Goal: Task Accomplishment & Management: Complete application form

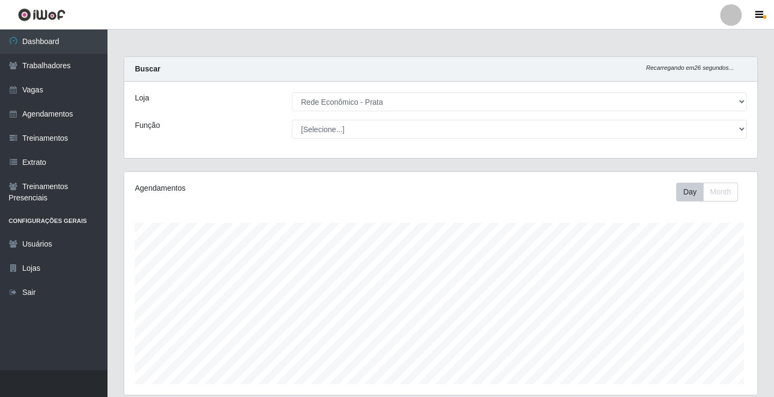
select select "192"
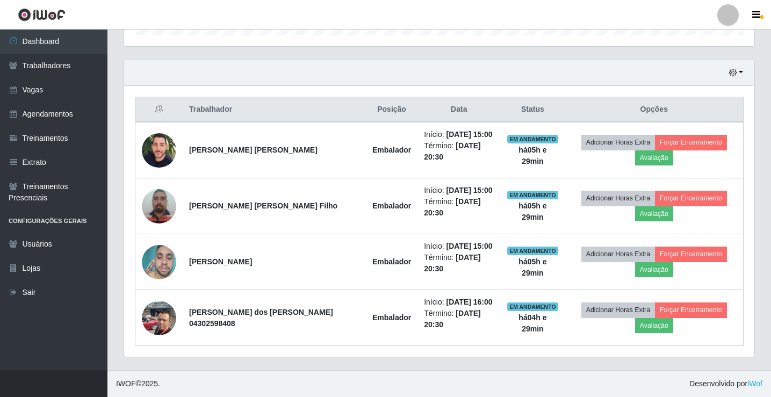
scroll to position [223, 630]
click at [64, 90] on link "Vagas" at bounding box center [53, 90] width 107 height 24
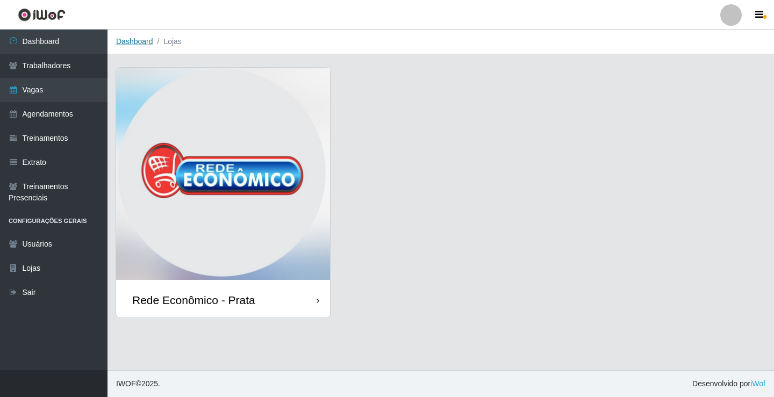
click at [132, 40] on link "Dashboard" at bounding box center [134, 41] width 37 height 9
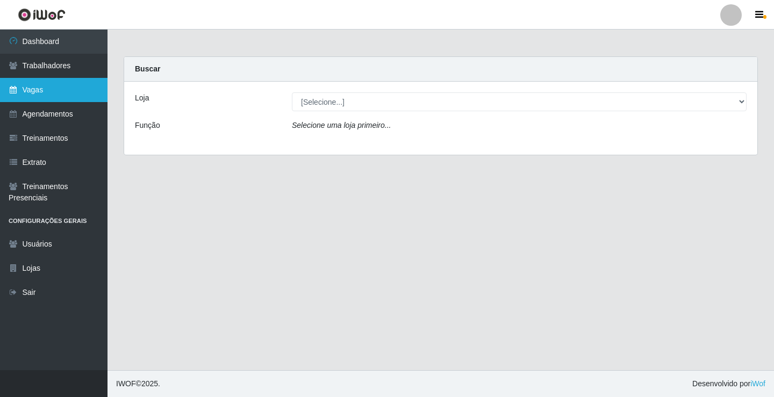
click at [53, 88] on link "Vagas" at bounding box center [53, 90] width 107 height 24
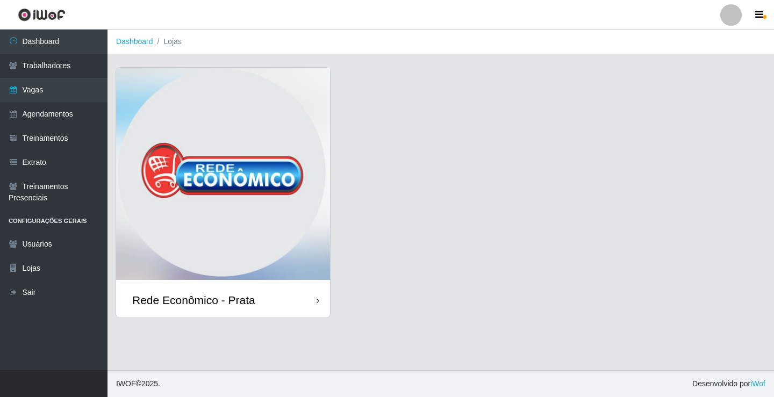
click at [238, 304] on div "Rede Econômico - Prata" at bounding box center [193, 299] width 123 height 13
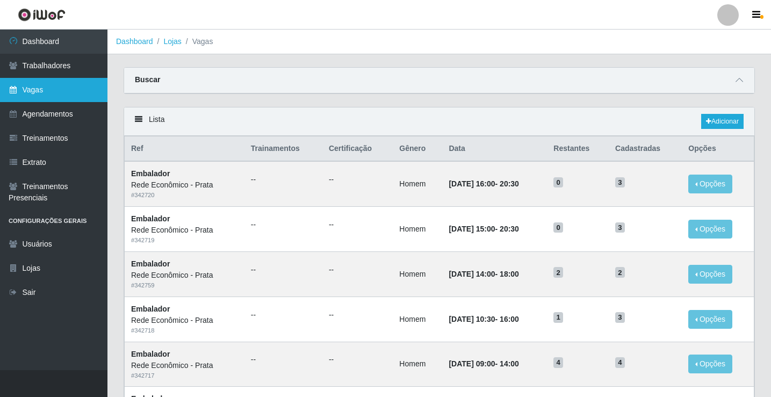
click at [53, 91] on link "Vagas" at bounding box center [53, 90] width 107 height 24
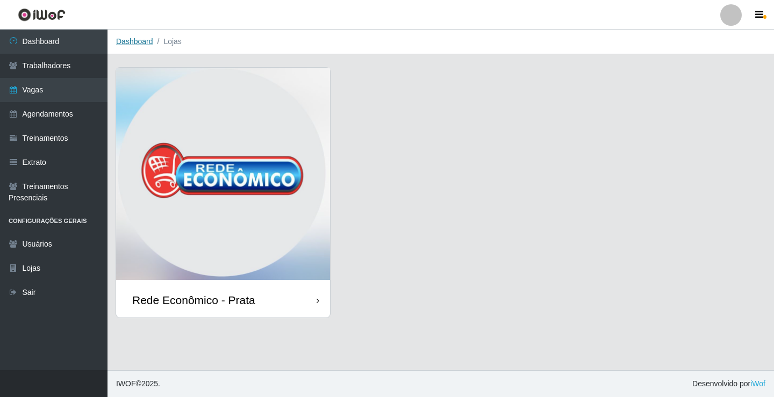
click at [140, 39] on link "Dashboard" at bounding box center [134, 41] width 37 height 9
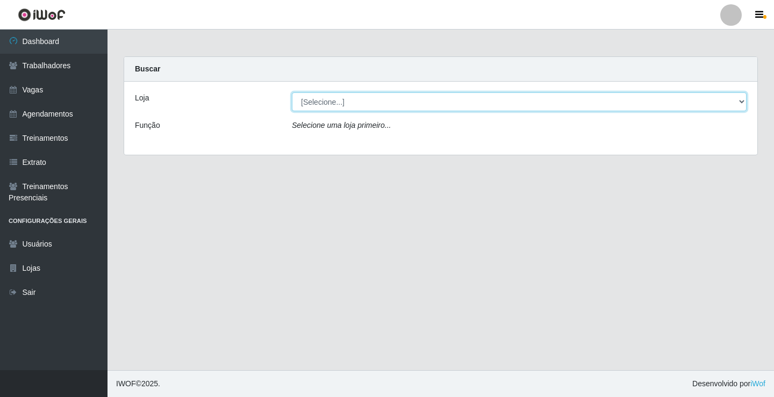
click at [333, 100] on select "[Selecione...] Rede Econômico - Prata" at bounding box center [519, 101] width 455 height 19
select select "192"
click at [292, 92] on select "[Selecione...] Rede Econômico - Prata" at bounding box center [519, 101] width 455 height 19
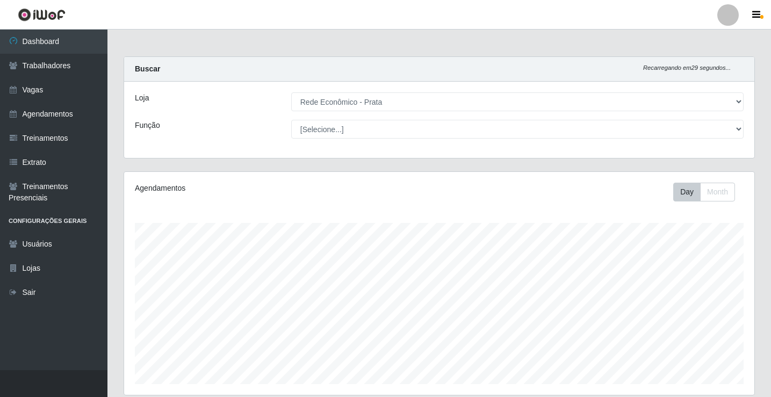
scroll to position [223, 630]
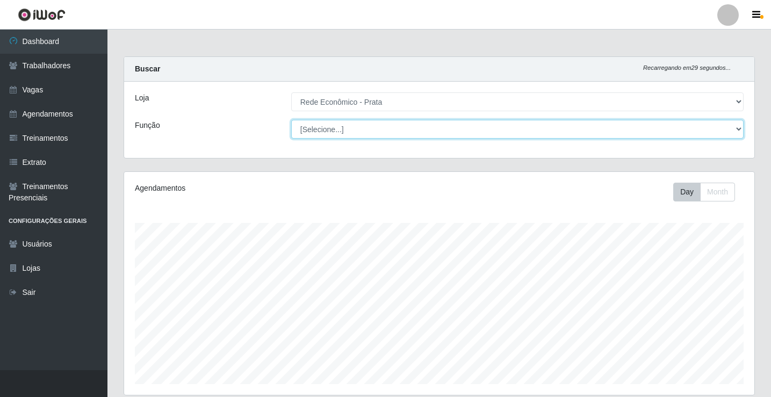
click at [325, 130] on select "[Selecione...] ASG ASG + ASG ++ Embalador Embalador + Embalador ++ Operador de …" at bounding box center [517, 129] width 452 height 19
select select "1"
click at [291, 120] on select "[Selecione...] ASG ASG + ASG ++ Embalador Embalador + Embalador ++ Operador de …" at bounding box center [517, 129] width 452 height 19
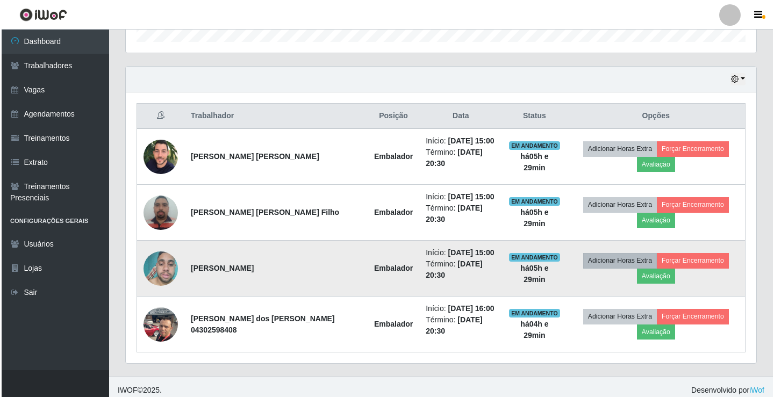
scroll to position [349, 0]
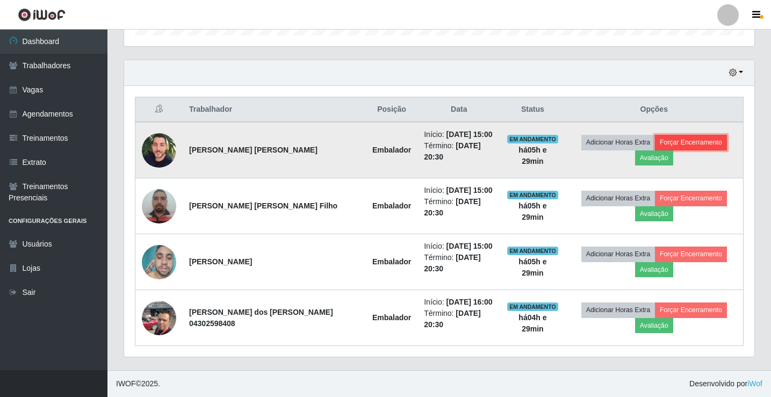
click at [674, 138] on button "Forçar Encerramento" at bounding box center [691, 142] width 72 height 15
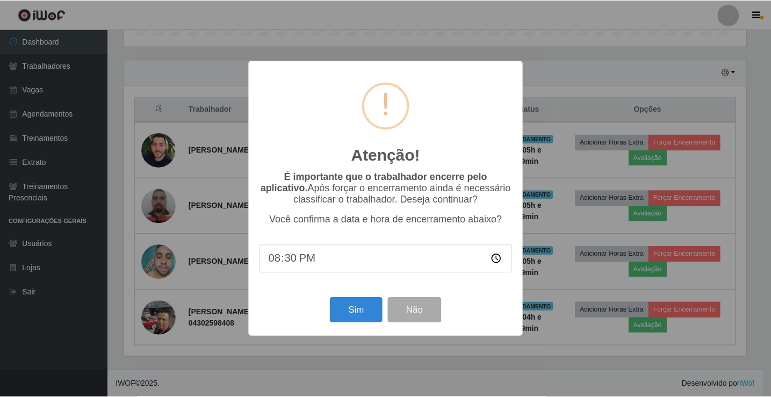
scroll to position [223, 625]
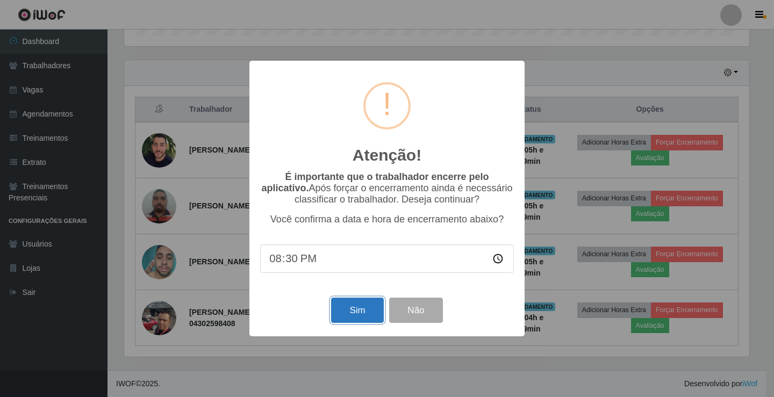
click at [365, 320] on button "Sim" at bounding box center [357, 310] width 52 height 25
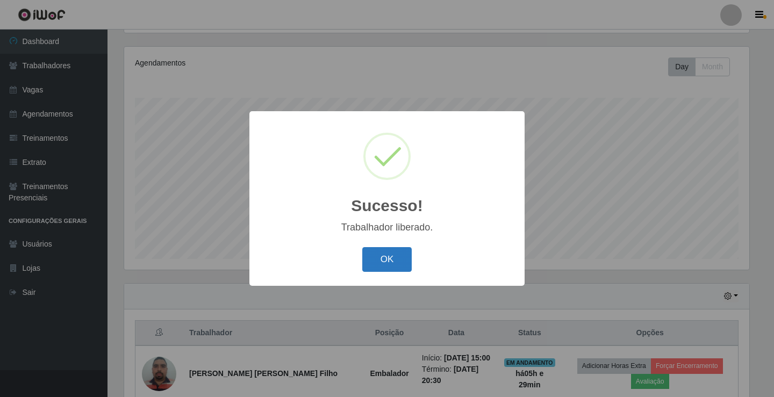
click at [392, 259] on button "OK" at bounding box center [387, 259] width 50 height 25
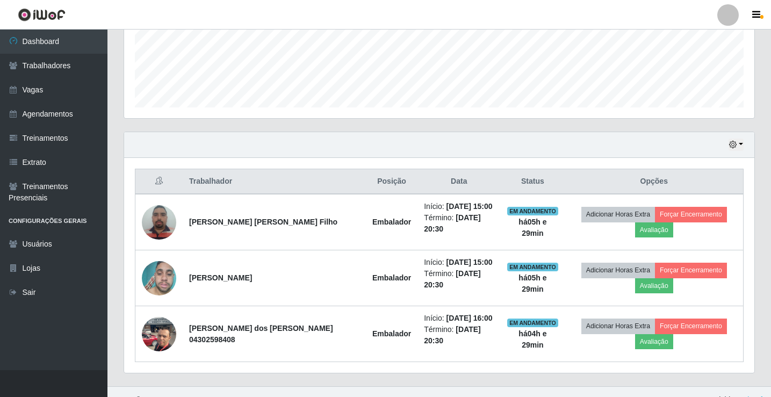
scroll to position [293, 0]
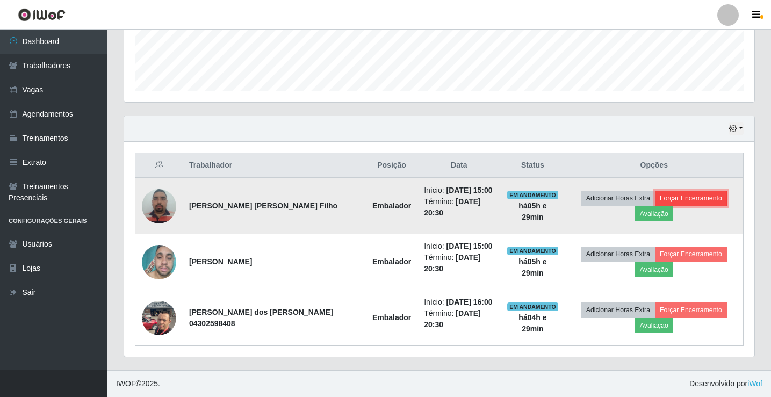
click at [676, 197] on button "Forçar Encerramento" at bounding box center [691, 198] width 72 height 15
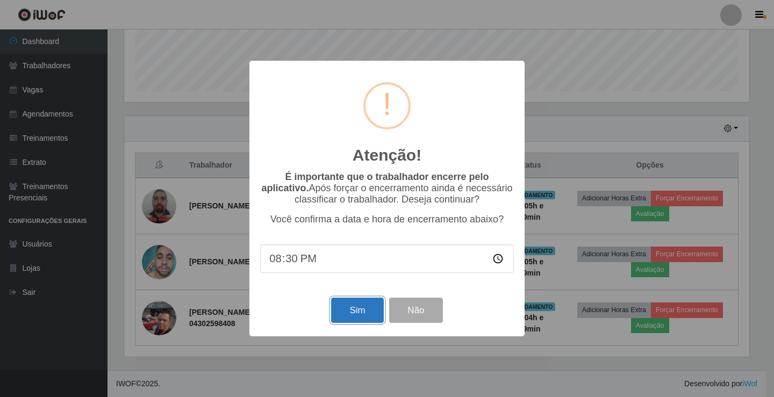
click at [369, 313] on button "Sim" at bounding box center [357, 310] width 52 height 25
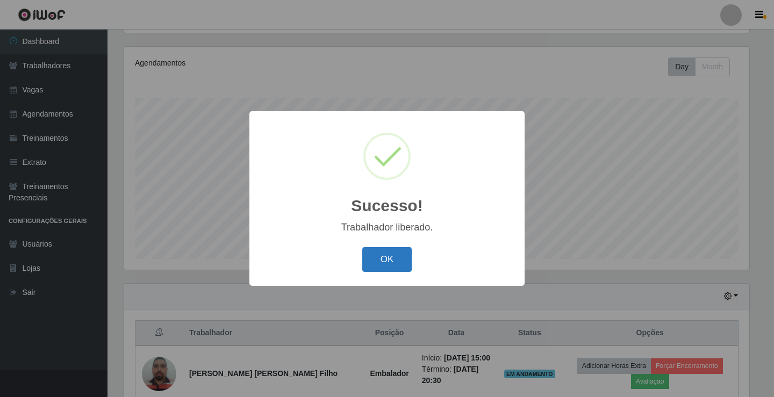
click at [390, 260] on button "OK" at bounding box center [387, 259] width 50 height 25
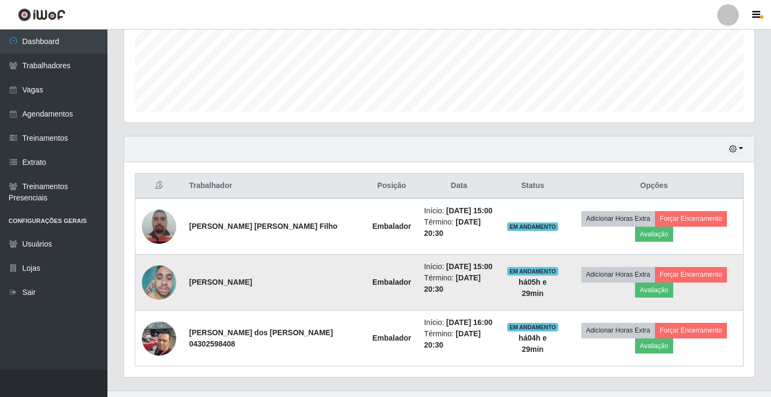
scroll to position [293, 0]
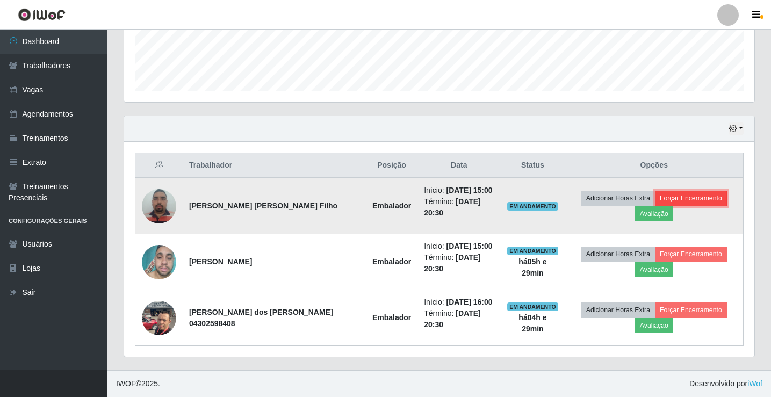
click at [681, 197] on button "Forçar Encerramento" at bounding box center [691, 198] width 72 height 15
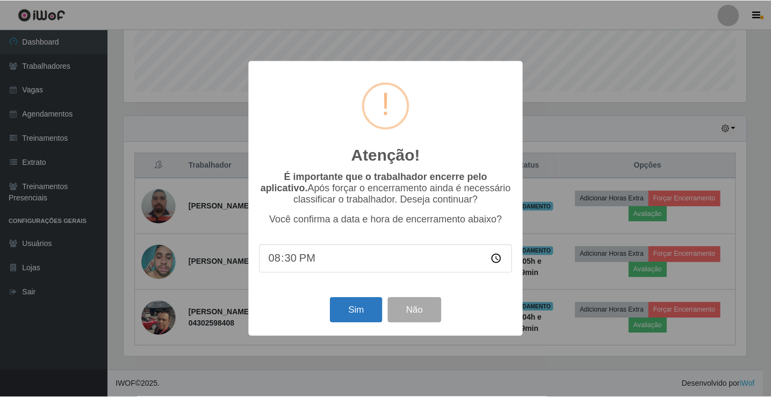
scroll to position [237, 0]
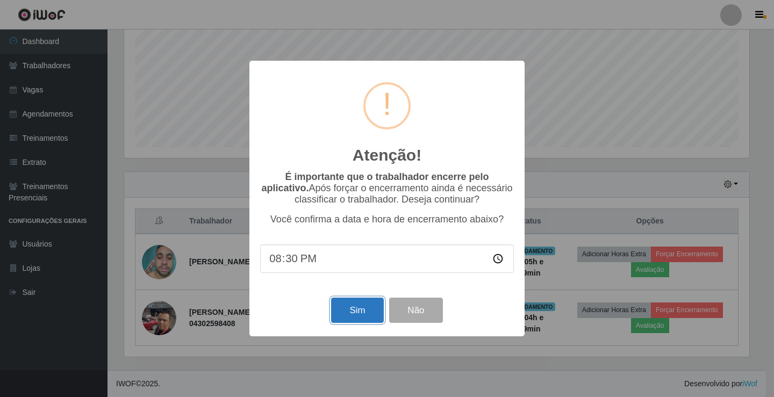
click at [357, 317] on button "Sim" at bounding box center [357, 310] width 52 height 25
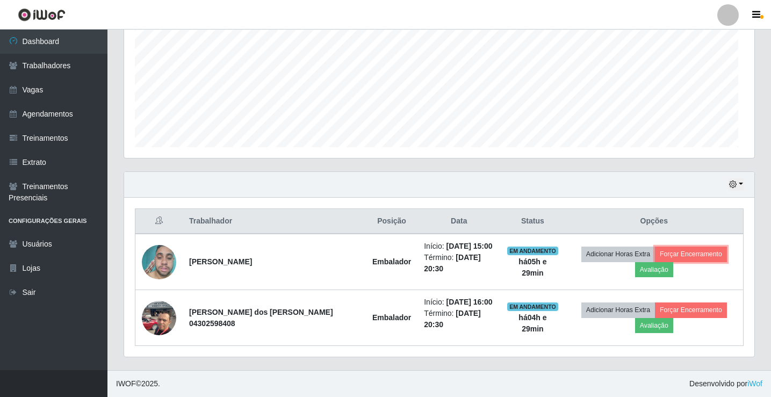
scroll to position [0, 0]
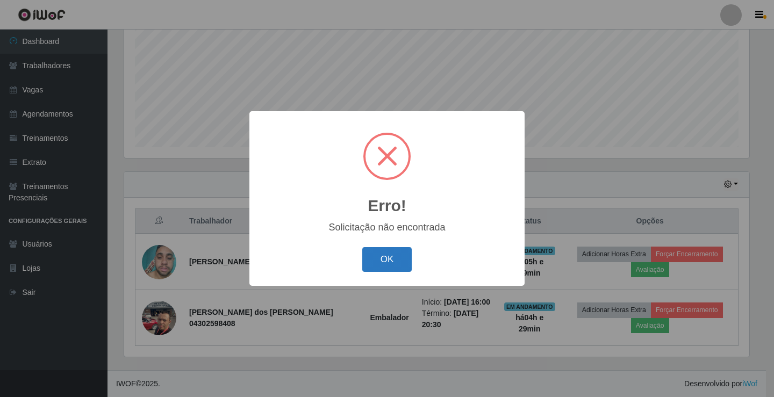
click at [400, 255] on button "OK" at bounding box center [387, 259] width 50 height 25
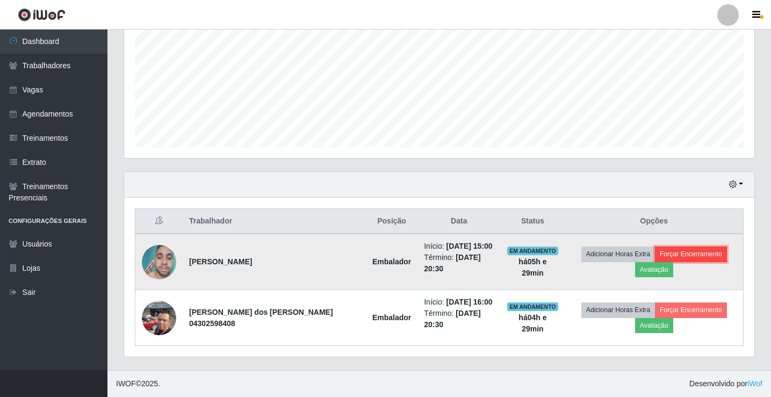
click at [683, 251] on button "Forçar Encerramento" at bounding box center [691, 254] width 72 height 15
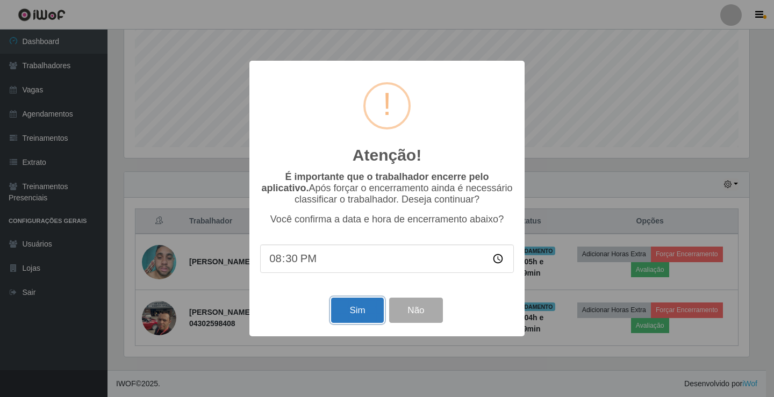
click at [344, 316] on button "Sim" at bounding box center [357, 310] width 52 height 25
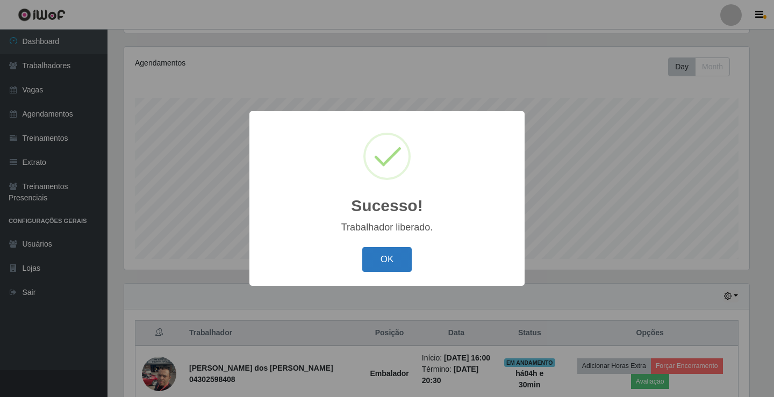
click at [377, 259] on button "OK" at bounding box center [387, 259] width 50 height 25
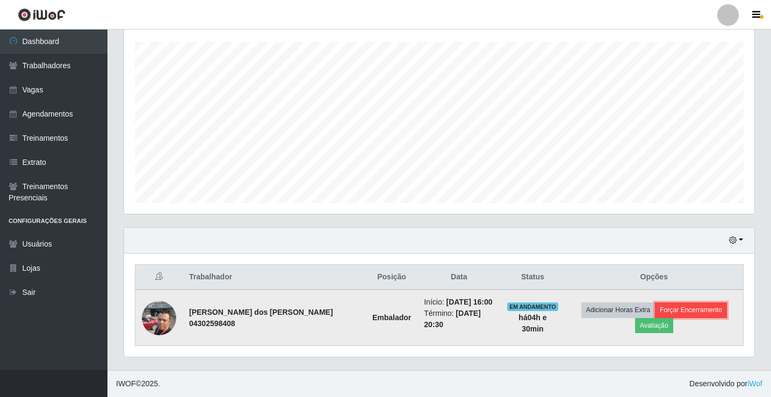
click at [685, 307] on button "Forçar Encerramento" at bounding box center [691, 310] width 72 height 15
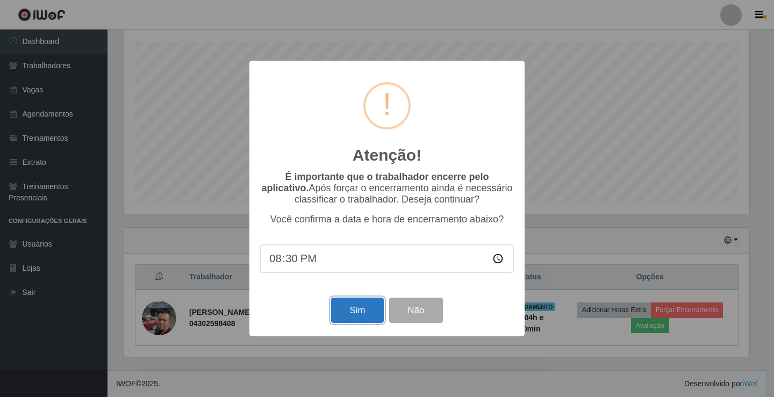
click at [348, 312] on button "Sim" at bounding box center [357, 310] width 52 height 25
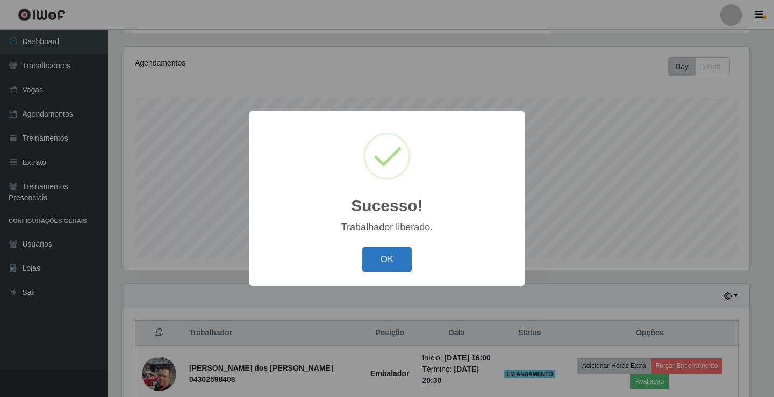
click at [381, 263] on button "OK" at bounding box center [387, 259] width 50 height 25
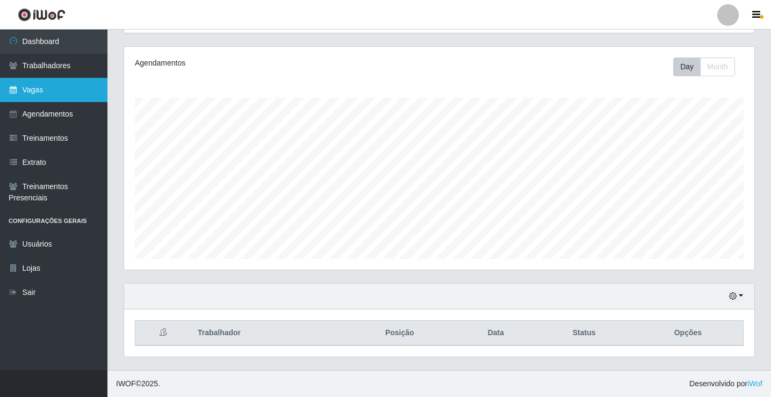
click at [66, 83] on link "Vagas" at bounding box center [53, 90] width 107 height 24
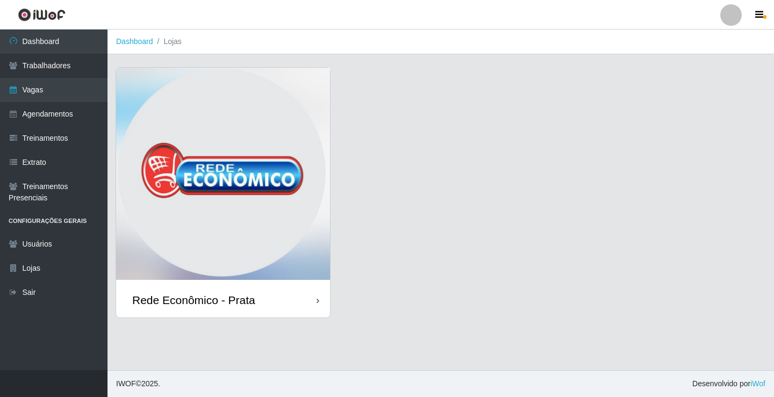
click at [229, 302] on div "Rede Econômico - Prata" at bounding box center [193, 299] width 123 height 13
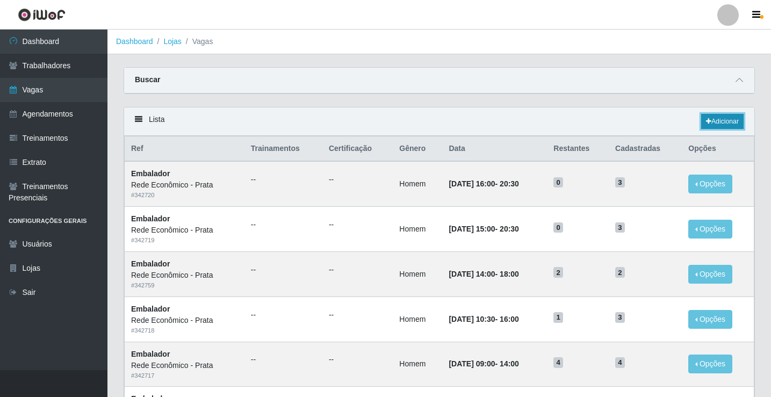
click at [717, 121] on link "Adicionar" at bounding box center [722, 121] width 42 height 15
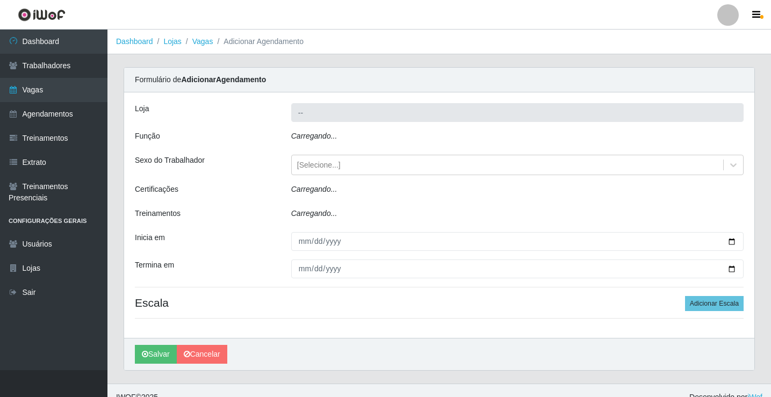
type input "Rede Econômico - Prata"
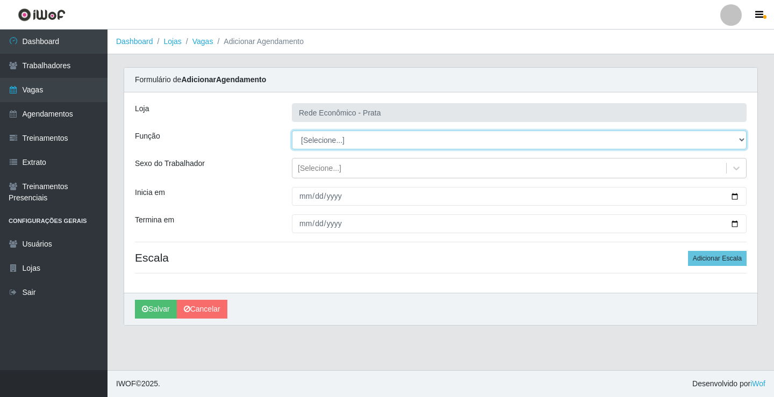
click at [319, 136] on select "[Selecione...] ASG ASG + ASG ++ Embalador Embalador + Embalador ++ Operador de …" at bounding box center [519, 140] width 455 height 19
select select "1"
click at [292, 131] on select "[Selecione...] ASG ASG + ASG ++ Embalador Embalador + Embalador ++ Operador de …" at bounding box center [519, 140] width 455 height 19
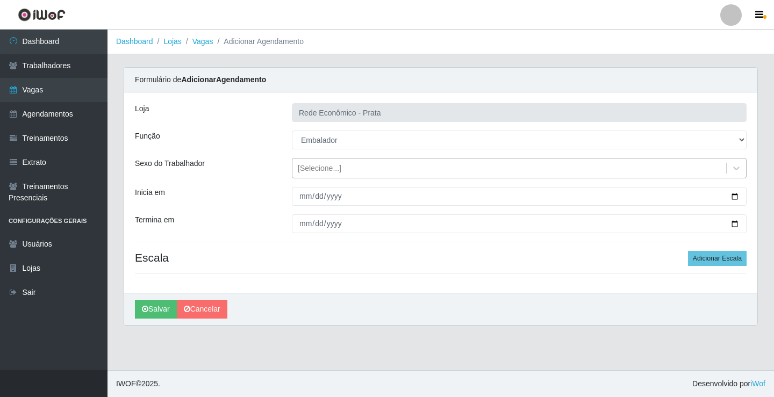
click at [318, 170] on div "[Selecione...]" at bounding box center [320, 168] width 44 height 11
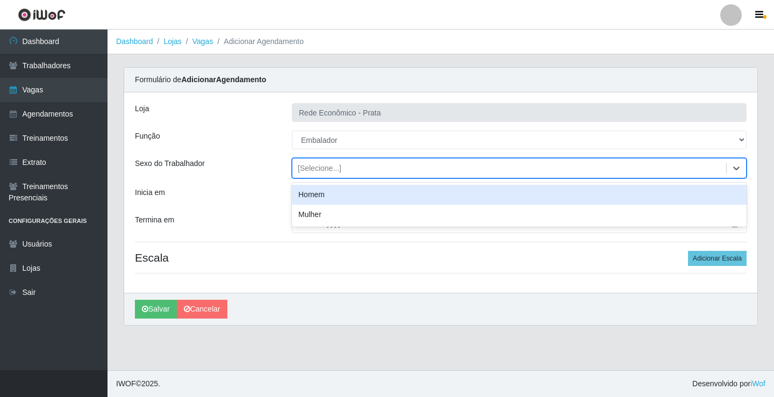
click at [322, 194] on div "Homem" at bounding box center [519, 195] width 455 height 20
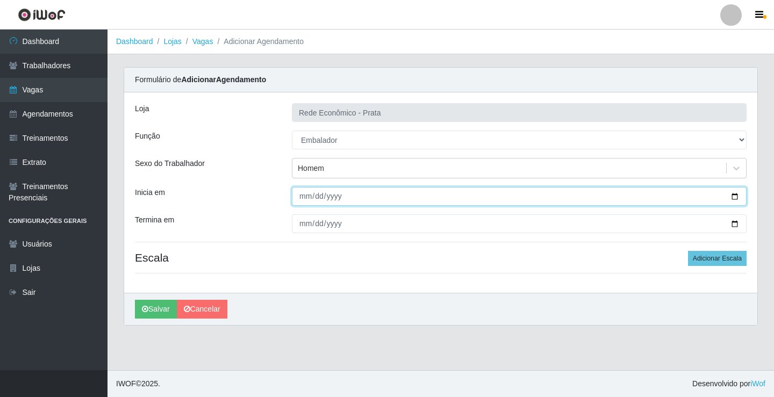
click at [734, 195] on input "Inicia em" at bounding box center [519, 196] width 455 height 19
type input "[DATE]"
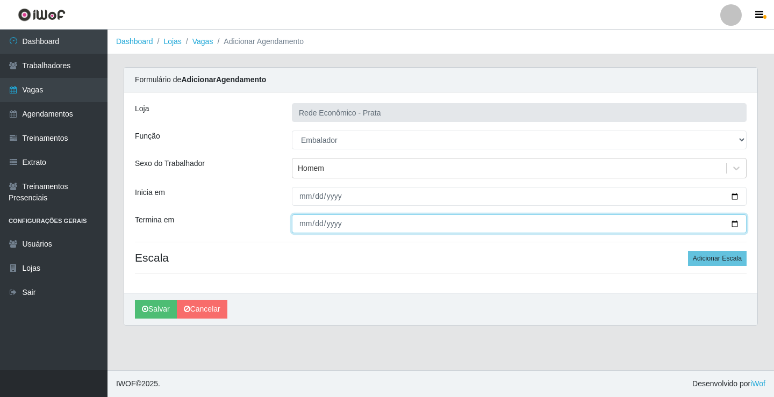
click at [736, 226] on input "Termina em" at bounding box center [519, 223] width 455 height 19
type input "[DATE]"
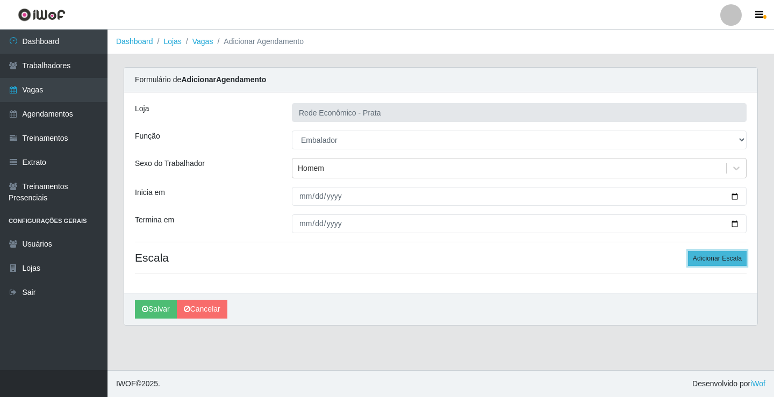
click at [722, 261] on button "Adicionar Escala" at bounding box center [717, 258] width 59 height 15
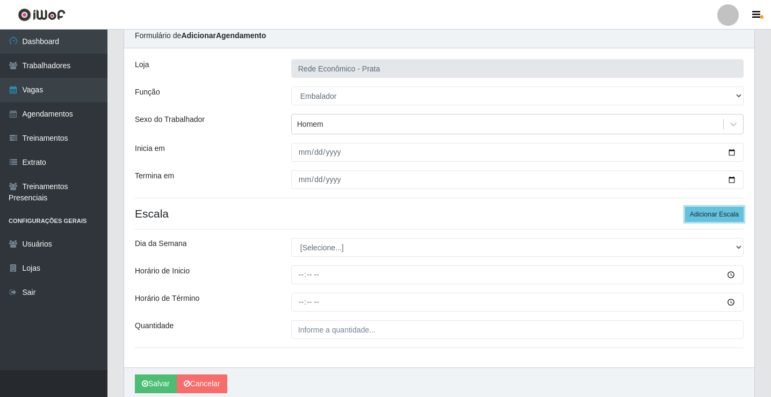
scroll to position [87, 0]
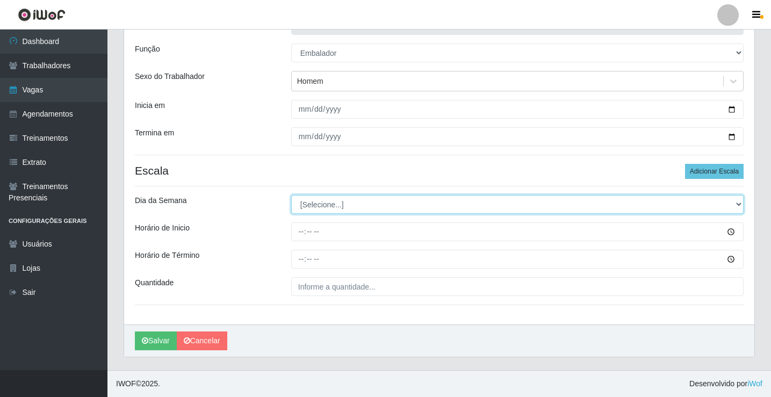
click at [324, 202] on select "[Selecione...] Segunda Terça Quarta Quinta Sexta Sábado Domingo" at bounding box center [517, 204] width 452 height 19
select select "2"
click at [291, 195] on select "[Selecione...] Segunda Terça Quarta Quinta Sexta Sábado Domingo" at bounding box center [517, 204] width 452 height 19
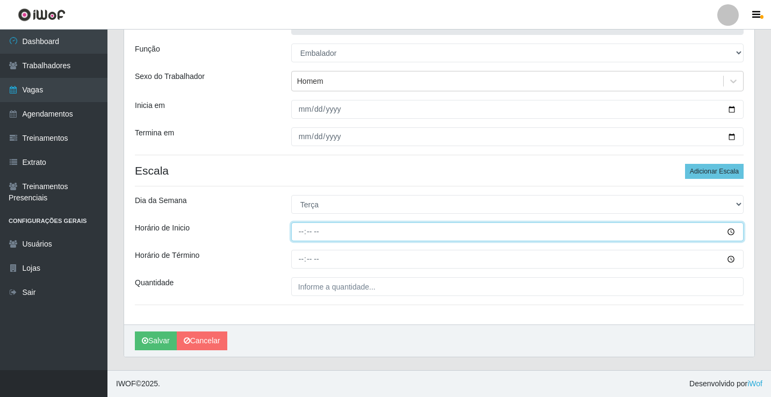
click at [303, 235] on input "Horário de Inicio" at bounding box center [517, 231] width 452 height 19
type input "07:13"
type input "07:00"
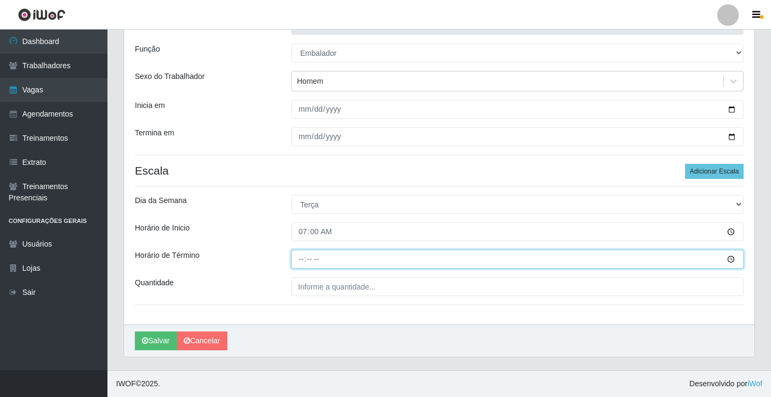
click at [302, 267] on input "Horário de Término" at bounding box center [517, 259] width 452 height 19
type input "13:00"
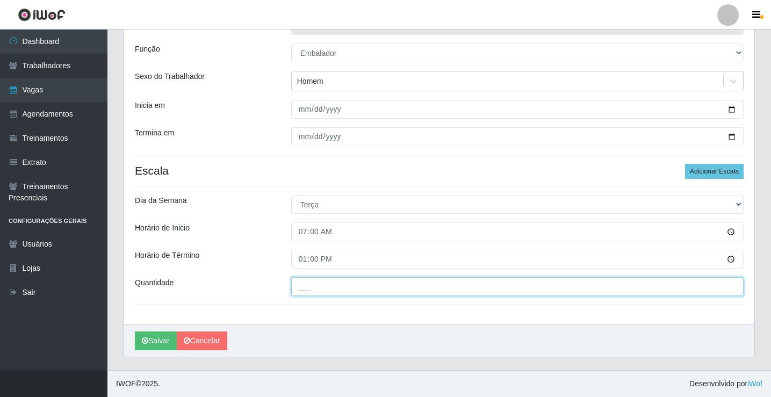
click at [316, 286] on input "___" at bounding box center [517, 286] width 452 height 19
type input "2__"
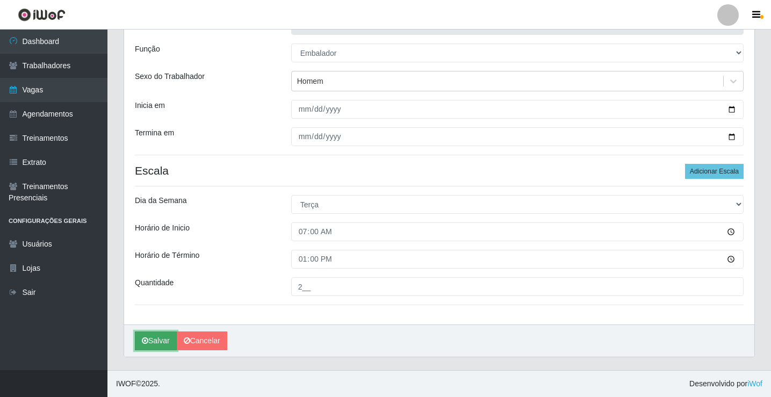
click at [159, 340] on button "Salvar" at bounding box center [156, 341] width 42 height 19
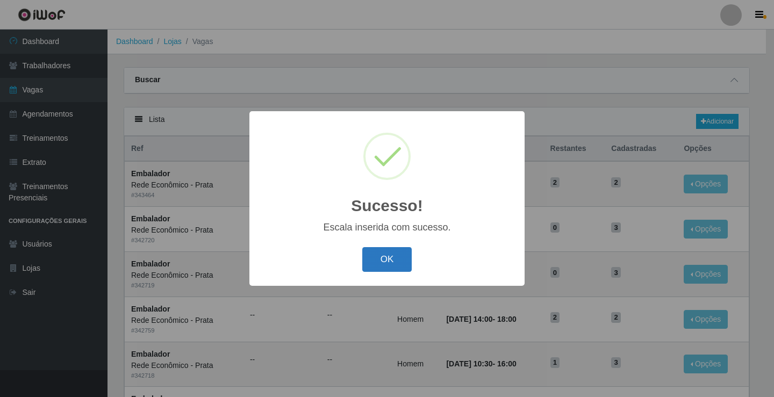
click at [394, 263] on button "OK" at bounding box center [387, 259] width 50 height 25
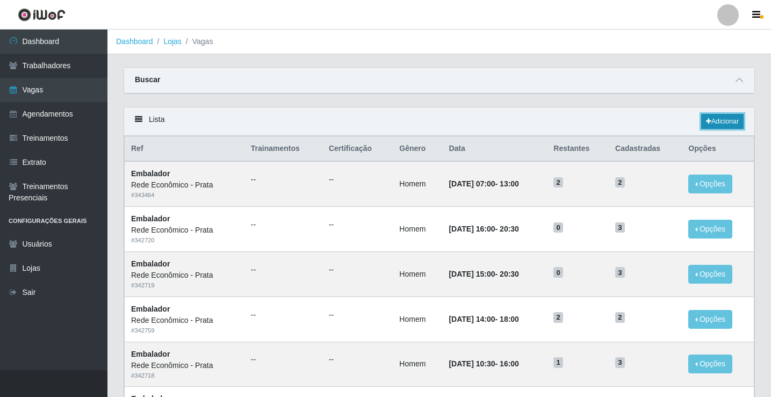
click at [725, 126] on link "Adicionar" at bounding box center [722, 121] width 42 height 15
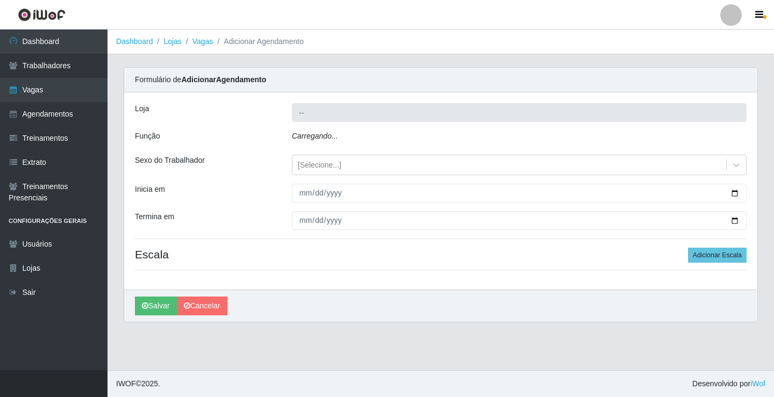
type input "Rede Econômico - Prata"
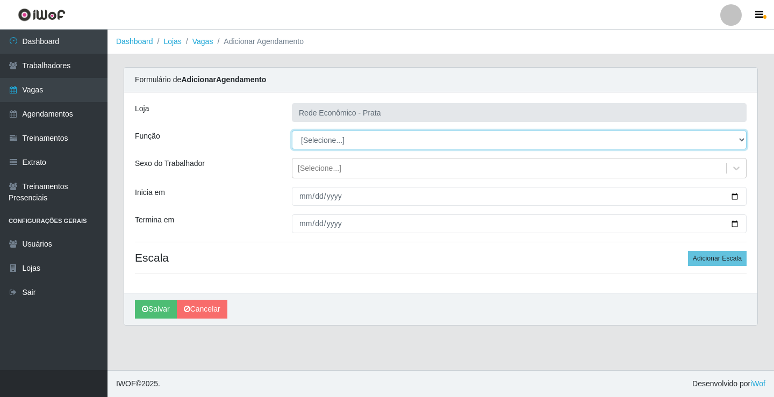
click at [330, 141] on select "[Selecione...] ASG ASG + ASG ++ Embalador Embalador + Embalador ++ Operador de …" at bounding box center [519, 140] width 455 height 19
select select "1"
click at [292, 131] on select "[Selecione...] ASG ASG + ASG ++ Embalador Embalador + Embalador ++ Operador de …" at bounding box center [519, 140] width 455 height 19
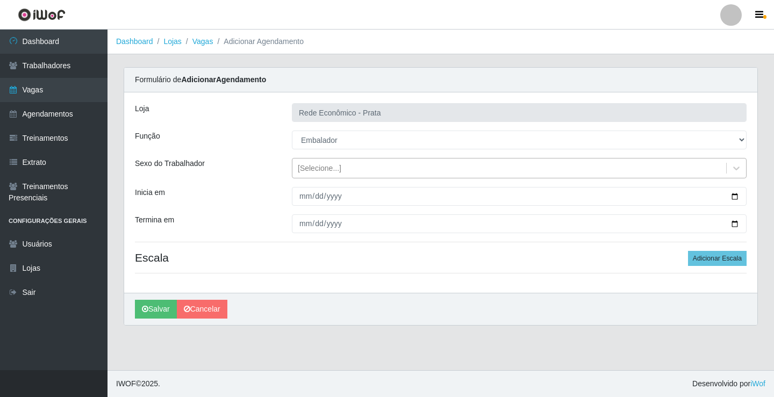
click at [319, 166] on div "[Selecione...]" at bounding box center [320, 168] width 44 height 11
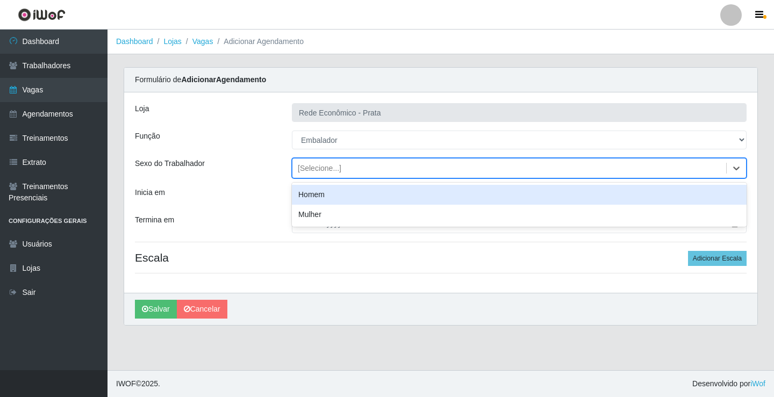
click at [331, 193] on div "Homem" at bounding box center [519, 195] width 455 height 20
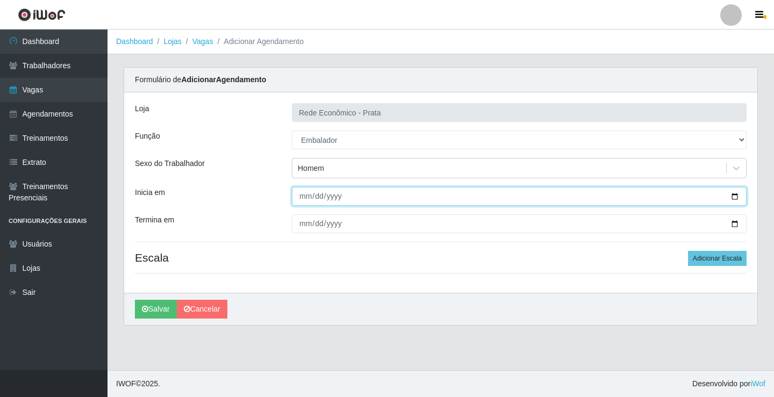
drag, startPoint x: 732, startPoint y: 195, endPoint x: 495, endPoint y: 254, distance: 243.7
click at [731, 195] on input "Inicia em" at bounding box center [519, 196] width 455 height 19
type input "[DATE]"
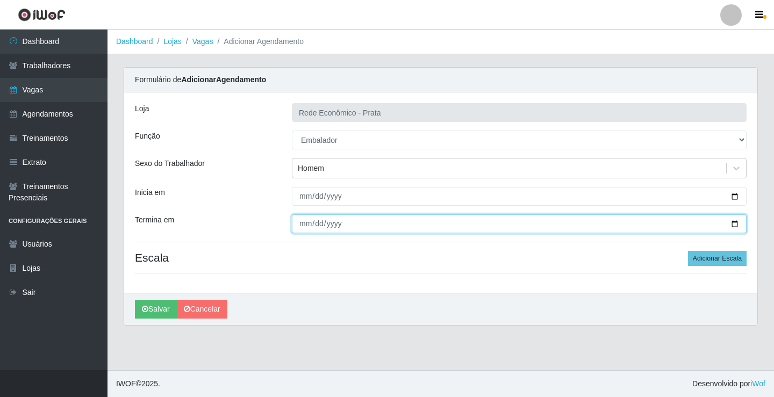
click at [732, 224] on input "Termina em" at bounding box center [519, 223] width 455 height 19
type input "[DATE]"
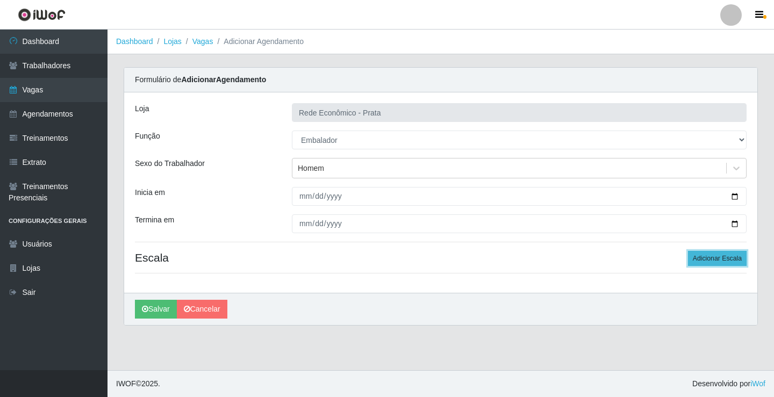
click at [719, 254] on button "Adicionar Escala" at bounding box center [717, 258] width 59 height 15
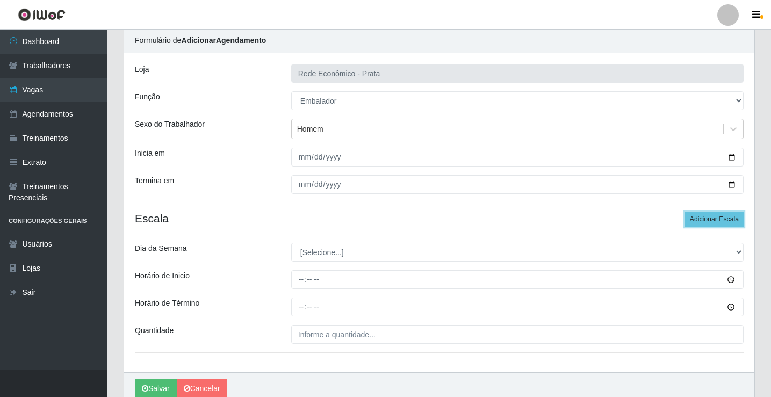
scroll to position [87, 0]
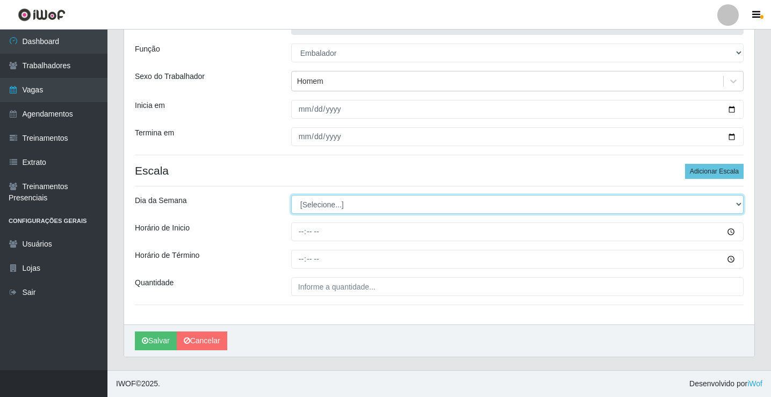
click at [328, 206] on select "[Selecione...] Segunda Terça Quarta Quinta Sexta Sábado Domingo" at bounding box center [517, 204] width 452 height 19
select select "2"
click at [291, 195] on select "[Selecione...] Segunda Terça Quarta Quinta Sexta Sábado Domingo" at bounding box center [517, 204] width 452 height 19
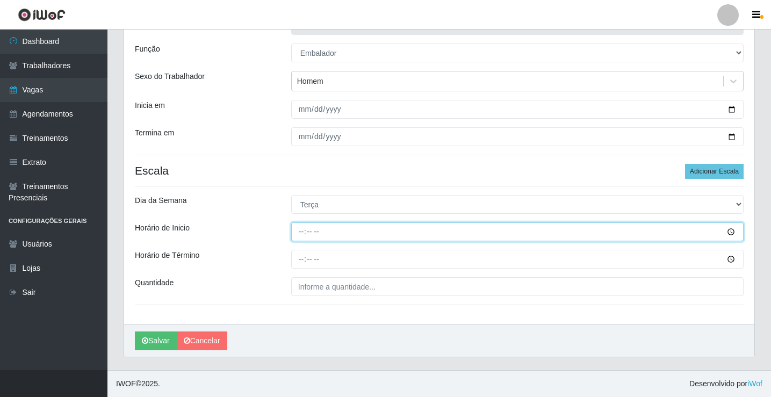
click at [304, 235] on input "Horário de Inicio" at bounding box center [517, 231] width 452 height 19
type input "09:00"
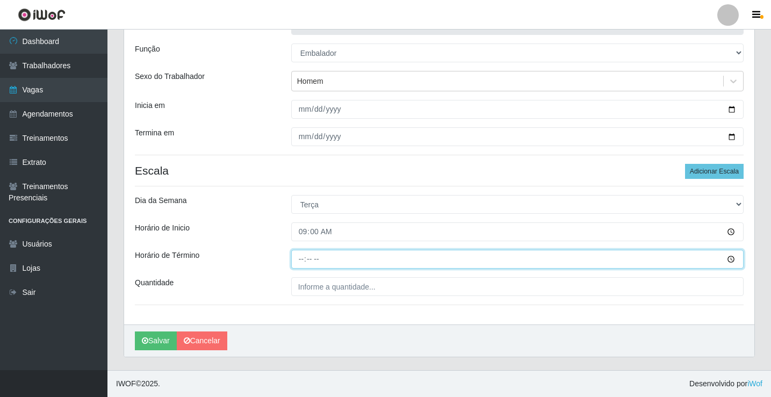
click at [305, 259] on input "Horário de Término" at bounding box center [517, 259] width 452 height 19
type input "14:00"
click at [305, 262] on input "Horário de Término" at bounding box center [517, 259] width 452 height 19
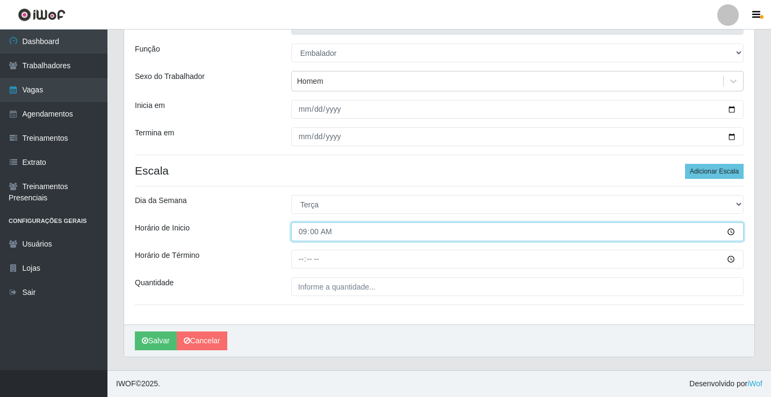
click at [318, 232] on input "09:00" at bounding box center [517, 231] width 452 height 19
type input "10:30"
click at [304, 233] on input "Horário de Inicio" at bounding box center [517, 231] width 452 height 19
type input "09:00"
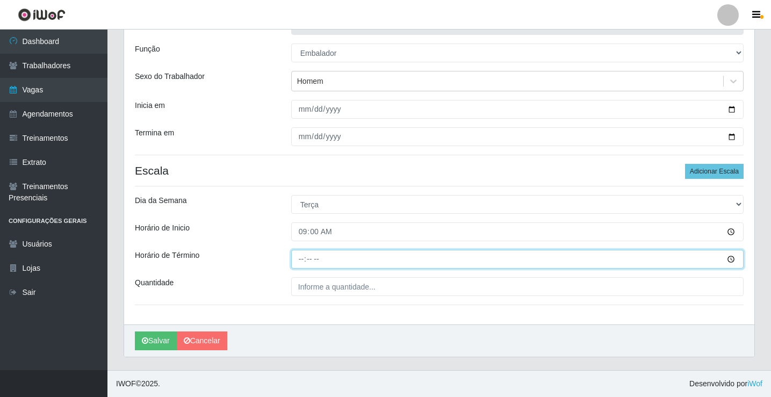
click at [307, 259] on input "Horário de Término" at bounding box center [517, 259] width 452 height 19
click at [300, 261] on input "Horário de Término" at bounding box center [517, 259] width 452 height 19
type input "14:00"
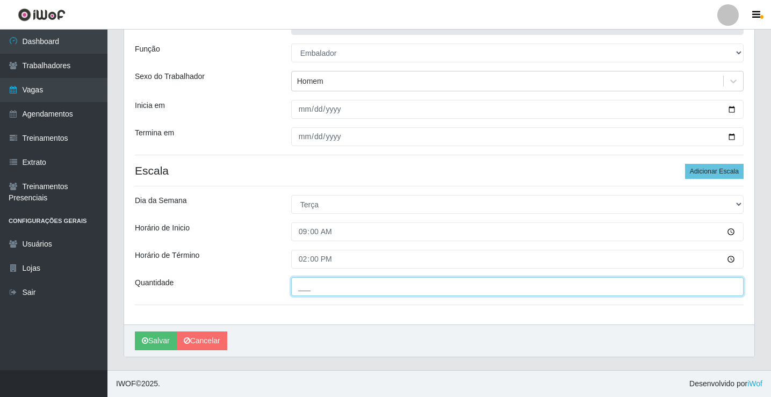
click at [318, 290] on input "___" at bounding box center [517, 286] width 452 height 19
type input "2__"
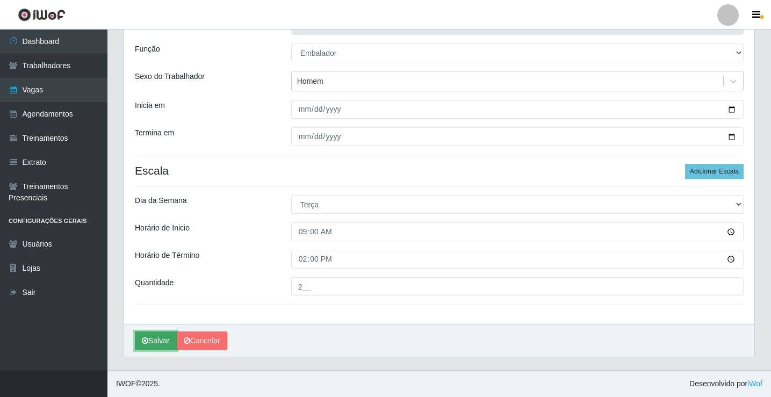
click at [162, 343] on button "Salvar" at bounding box center [156, 341] width 42 height 19
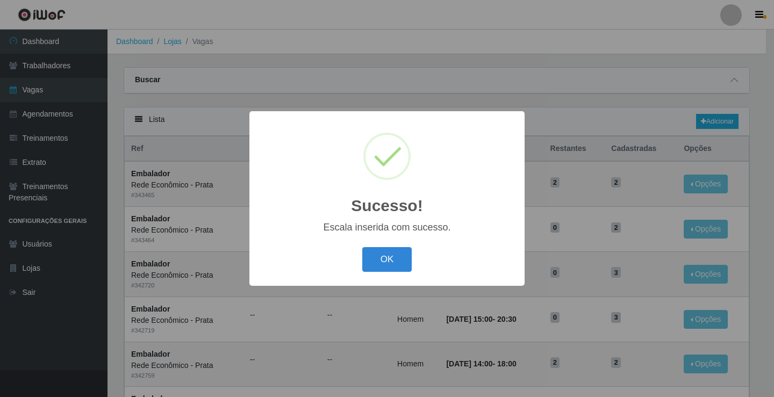
click at [396, 264] on button "OK" at bounding box center [387, 259] width 50 height 25
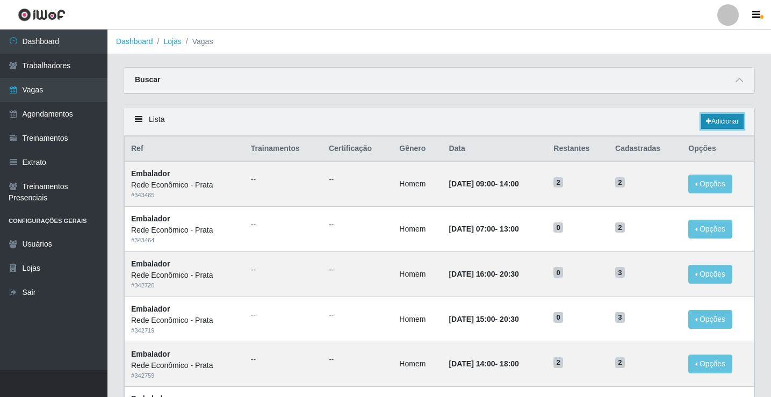
click at [725, 122] on link "Adicionar" at bounding box center [722, 121] width 42 height 15
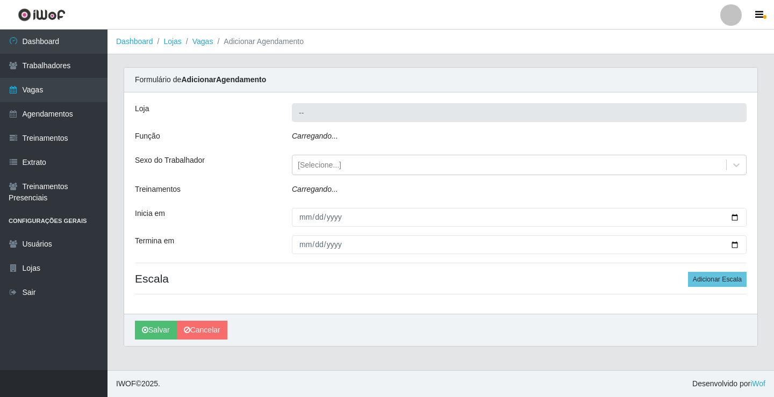
type input "Rede Econômico - Prata"
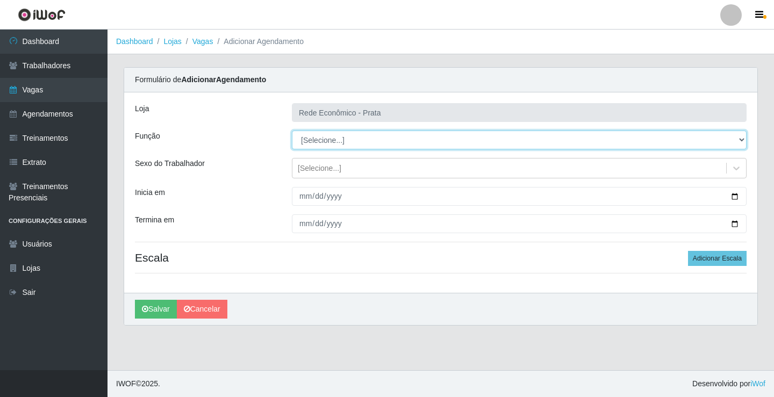
click at [330, 140] on select "[Selecione...] ASG ASG + ASG ++ Embalador Embalador + Embalador ++ Operador de …" at bounding box center [519, 140] width 455 height 19
select select "1"
click at [292, 131] on select "[Selecione...] ASG ASG + ASG ++ Embalador Embalador + Embalador ++ Operador de …" at bounding box center [519, 140] width 455 height 19
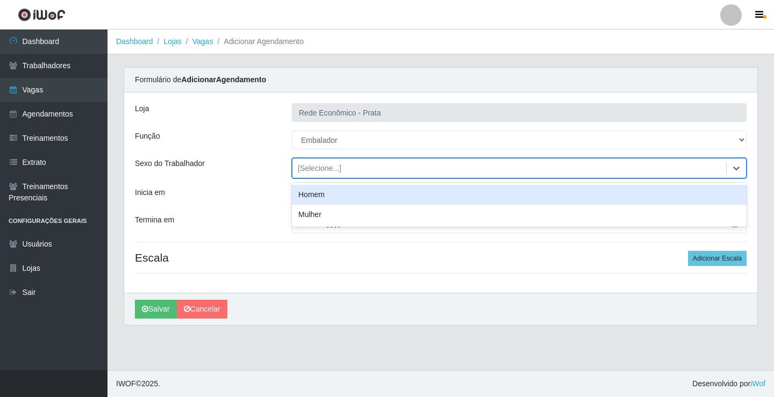
click at [322, 166] on div "[Selecione...]" at bounding box center [320, 168] width 44 height 11
click at [330, 195] on div "Homem" at bounding box center [519, 195] width 455 height 20
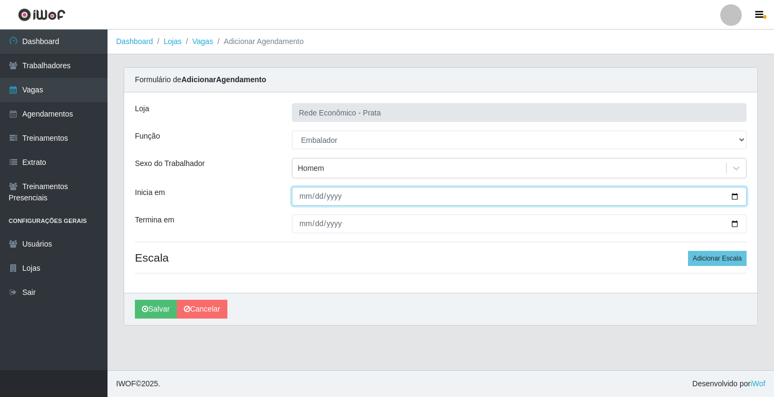
click at [731, 196] on input "Inicia em" at bounding box center [519, 196] width 455 height 19
type input "[DATE]"
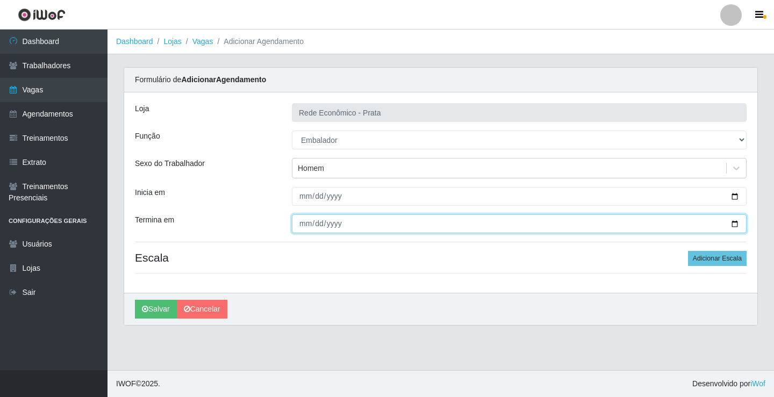
click at [735, 225] on input "Termina em" at bounding box center [519, 223] width 455 height 19
type input "[DATE]"
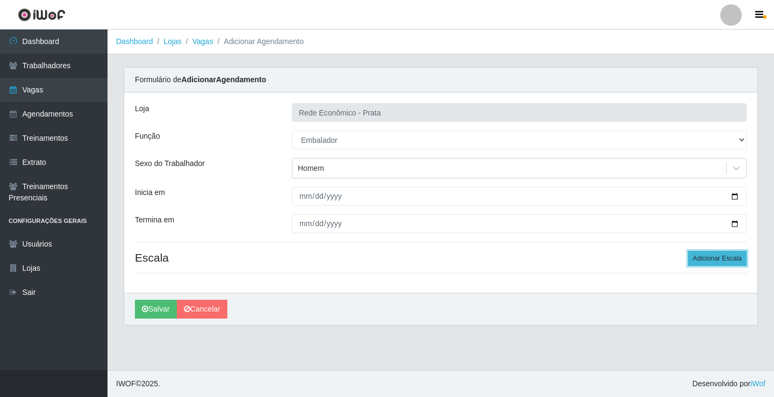
click at [725, 260] on button "Adicionar Escala" at bounding box center [717, 258] width 59 height 15
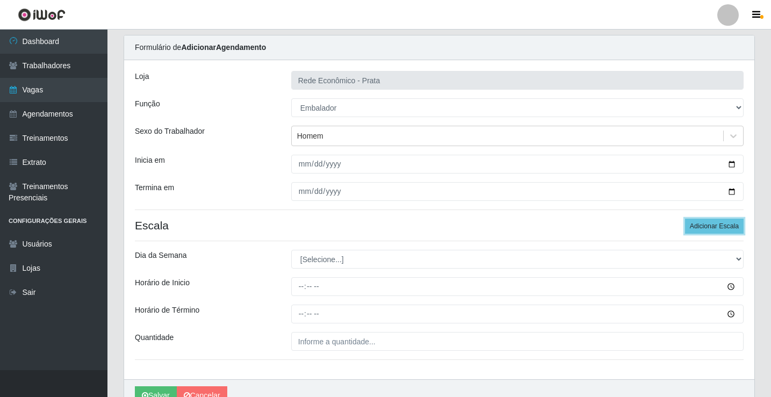
scroll to position [87, 0]
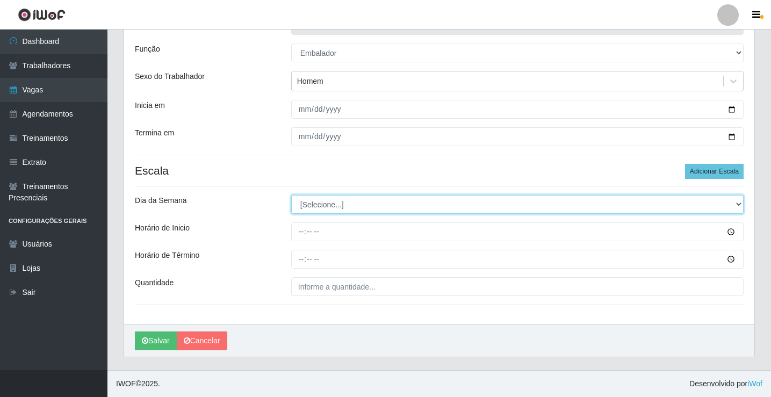
click at [326, 207] on select "[Selecione...] Segunda Terça Quarta Quinta Sexta Sábado Domingo" at bounding box center [517, 204] width 452 height 19
select select "2"
click at [291, 195] on select "[Selecione...] Segunda Terça Quarta Quinta Sexta Sábado Domingo" at bounding box center [517, 204] width 452 height 19
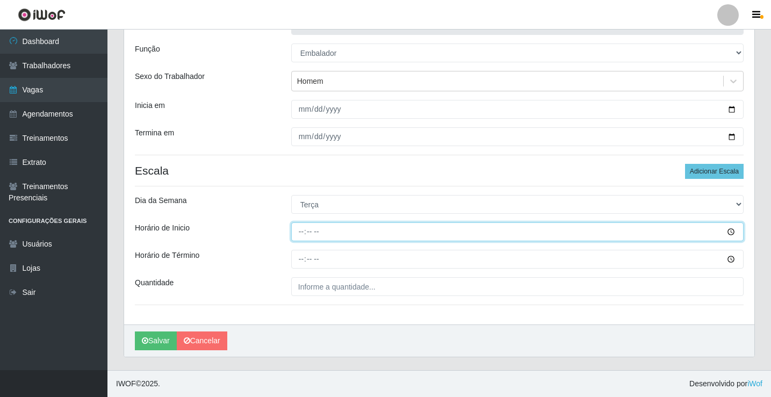
click at [301, 233] on input "Horário de Inicio" at bounding box center [517, 231] width 452 height 19
type input "10:30"
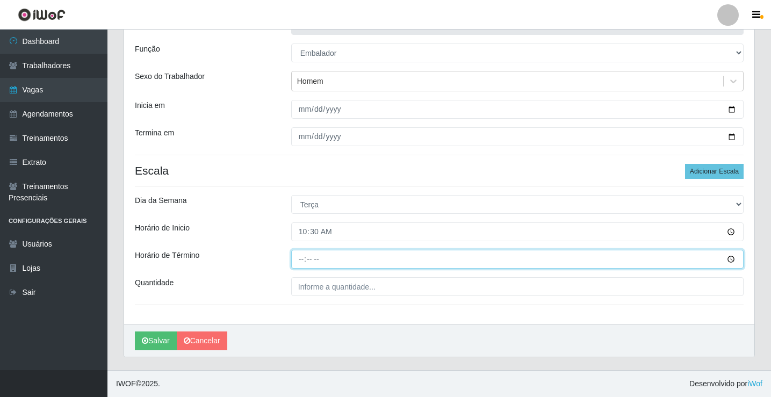
click at [298, 260] on input "Horário de Término" at bounding box center [517, 259] width 452 height 19
type input "16:00"
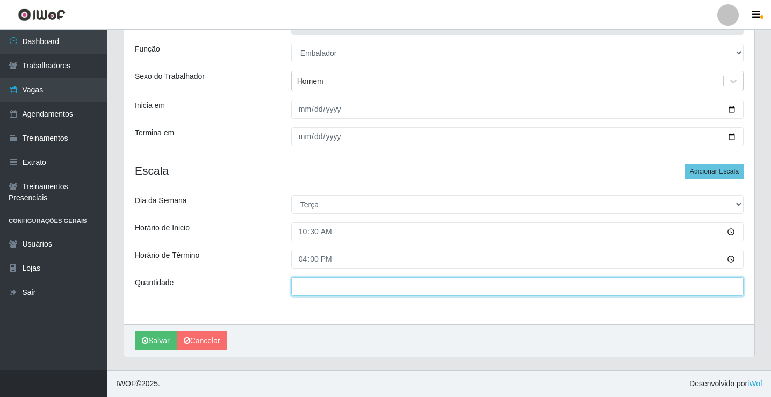
click at [312, 288] on input "___" at bounding box center [517, 286] width 452 height 19
type input "3__"
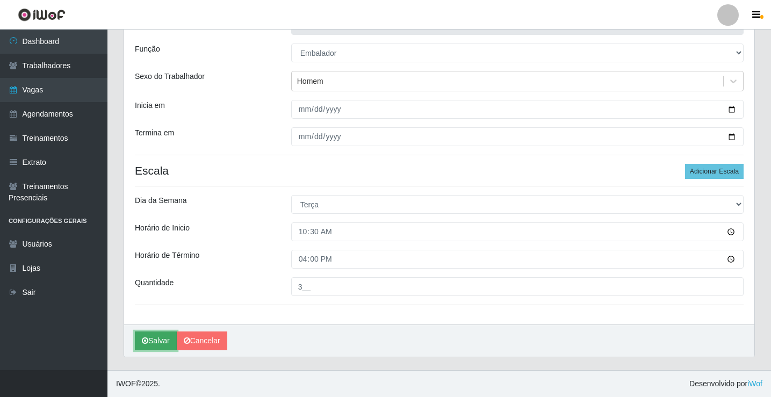
click at [168, 338] on button "Salvar" at bounding box center [156, 341] width 42 height 19
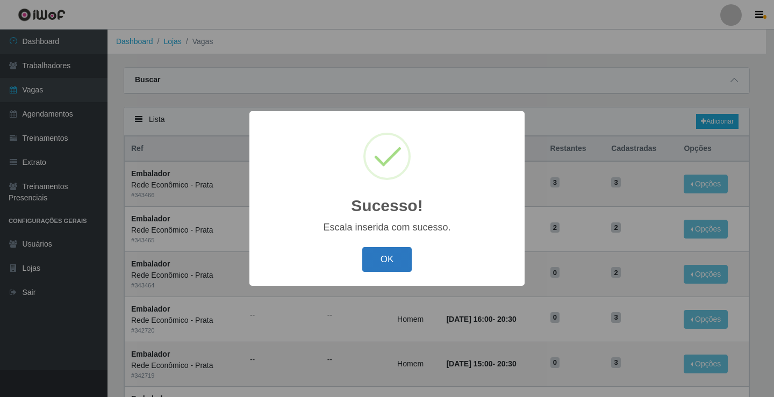
click at [376, 258] on button "OK" at bounding box center [387, 259] width 50 height 25
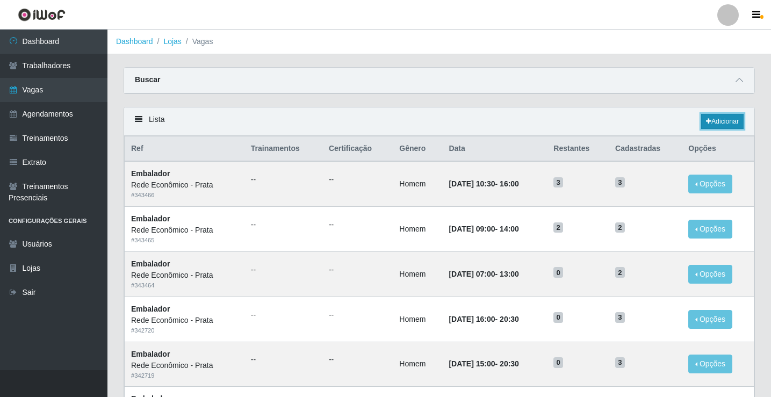
click at [714, 119] on link "Adicionar" at bounding box center [722, 121] width 42 height 15
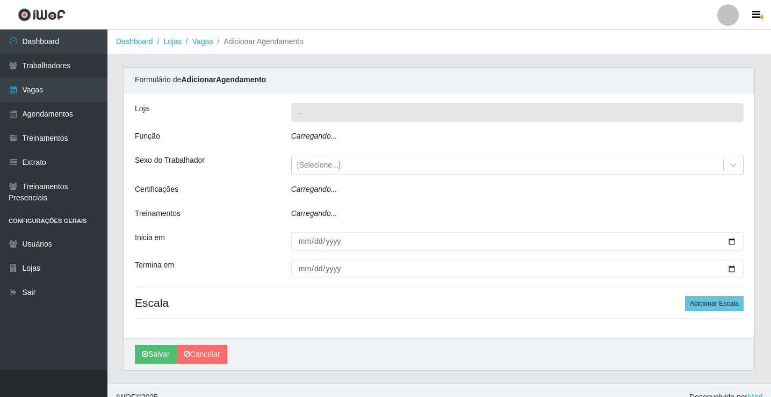
type input "Rede Econômico - Prata"
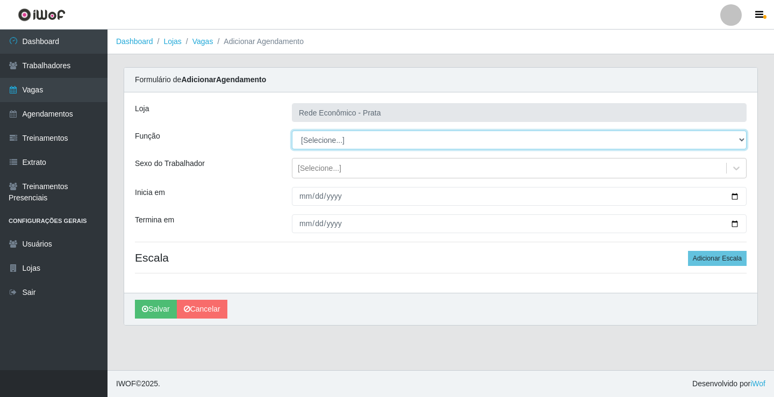
click at [317, 141] on select "[Selecione...] ASG ASG + ASG ++ Embalador Embalador + Embalador ++ Operador de …" at bounding box center [519, 140] width 455 height 19
select select "1"
click at [292, 131] on select "[Selecione...] ASG ASG + ASG ++ Embalador Embalador + Embalador ++ Operador de …" at bounding box center [519, 140] width 455 height 19
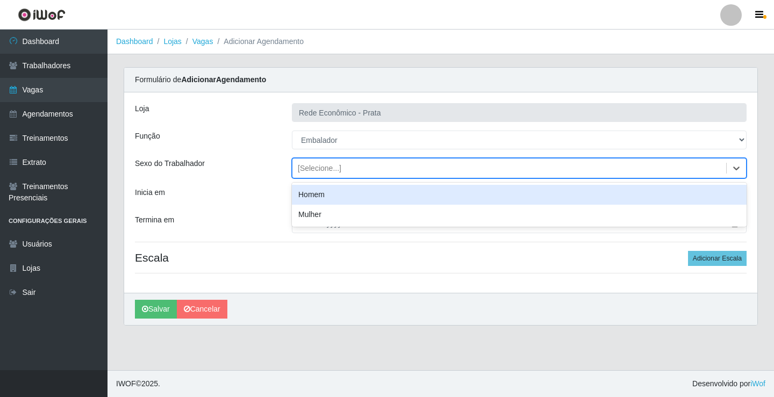
click at [315, 172] on div "[Selecione...]" at bounding box center [320, 168] width 44 height 11
click at [330, 200] on div "Homem" at bounding box center [519, 195] width 455 height 20
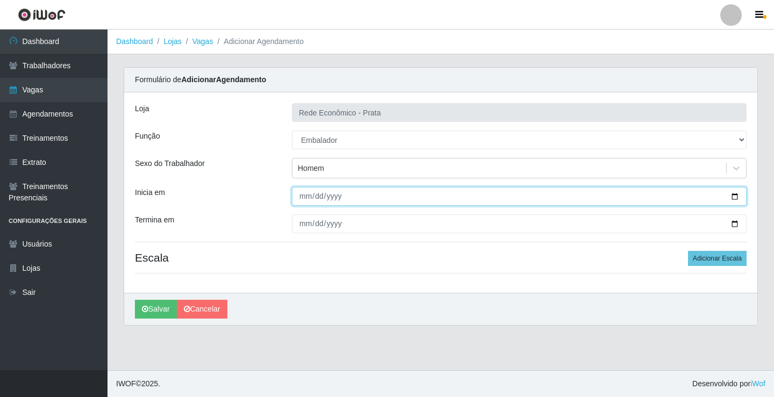
click at [732, 196] on input "Inicia em" at bounding box center [519, 196] width 455 height 19
type input "[DATE]"
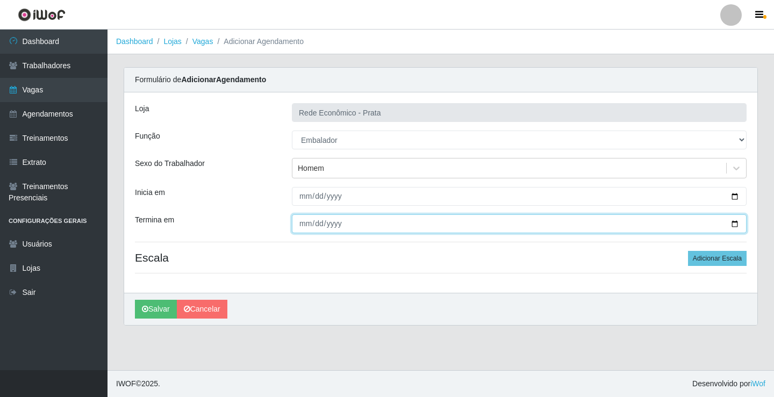
click at [734, 223] on input "Termina em" at bounding box center [519, 223] width 455 height 19
type input "[DATE]"
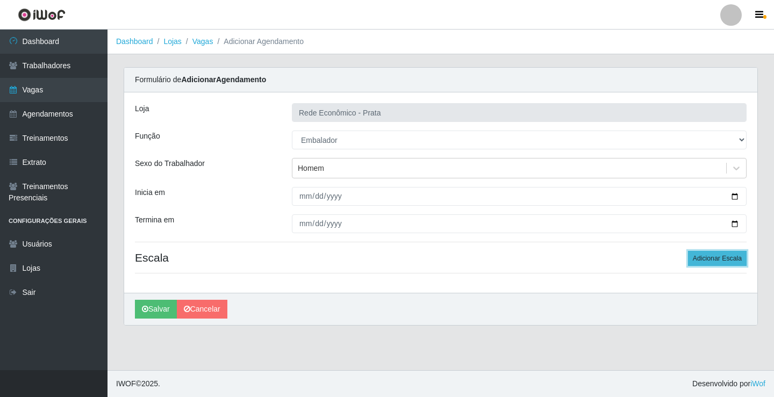
click at [709, 261] on button "Adicionar Escala" at bounding box center [717, 258] width 59 height 15
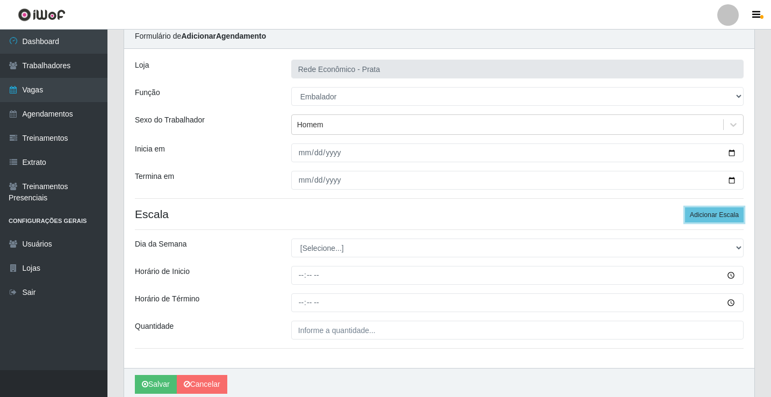
scroll to position [87, 0]
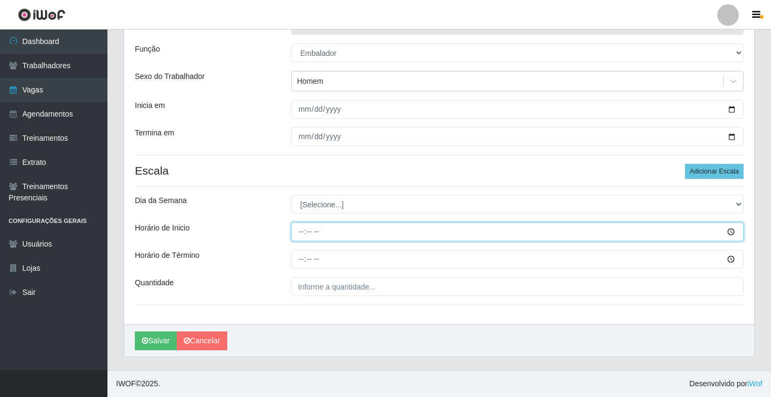
click at [305, 232] on input "Horário de Inicio" at bounding box center [517, 231] width 452 height 19
type input "15:00"
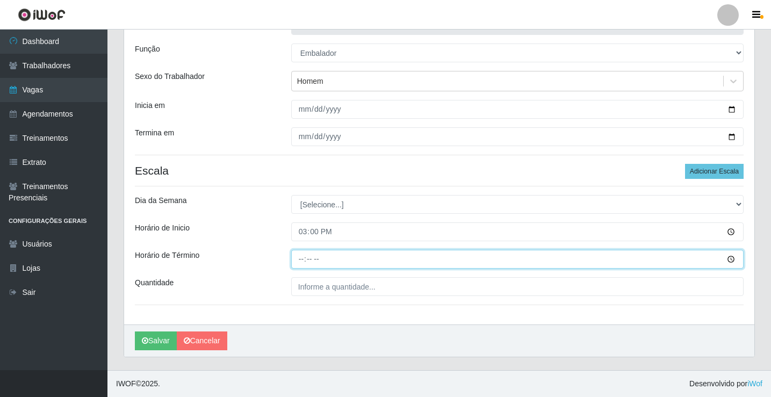
click at [305, 258] on input "Horário de Término" at bounding box center [517, 259] width 452 height 19
type input "20:30"
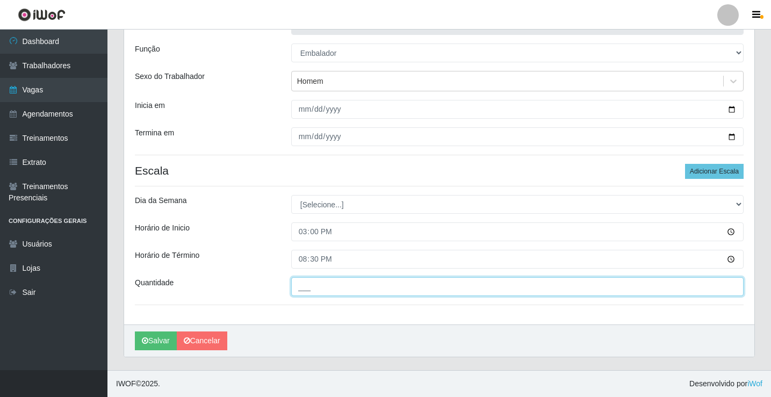
click at [312, 284] on input "___" at bounding box center [517, 286] width 452 height 19
type input "2__"
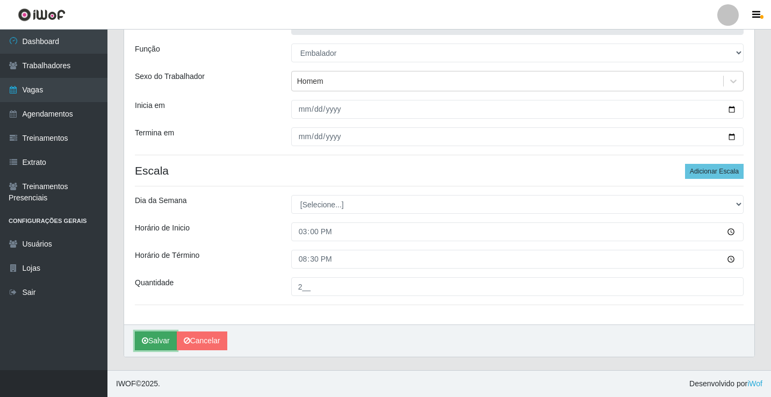
click at [156, 339] on button "Salvar" at bounding box center [156, 341] width 42 height 19
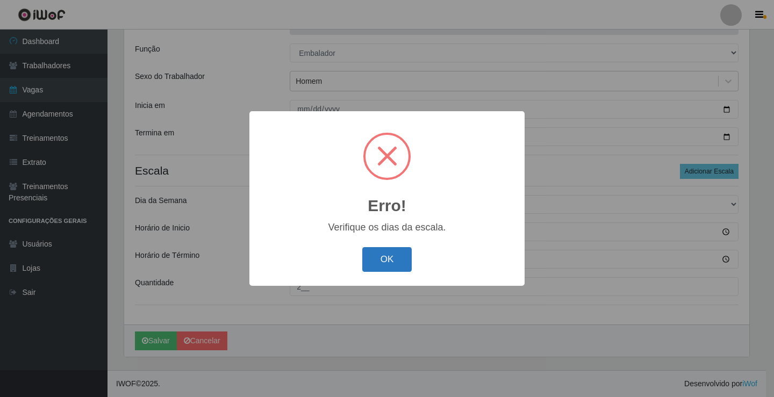
click at [382, 262] on button "OK" at bounding box center [387, 259] width 50 height 25
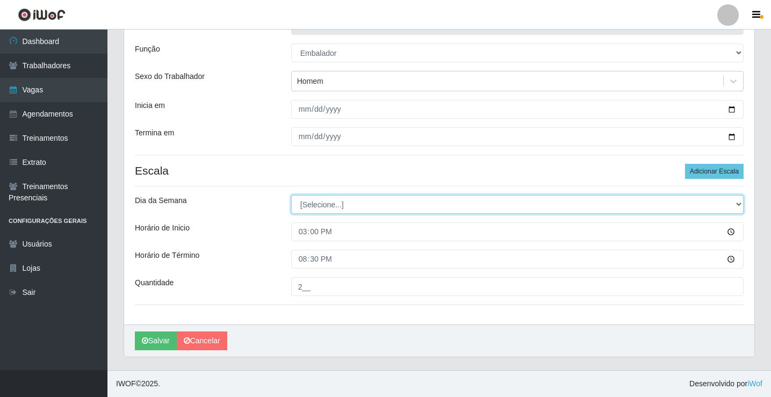
click at [321, 202] on select "[Selecione...] Segunda Terça Quarta Quinta Sexta Sábado Domingo" at bounding box center [517, 204] width 452 height 19
select select "2"
click at [291, 195] on select "[Selecione...] Segunda Terça Quarta Quinta Sexta Sábado Domingo" at bounding box center [517, 204] width 452 height 19
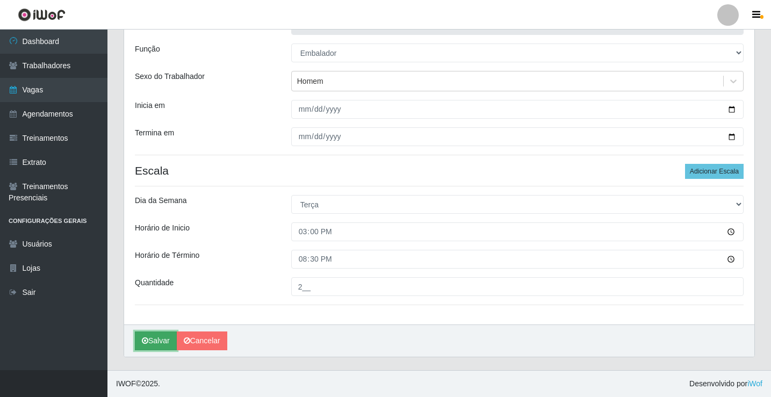
click at [160, 341] on button "Salvar" at bounding box center [156, 341] width 42 height 19
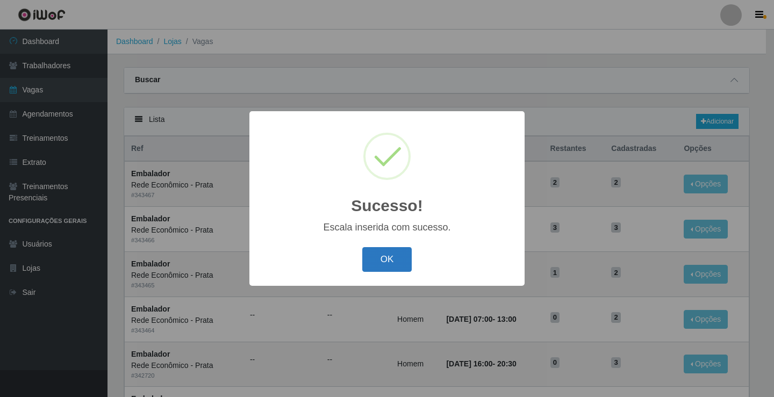
click at [381, 256] on button "OK" at bounding box center [387, 259] width 50 height 25
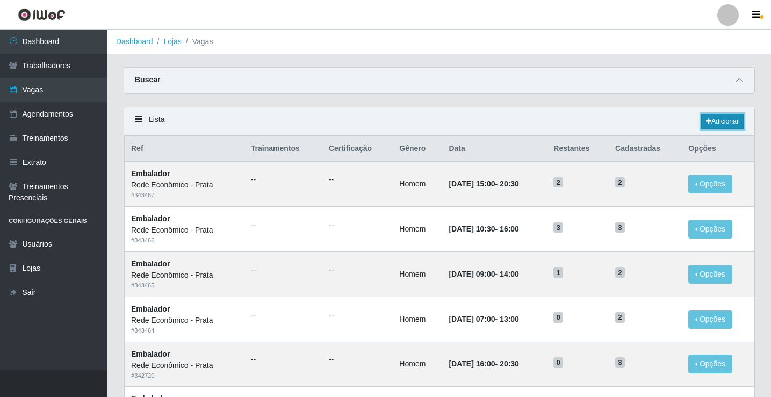
click at [720, 121] on link "Adicionar" at bounding box center [722, 121] width 42 height 15
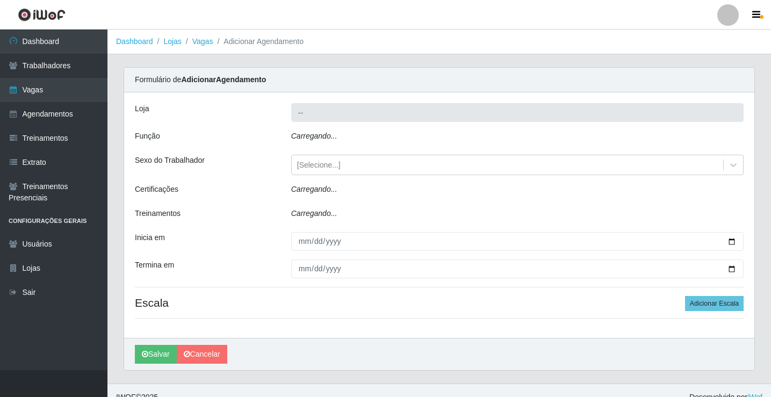
type input "Rede Econômico - Prata"
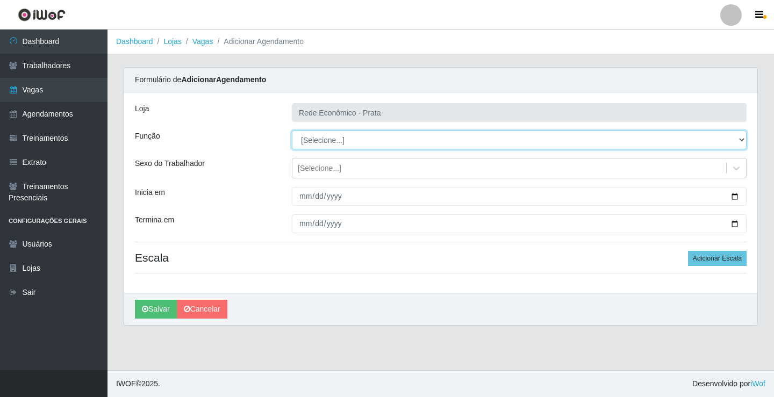
click at [334, 139] on select "[Selecione...] ASG ASG + ASG ++ Embalador Embalador + Embalador ++ Operador de …" at bounding box center [519, 140] width 455 height 19
select select "1"
click at [292, 131] on select "[Selecione...] ASG ASG + ASG ++ Embalador Embalador + Embalador ++ Operador de …" at bounding box center [519, 140] width 455 height 19
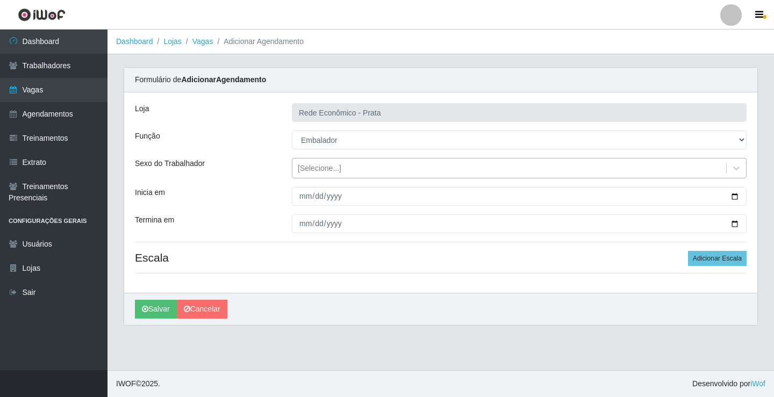
click at [320, 169] on div "[Selecione...]" at bounding box center [320, 168] width 44 height 11
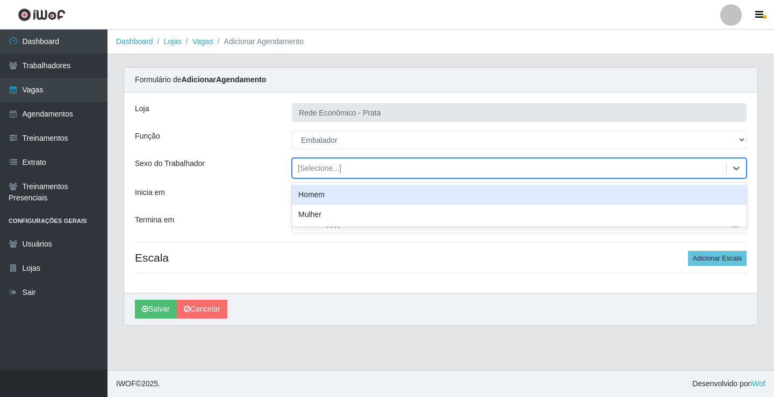
click at [330, 197] on div "Homem" at bounding box center [519, 195] width 455 height 20
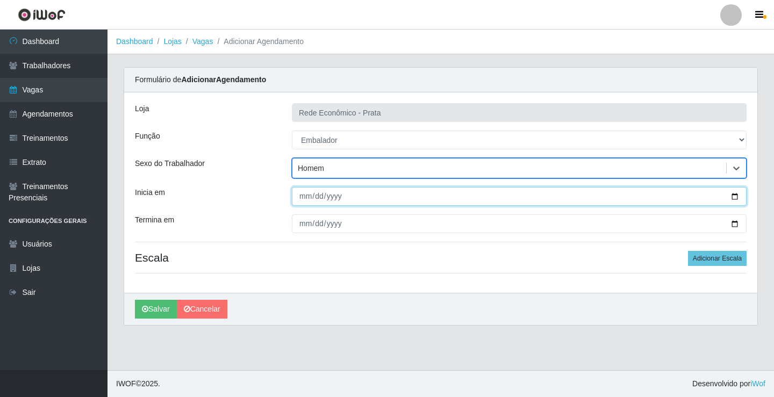
click at [736, 195] on input "Inicia em" at bounding box center [519, 196] width 455 height 19
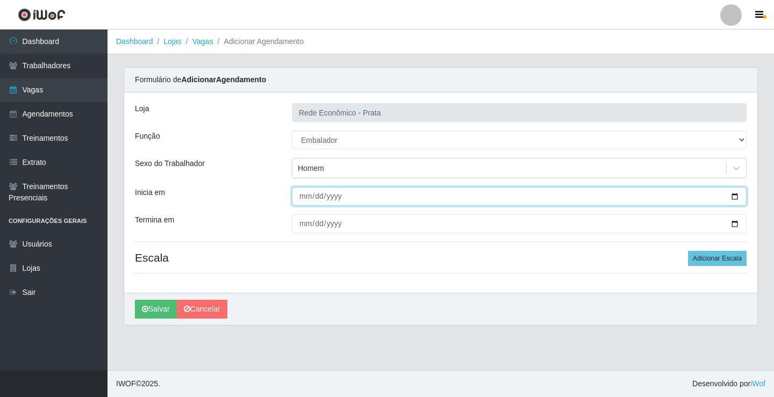
type input "[DATE]"
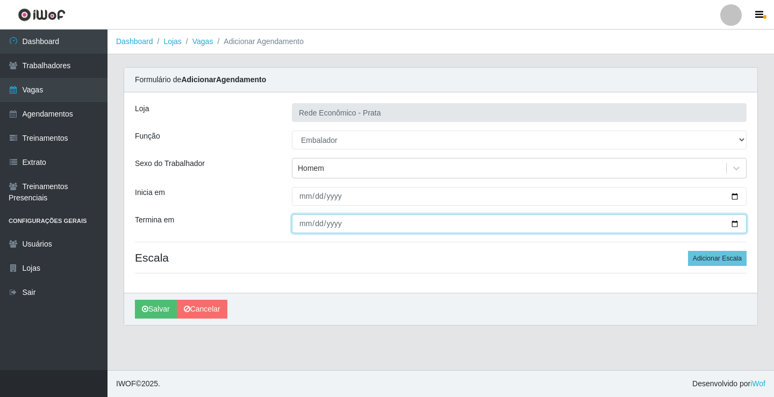
click at [731, 223] on input "Termina em" at bounding box center [519, 223] width 455 height 19
type input "[DATE]"
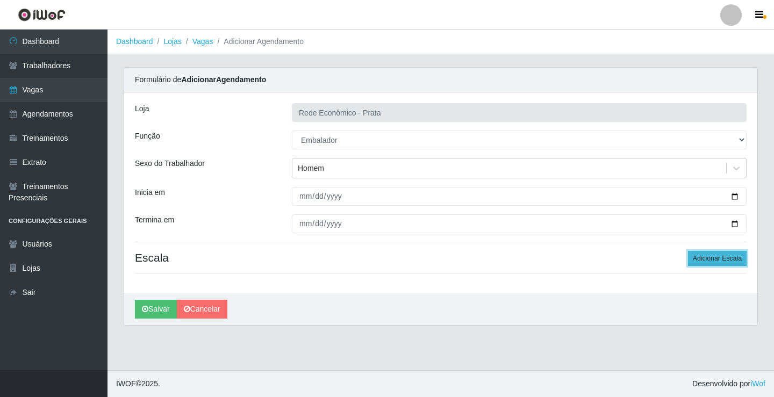
click at [723, 260] on button "Adicionar Escala" at bounding box center [717, 258] width 59 height 15
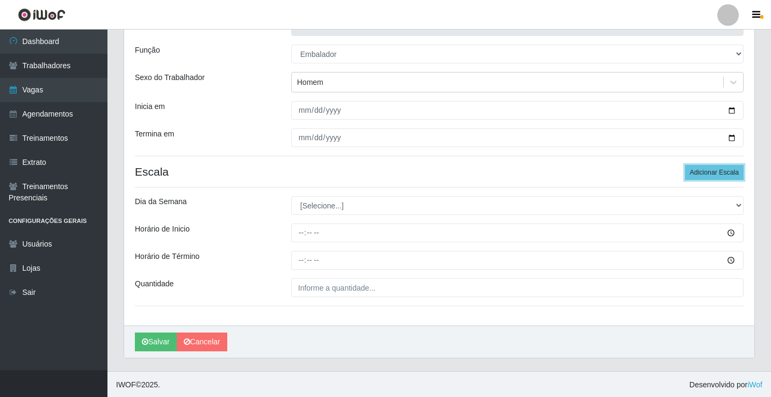
scroll to position [87, 0]
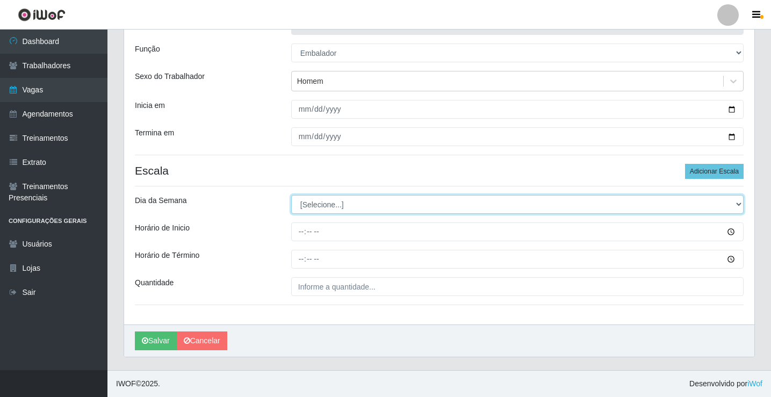
click at [325, 205] on select "[Selecione...] Segunda Terça Quarta Quinta Sexta Sábado Domingo" at bounding box center [517, 204] width 452 height 19
select select "2"
click at [291, 195] on select "[Selecione...] Segunda Terça Quarta Quinta Sexta Sábado Domingo" at bounding box center [517, 204] width 452 height 19
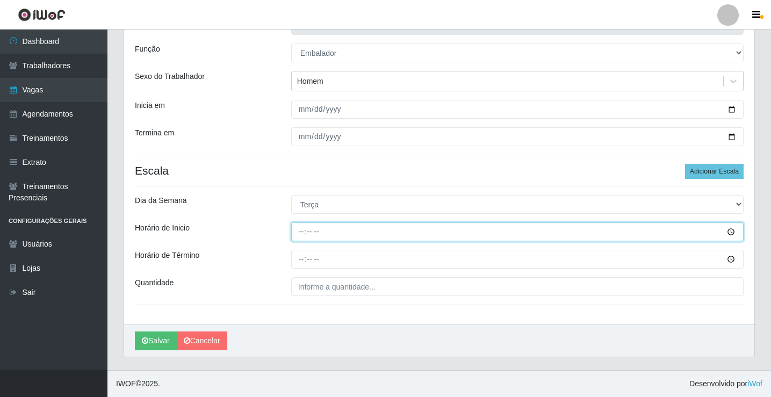
click at [300, 232] on input "Horário de Inicio" at bounding box center [517, 231] width 452 height 19
type input "16:00"
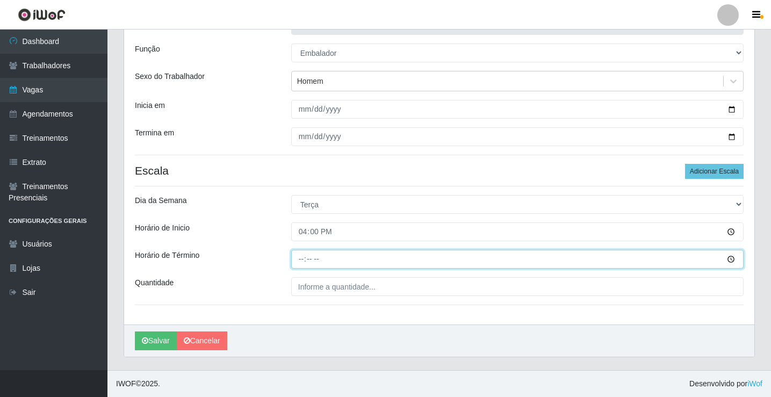
click at [304, 262] on input "Horário de Término" at bounding box center [517, 259] width 452 height 19
type input "20:30"
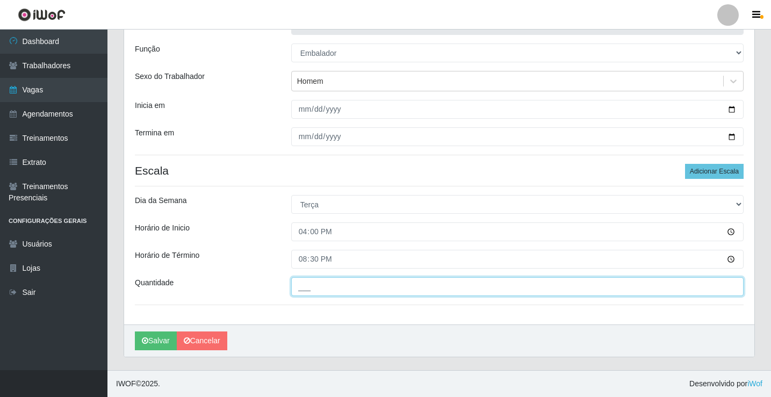
click at [320, 285] on input "___" at bounding box center [517, 286] width 452 height 19
type input "3__"
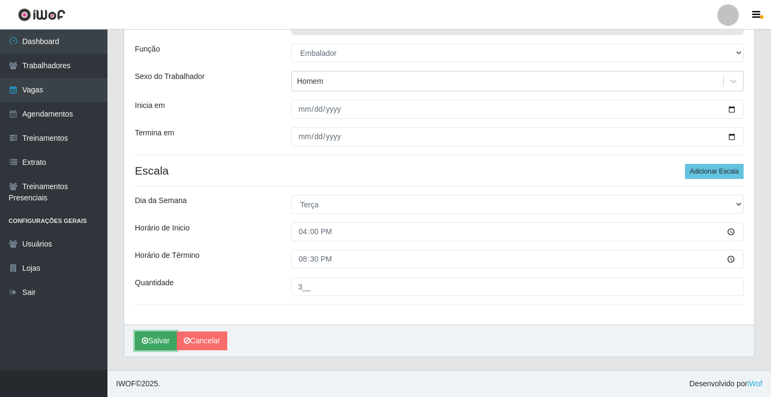
click at [155, 342] on button "Salvar" at bounding box center [156, 341] width 42 height 19
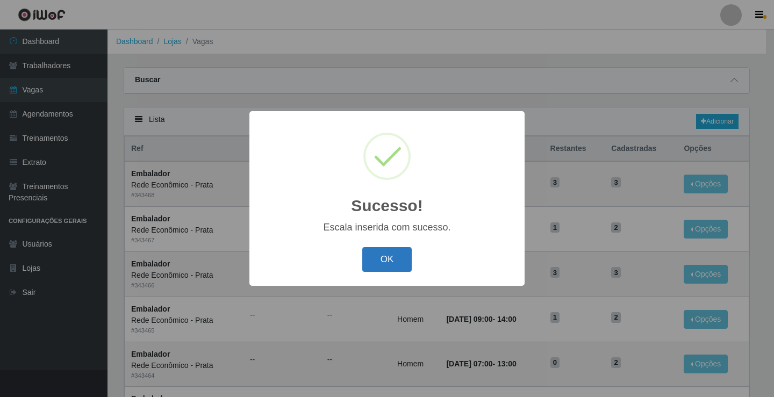
click at [373, 265] on button "OK" at bounding box center [387, 259] width 50 height 25
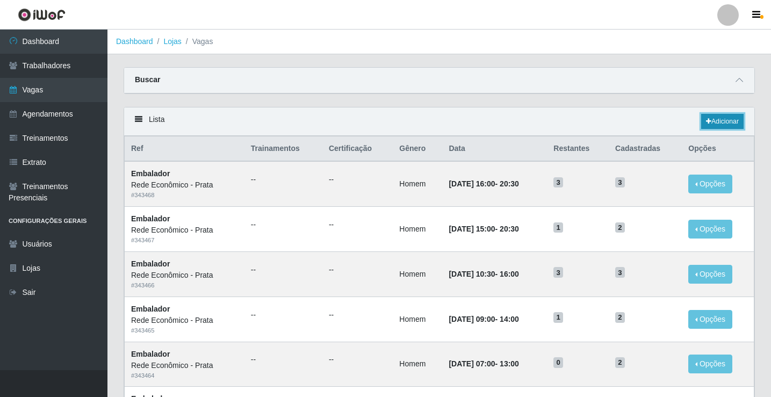
click at [721, 121] on link "Adicionar" at bounding box center [722, 121] width 42 height 15
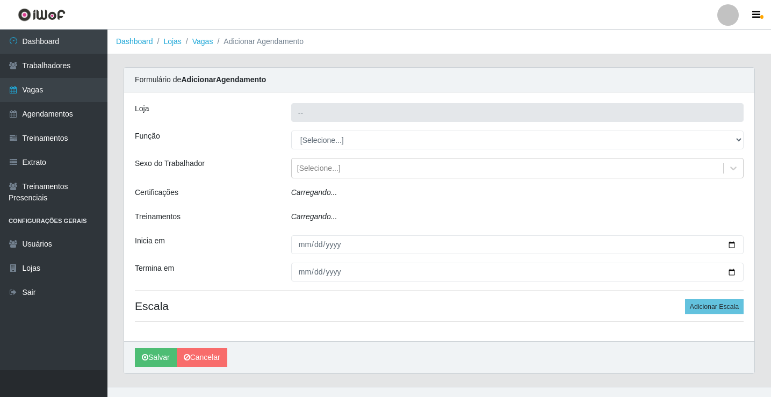
type input "Rede Econômico - Prata"
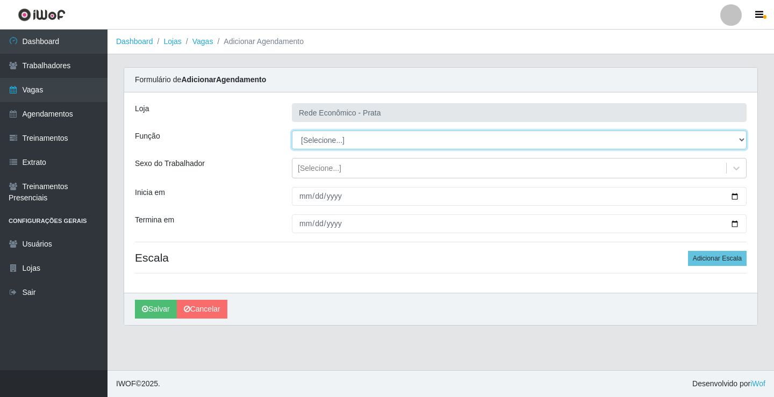
click at [316, 138] on select "[Selecione...] ASG ASG + ASG ++ Embalador Embalador + Embalador ++ Operador de …" at bounding box center [519, 140] width 455 height 19
select select "1"
click at [292, 131] on select "[Selecione...] ASG ASG + ASG ++ Embalador Embalador + Embalador ++ Operador de …" at bounding box center [519, 140] width 455 height 19
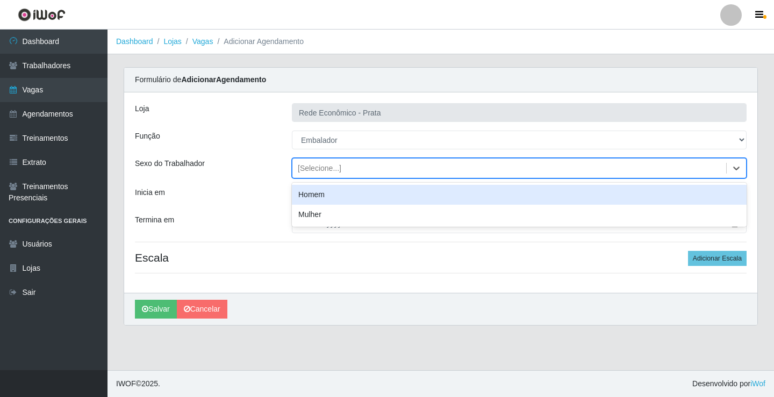
click at [313, 163] on div "[Selecione...]" at bounding box center [320, 168] width 44 height 11
click at [323, 195] on div "Homem" at bounding box center [519, 195] width 455 height 20
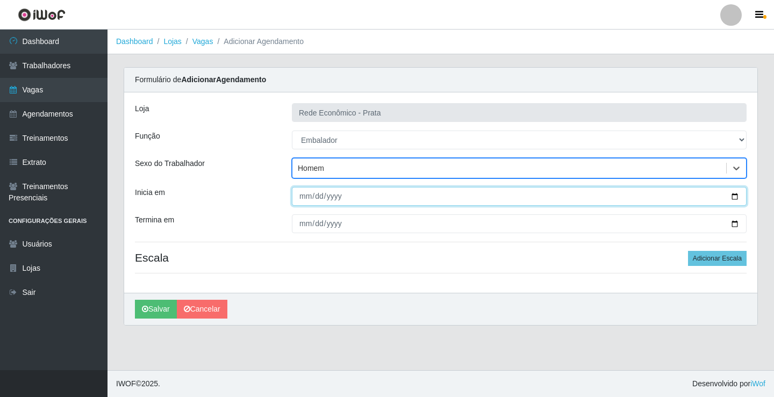
click at [734, 197] on input "Inicia em" at bounding box center [519, 196] width 455 height 19
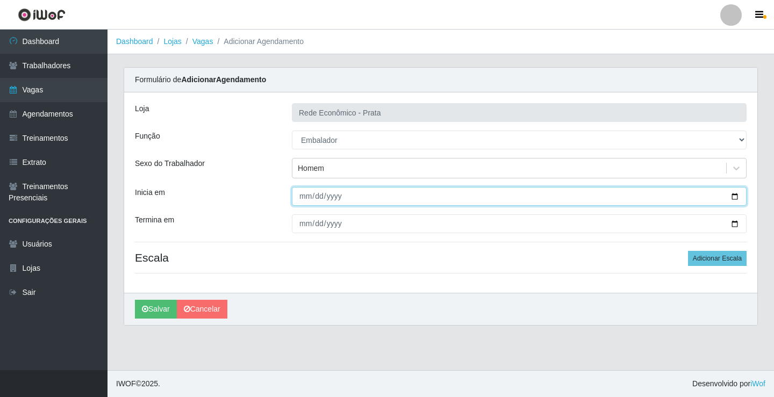
type input "[DATE]"
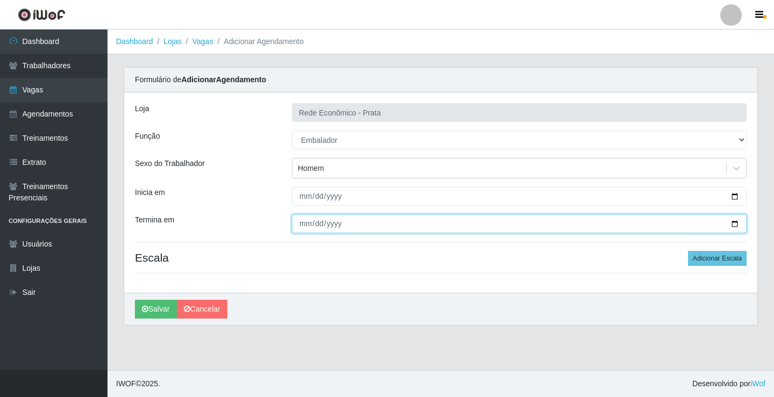
click at [730, 224] on input "Termina em" at bounding box center [519, 223] width 455 height 19
type input "[DATE]"
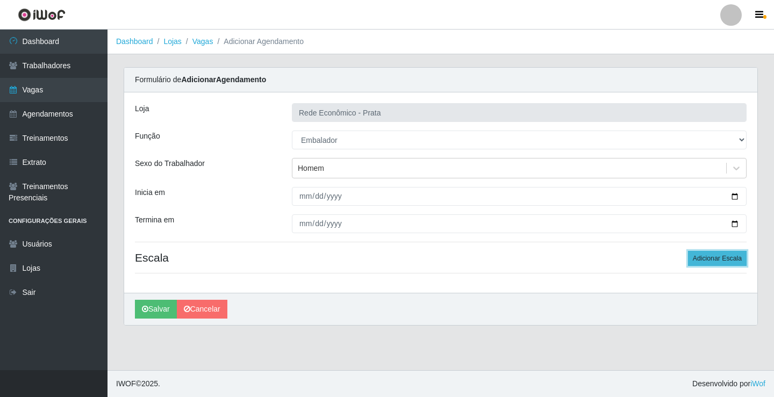
click at [712, 254] on button "Adicionar Escala" at bounding box center [717, 258] width 59 height 15
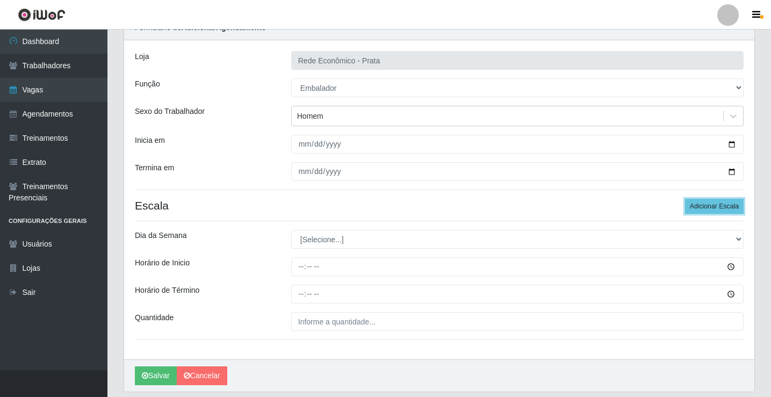
scroll to position [87, 0]
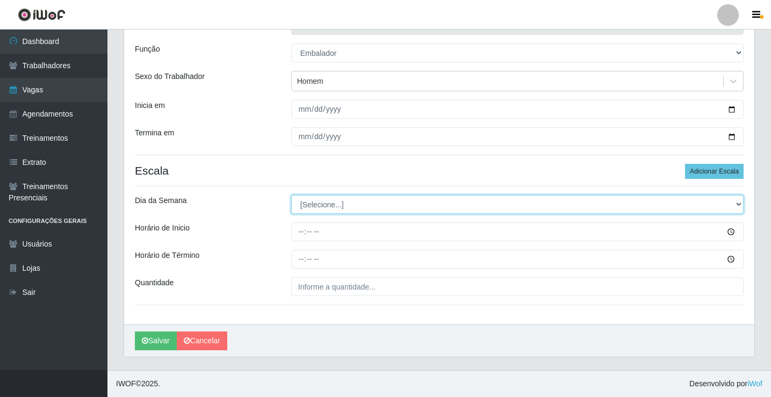
click at [312, 204] on select "[Selecione...] Segunda Terça Quarta Quinta Sexta Sábado Domingo" at bounding box center [517, 204] width 452 height 19
select select "3"
click at [291, 195] on select "[Selecione...] Segunda Terça Quarta Quinta Sexta Sábado Domingo" at bounding box center [517, 204] width 452 height 19
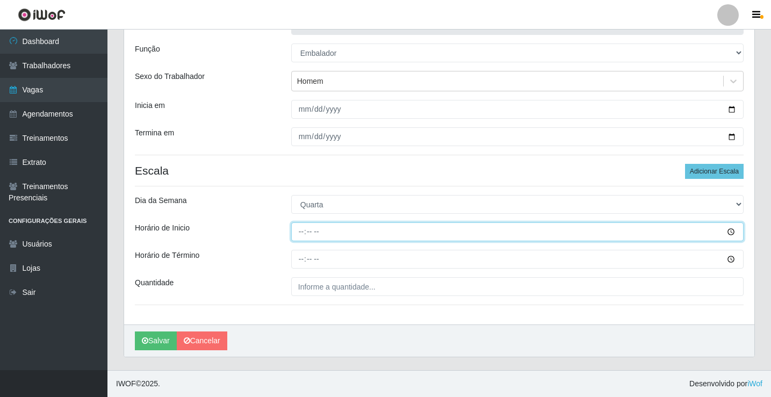
click at [304, 233] on input "Horário de Inicio" at bounding box center [517, 231] width 452 height 19
type input "07:00"
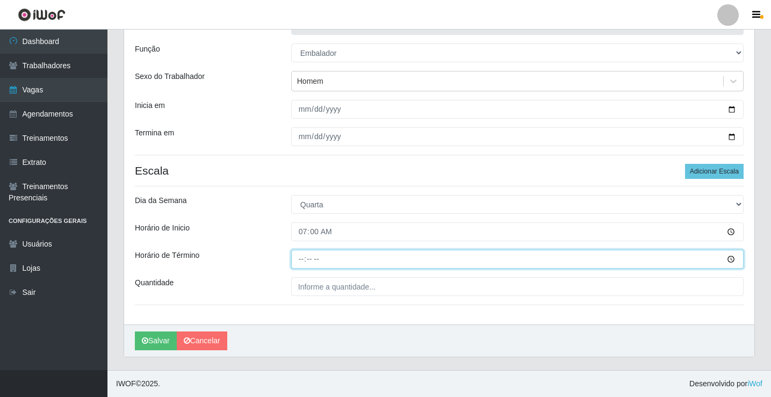
click at [303, 260] on input "Horário de Término" at bounding box center [517, 259] width 452 height 19
type input "13:00"
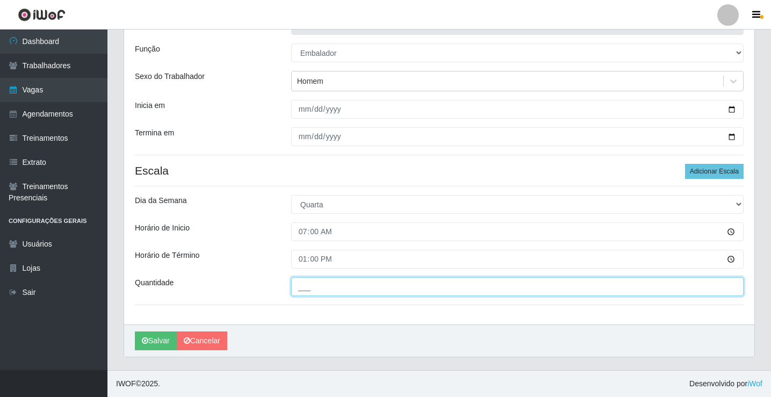
click at [313, 284] on input "___" at bounding box center [517, 286] width 452 height 19
type input "3__"
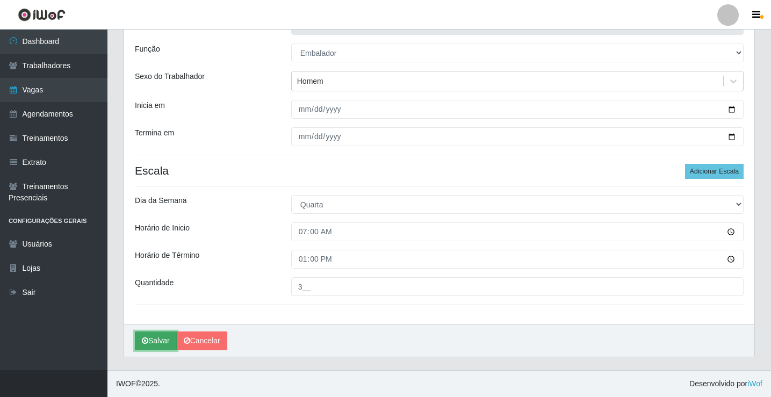
click at [165, 341] on button "Salvar" at bounding box center [156, 341] width 42 height 19
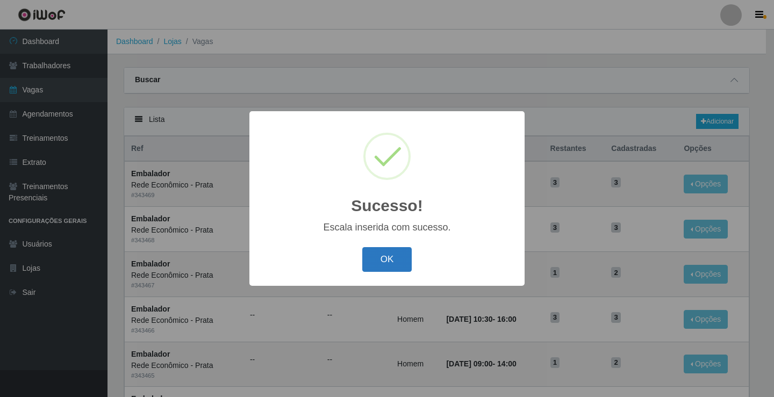
click at [396, 259] on button "OK" at bounding box center [387, 259] width 50 height 25
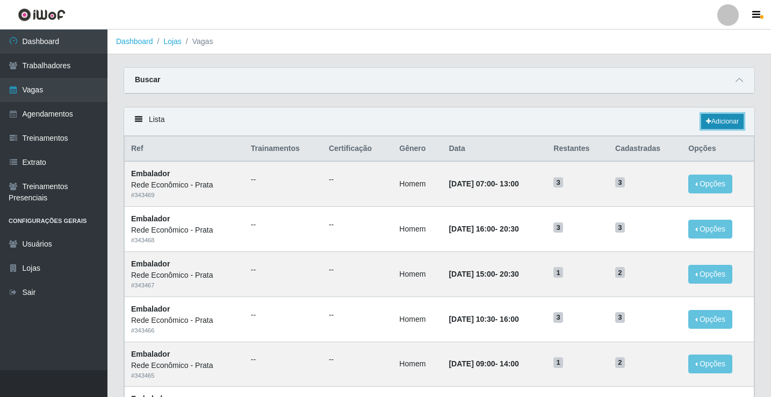
click at [715, 123] on link "Adicionar" at bounding box center [722, 121] width 42 height 15
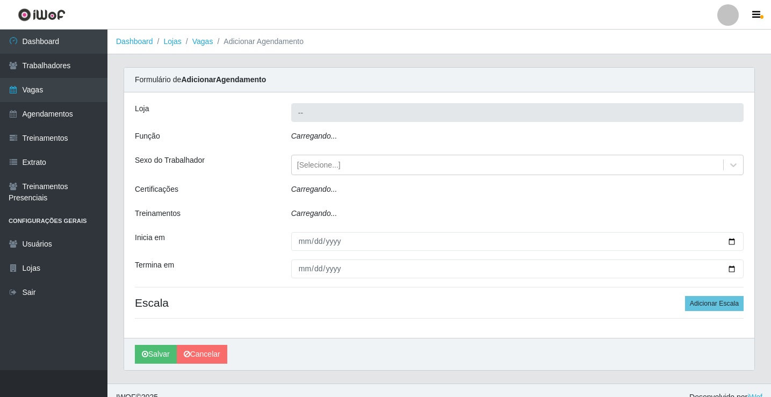
type input "Rede Econômico - Prata"
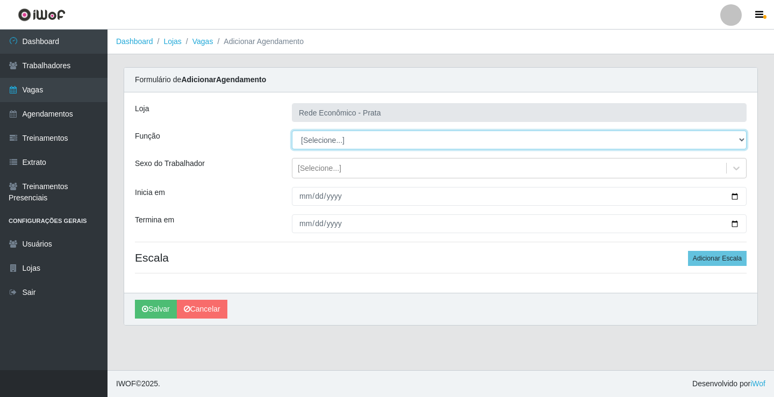
click at [318, 140] on select "[Selecione...] ASG ASG + ASG ++ Embalador Embalador + Embalador ++ Operador de …" at bounding box center [519, 140] width 455 height 19
select select "1"
click at [292, 131] on select "[Selecione...] ASG ASG + ASG ++ Embalador Embalador + Embalador ++ Operador de …" at bounding box center [519, 140] width 455 height 19
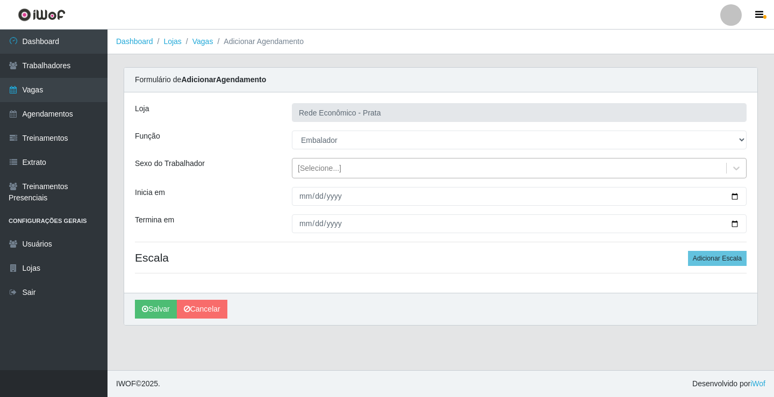
click at [316, 168] on div "[Selecione...]" at bounding box center [320, 168] width 44 height 11
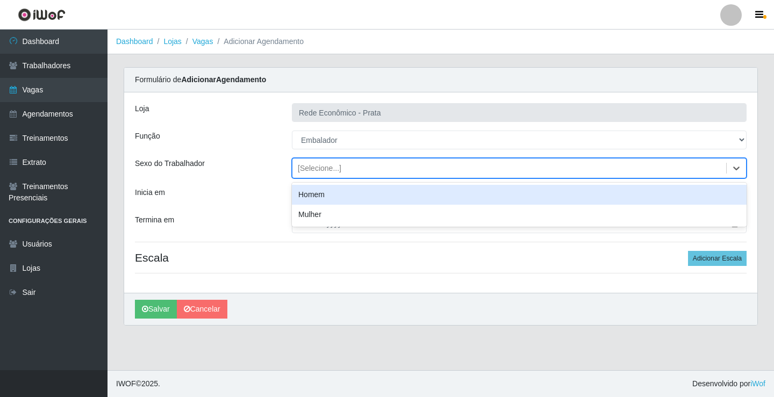
click at [322, 196] on div "Homem" at bounding box center [519, 195] width 455 height 20
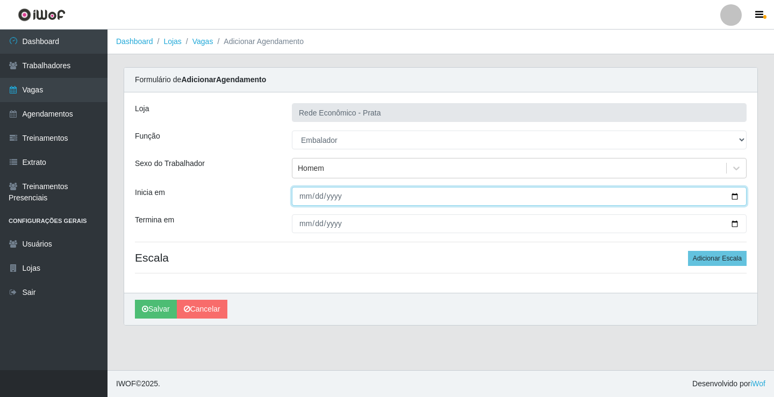
click at [737, 197] on input "Inicia em" at bounding box center [519, 196] width 455 height 19
type input "[DATE]"
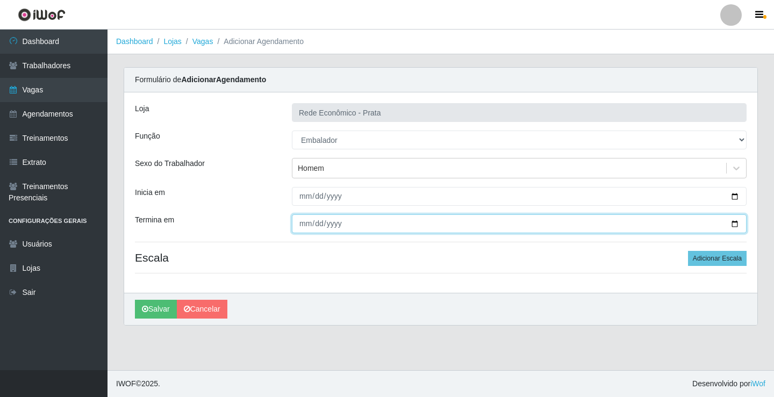
click at [736, 222] on input "Termina em" at bounding box center [519, 223] width 455 height 19
type input "[DATE]"
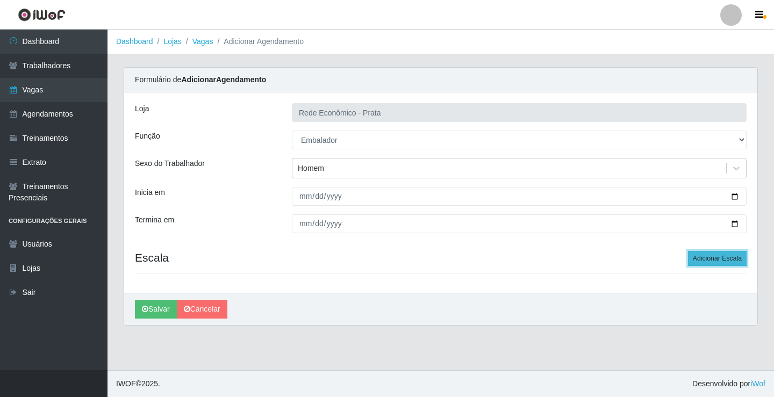
click at [709, 261] on button "Adicionar Escala" at bounding box center [717, 258] width 59 height 15
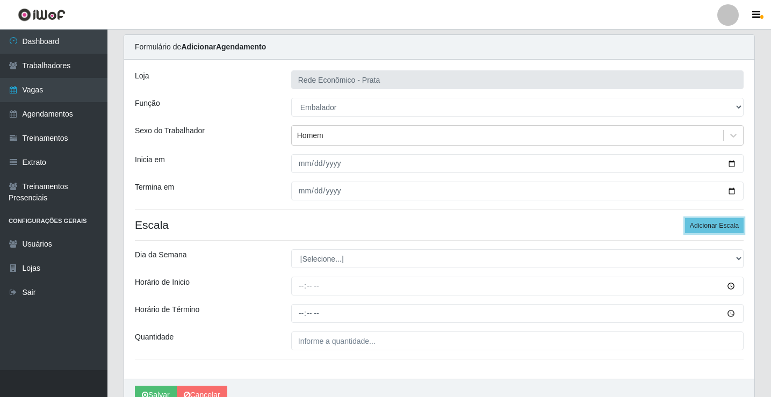
scroll to position [87, 0]
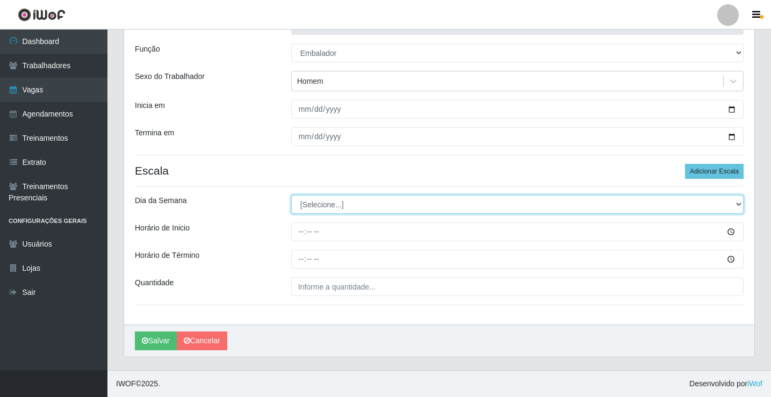
click at [319, 202] on select "[Selecione...] Segunda Terça Quarta Quinta Sexta Sábado Domingo" at bounding box center [517, 204] width 452 height 19
select select "3"
click at [291, 195] on select "[Selecione...] Segunda Terça Quarta Quinta Sexta Sábado Domingo" at bounding box center [517, 204] width 452 height 19
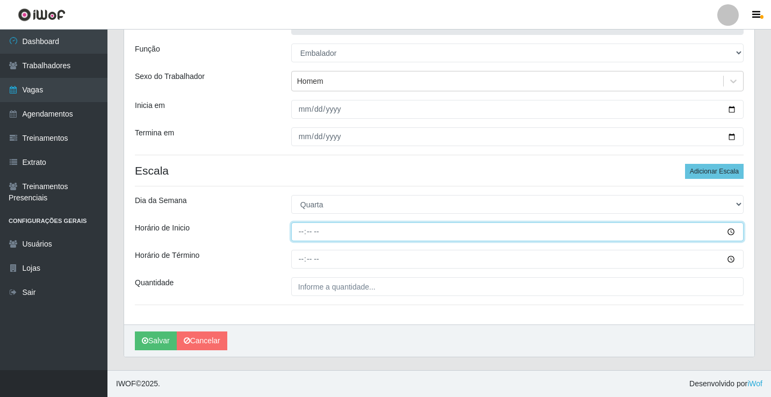
click at [301, 233] on input "Horário de Inicio" at bounding box center [517, 231] width 452 height 19
type input "09:00"
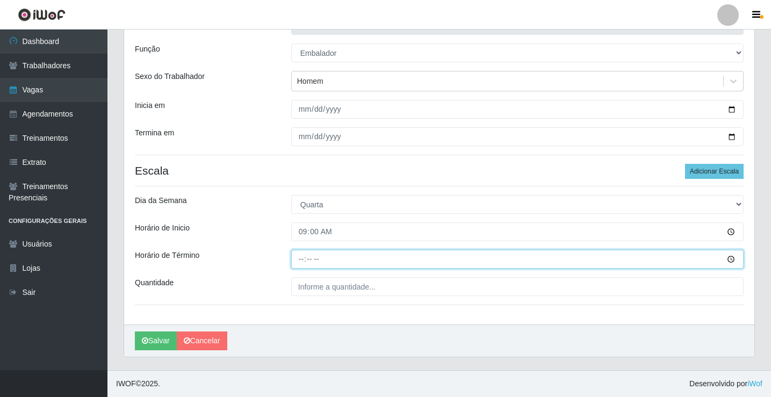
click at [303, 260] on input "Horário de Término" at bounding box center [517, 259] width 452 height 19
type input "14:00"
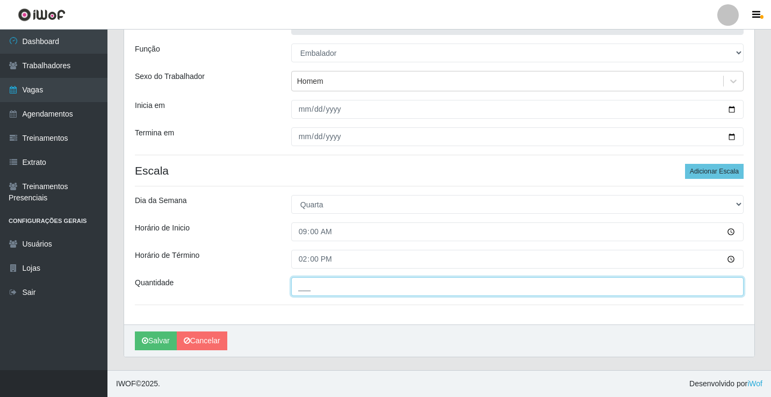
click at [310, 283] on input "___" at bounding box center [517, 286] width 452 height 19
type input "3__"
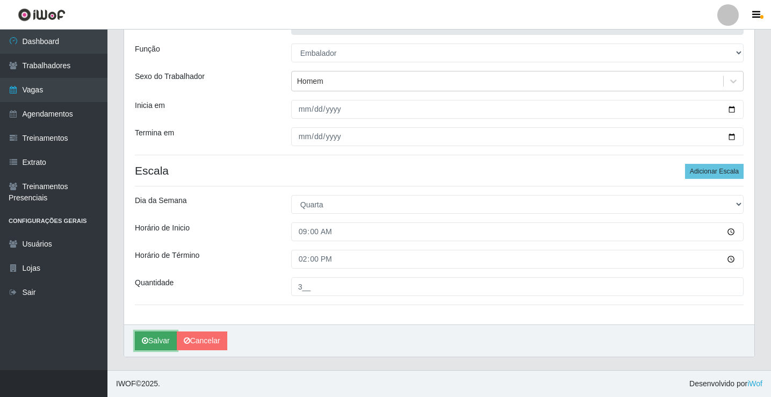
click at [163, 341] on button "Salvar" at bounding box center [156, 341] width 42 height 19
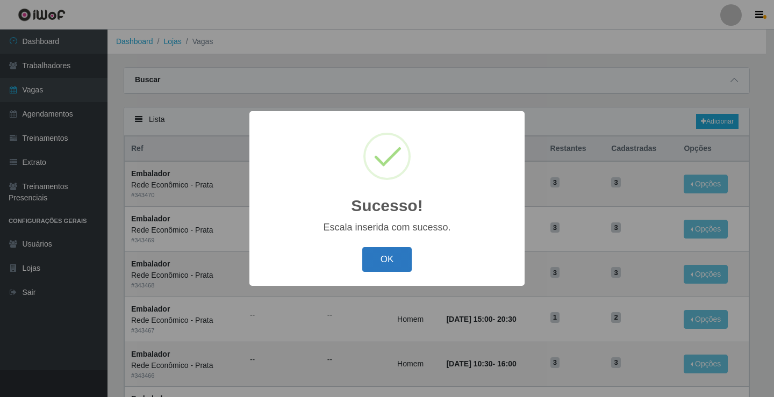
click at [383, 258] on button "OK" at bounding box center [387, 259] width 50 height 25
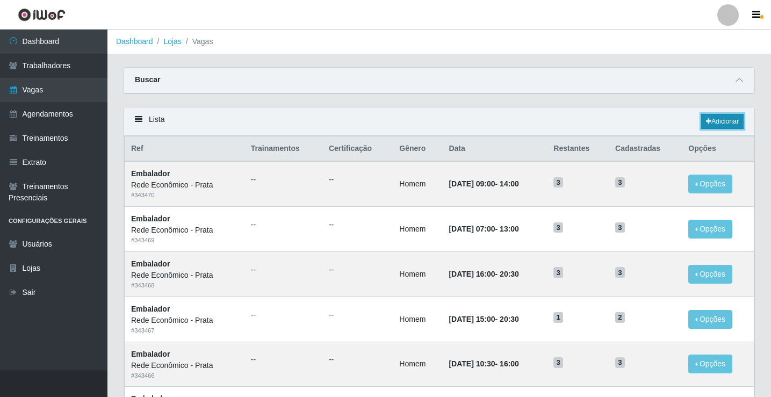
click at [717, 120] on link "Adicionar" at bounding box center [722, 121] width 42 height 15
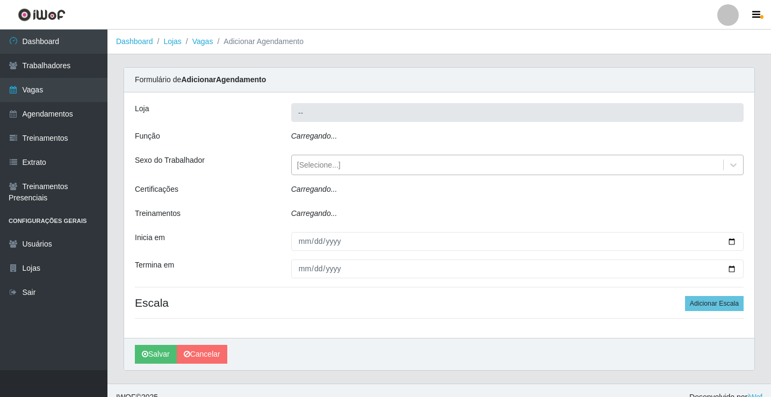
type input "Rede Econômico - Prata"
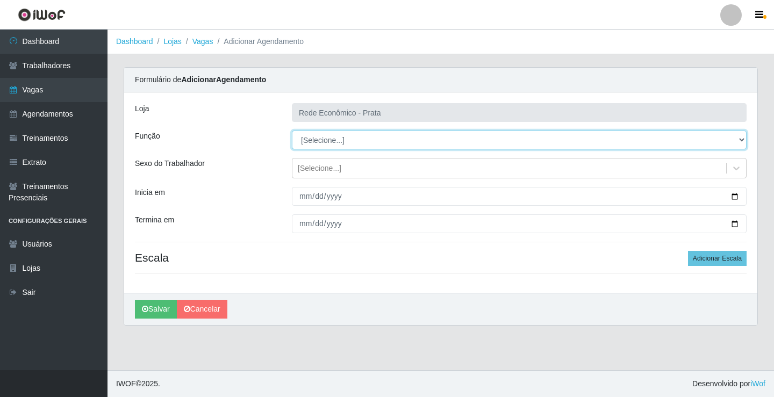
click at [325, 140] on select "[Selecione...] ASG ASG + ASG ++ Embalador Embalador + Embalador ++ Operador de …" at bounding box center [519, 140] width 455 height 19
select select "1"
click at [292, 131] on select "[Selecione...] ASG ASG + ASG ++ Embalador Embalador + Embalador ++ Operador de …" at bounding box center [519, 140] width 455 height 19
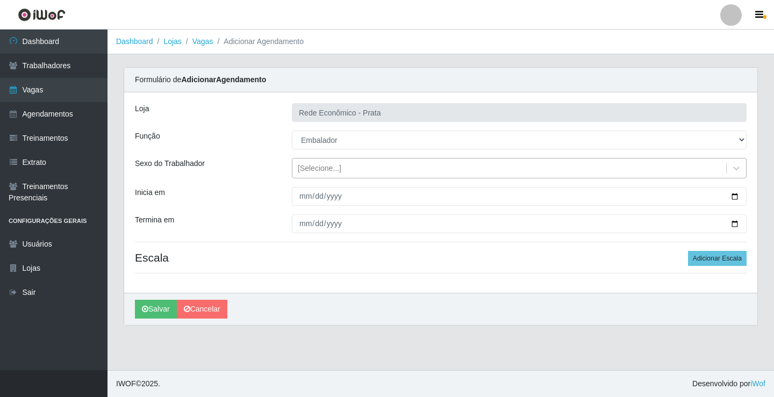
click at [314, 169] on div "[Selecione...]" at bounding box center [320, 168] width 44 height 11
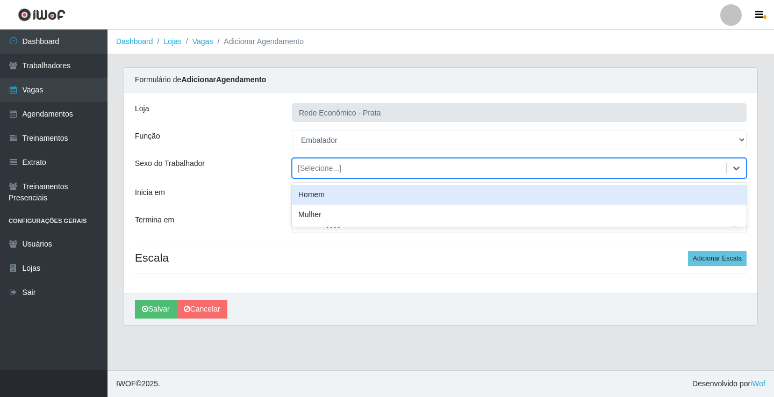
click at [320, 196] on div "Homem" at bounding box center [519, 195] width 455 height 20
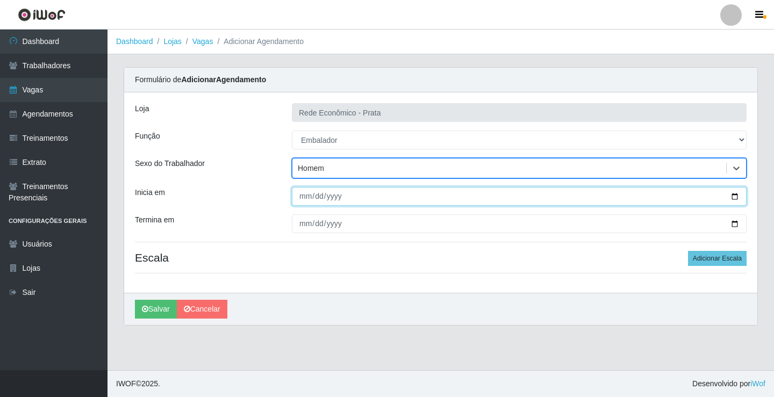
click at [733, 198] on input "Inicia em" at bounding box center [519, 196] width 455 height 19
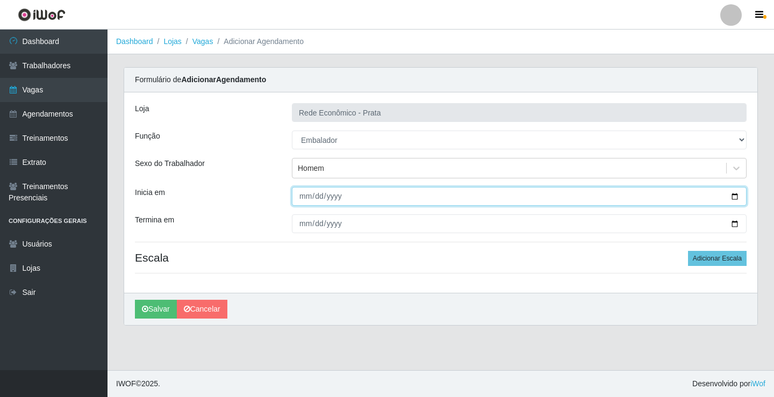
type input "[DATE]"
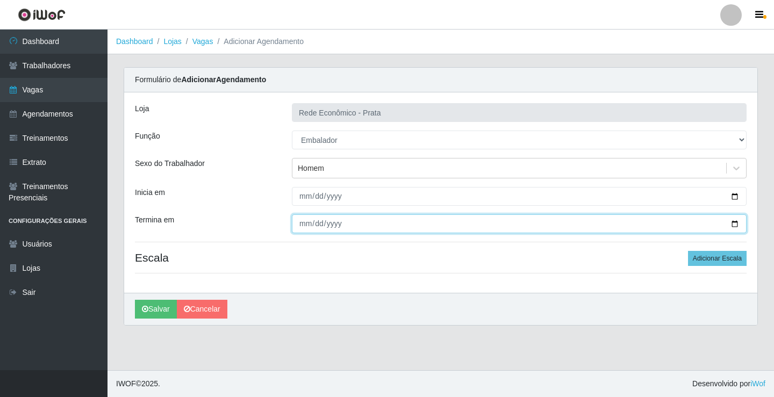
click at [734, 224] on input "Termina em" at bounding box center [519, 223] width 455 height 19
type input "[DATE]"
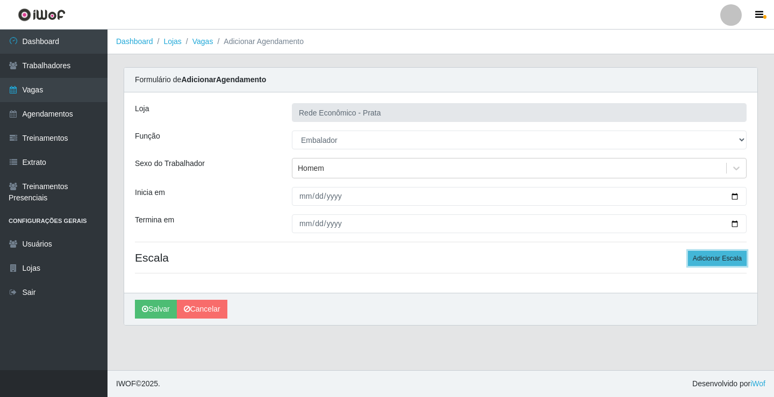
click at [721, 256] on button "Adicionar Escala" at bounding box center [717, 258] width 59 height 15
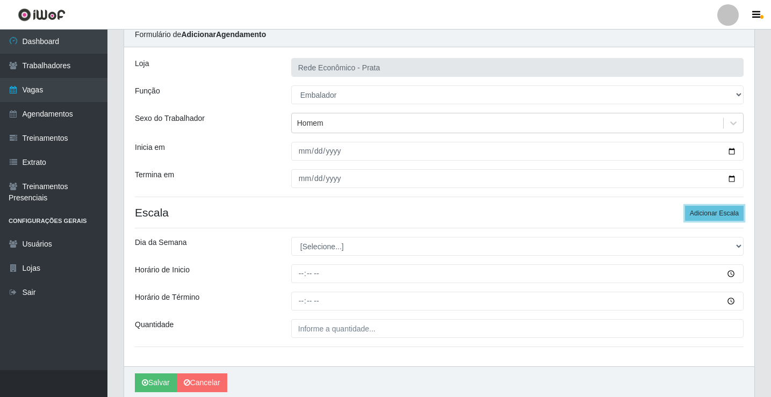
scroll to position [87, 0]
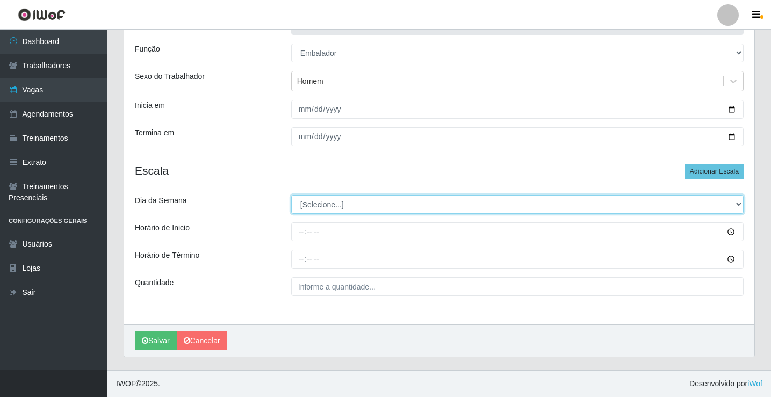
click at [323, 207] on select "[Selecione...] Segunda Terça Quarta Quinta Sexta Sábado Domingo" at bounding box center [517, 204] width 452 height 19
select select "3"
click at [291, 195] on select "[Selecione...] Segunda Terça Quarta Quinta Sexta Sábado Domingo" at bounding box center [517, 204] width 452 height 19
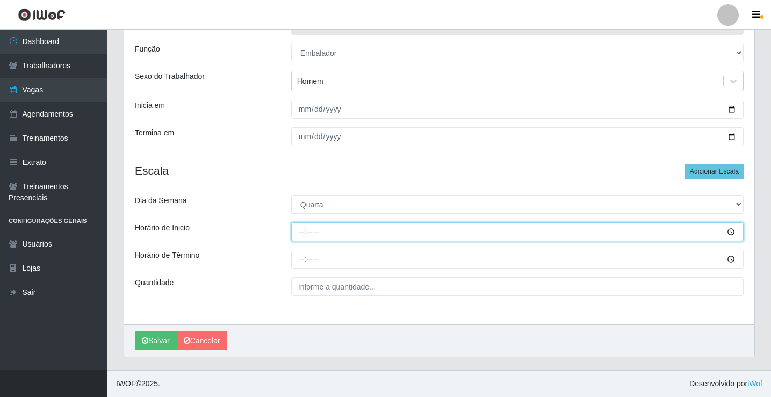
click at [301, 234] on input "Horário de Inicio" at bounding box center [517, 231] width 452 height 19
type input "13:00"
click at [305, 234] on input "13:00" at bounding box center [517, 231] width 452 height 19
type input "10:30"
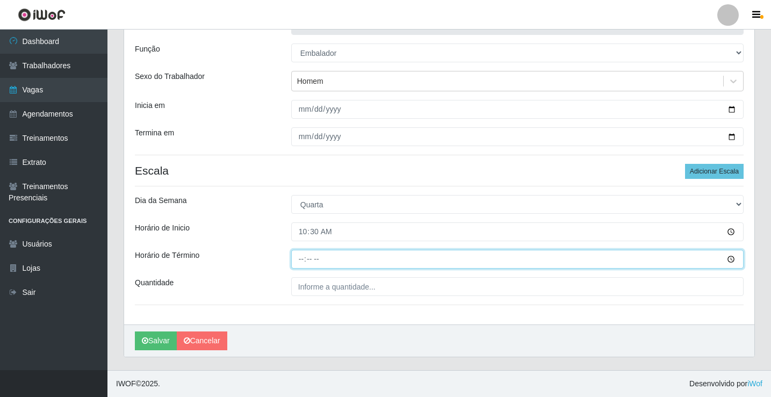
click at [304, 259] on input "Horário de Término" at bounding box center [517, 259] width 452 height 19
type input "16:00"
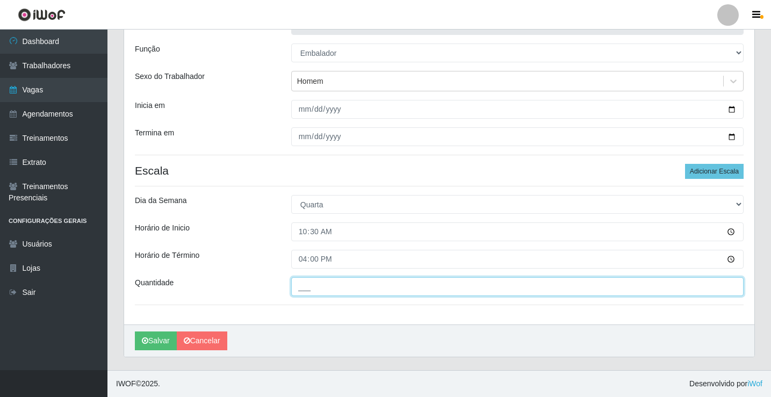
click at [313, 290] on input "___" at bounding box center [517, 286] width 452 height 19
type input "3__"
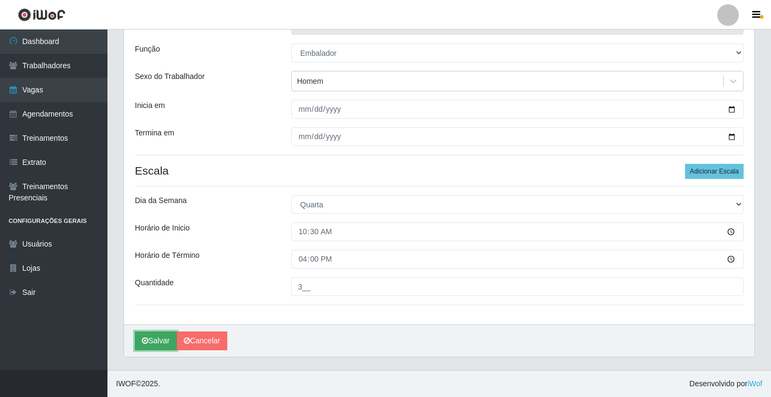
click at [152, 343] on button "Salvar" at bounding box center [156, 341] width 42 height 19
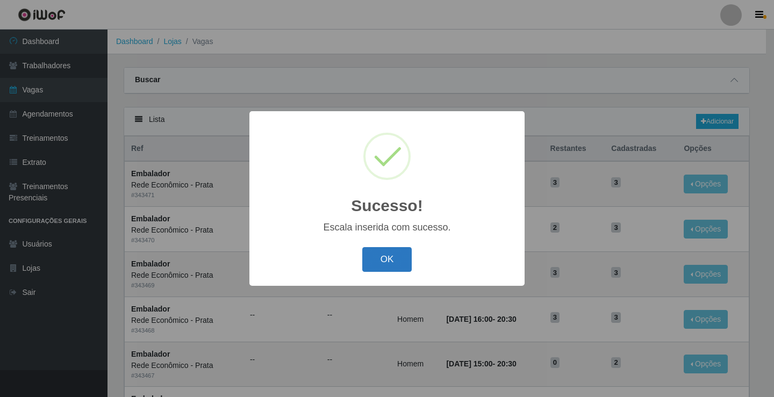
click at [393, 253] on button "OK" at bounding box center [387, 259] width 50 height 25
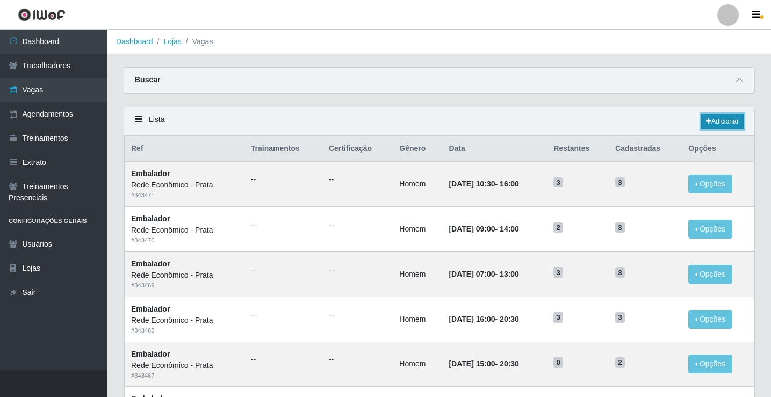
click at [718, 123] on link "Adicionar" at bounding box center [722, 121] width 42 height 15
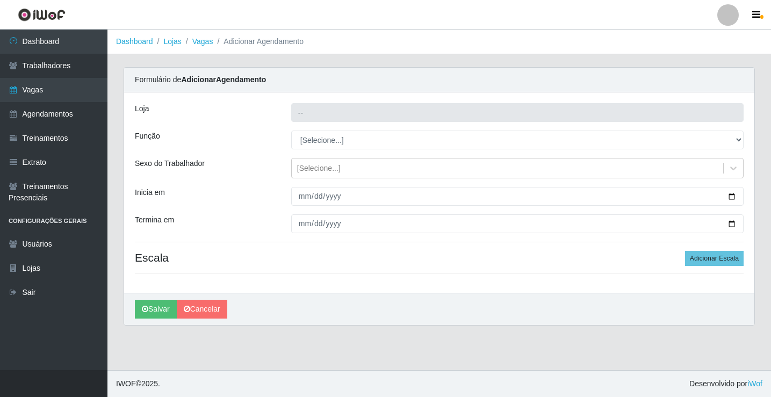
type input "Rede Econômico - Prata"
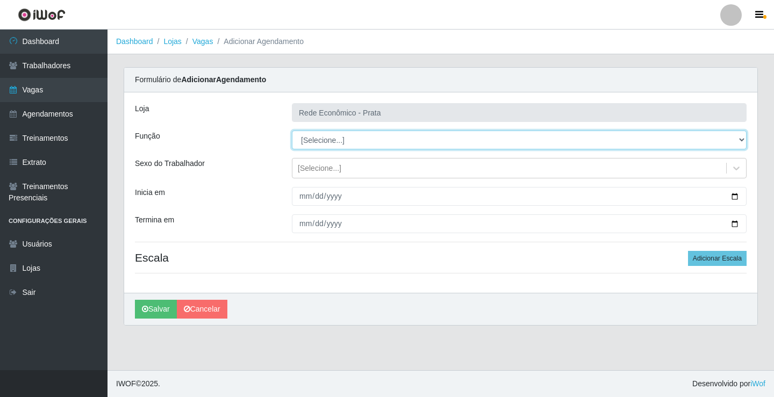
click at [328, 141] on select "[Selecione...] ASG ASG + ASG ++ Embalador Embalador + Embalador ++ Operador de …" at bounding box center [519, 140] width 455 height 19
select select "1"
click at [292, 131] on select "[Selecione...] ASG ASG + ASG ++ Embalador Embalador + Embalador ++ Operador de …" at bounding box center [519, 140] width 455 height 19
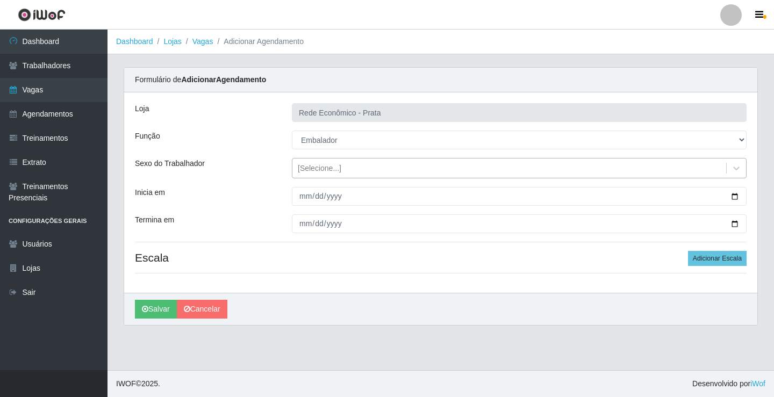
click at [321, 169] on div "[Selecione...]" at bounding box center [320, 168] width 44 height 11
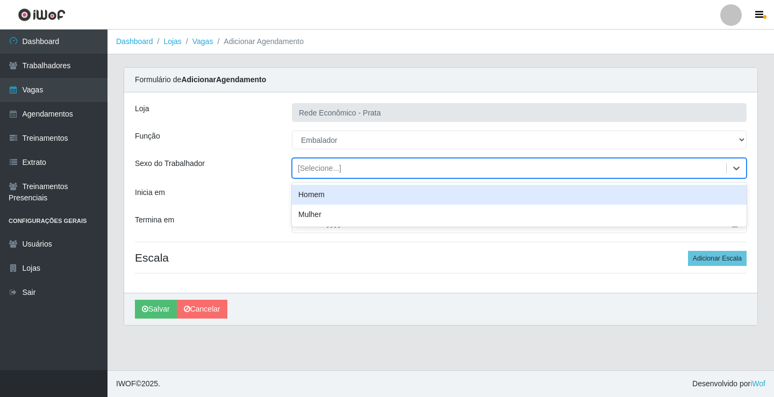
click at [321, 195] on div "Homem" at bounding box center [519, 195] width 455 height 20
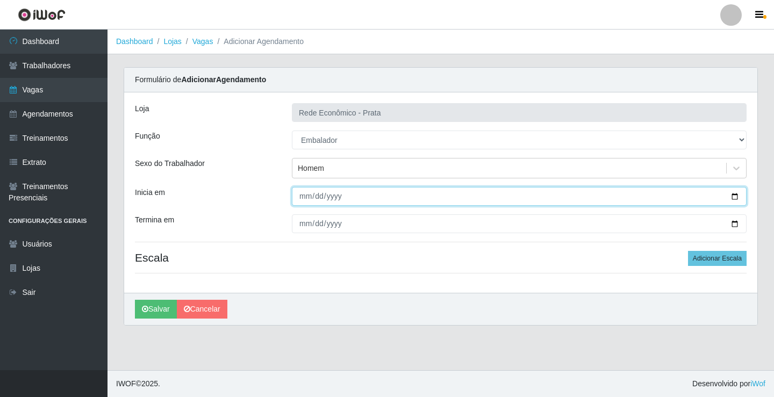
click at [734, 195] on input "Inicia em" at bounding box center [519, 196] width 455 height 19
type input "[DATE]"
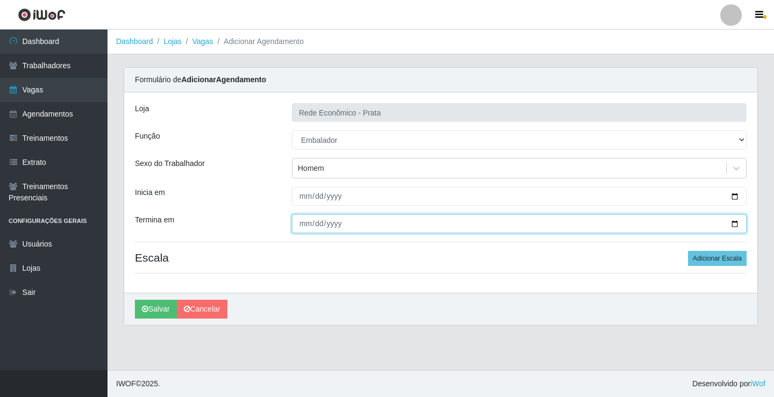
drag, startPoint x: 736, startPoint y: 224, endPoint x: 511, endPoint y: 300, distance: 238.2
click at [734, 226] on input "Termina em" at bounding box center [519, 223] width 455 height 19
type input "[DATE]"
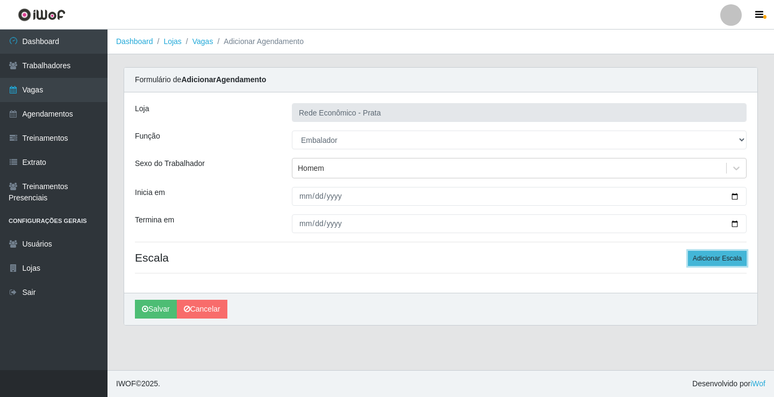
click at [721, 260] on button "Adicionar Escala" at bounding box center [717, 258] width 59 height 15
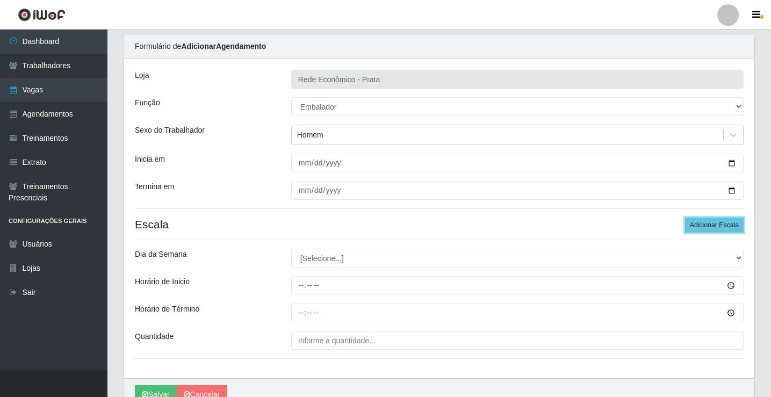
scroll to position [87, 0]
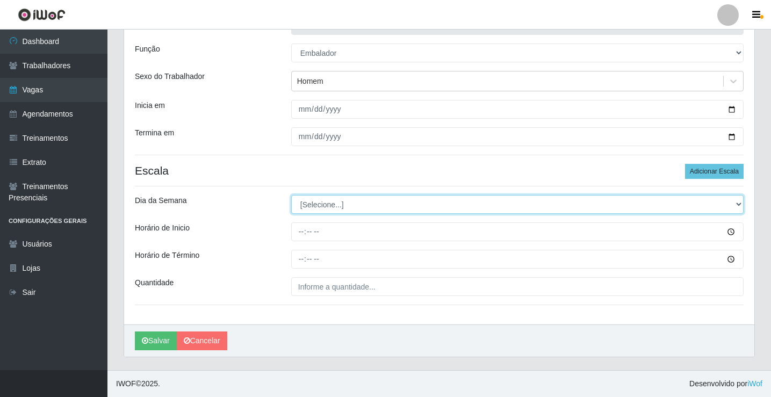
click at [314, 203] on select "[Selecione...] Segunda Terça Quarta Quinta Sexta Sábado Domingo" at bounding box center [517, 204] width 452 height 19
select select "3"
click at [291, 195] on select "[Selecione...] Segunda Terça Quarta Quinta Sexta Sábado Domingo" at bounding box center [517, 204] width 452 height 19
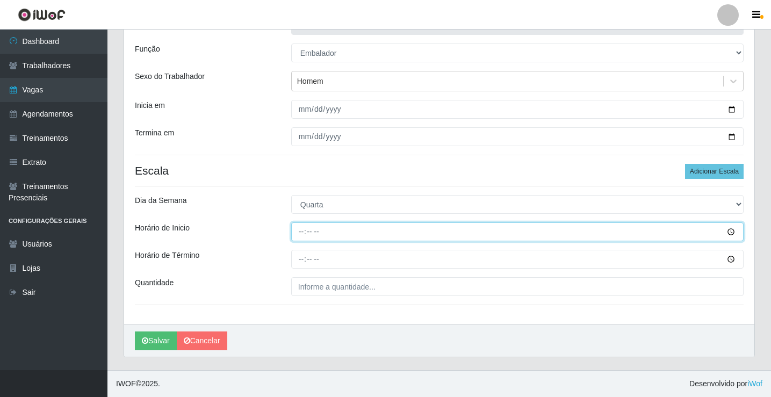
click at [301, 234] on input "Horário de Inicio" at bounding box center [517, 231] width 452 height 19
type input "15:00"
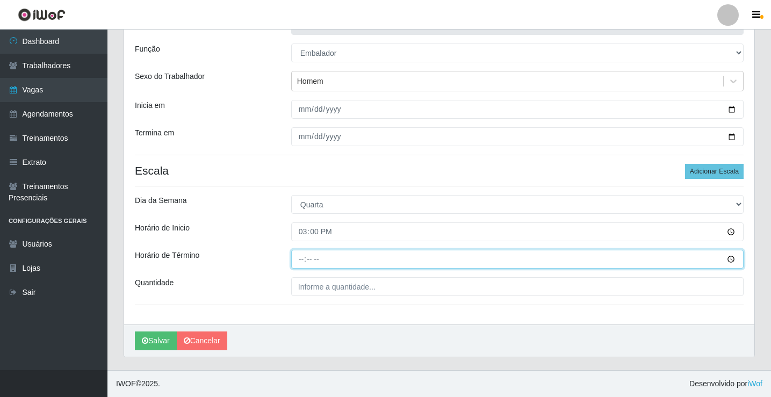
click at [303, 261] on input "Horário de Término" at bounding box center [517, 259] width 452 height 19
type input "20:30"
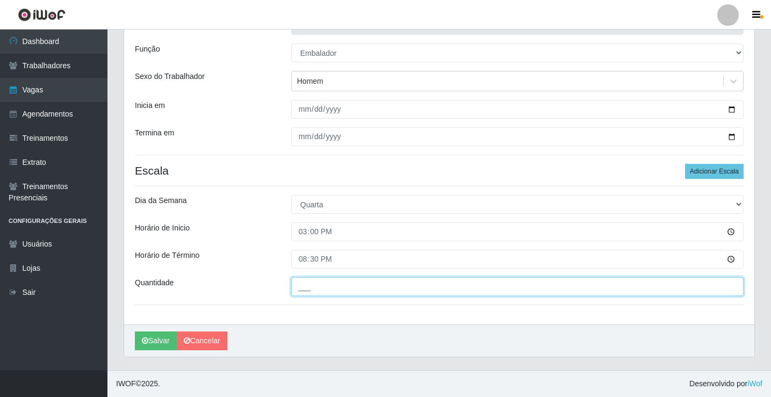
click at [318, 291] on input "___" at bounding box center [517, 286] width 452 height 19
type input "4__"
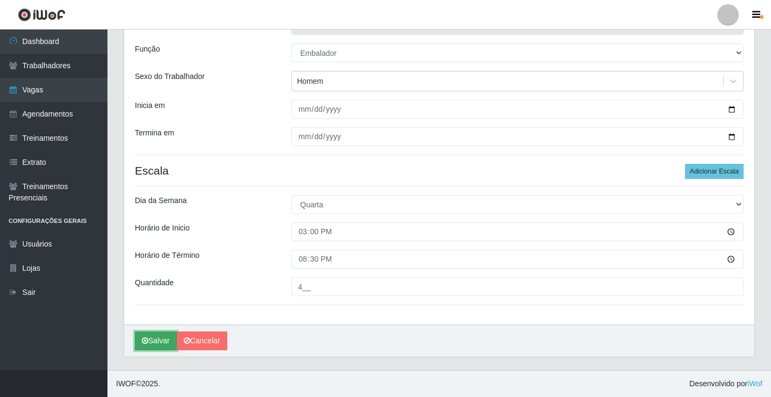
click at [157, 343] on button "Salvar" at bounding box center [156, 341] width 42 height 19
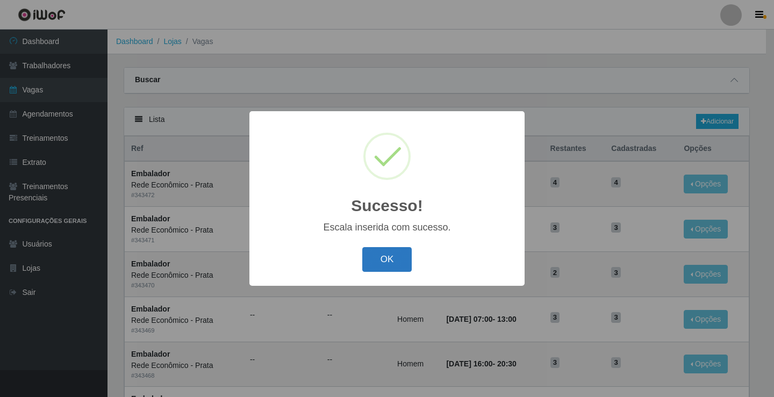
click at [386, 256] on button "OK" at bounding box center [387, 259] width 50 height 25
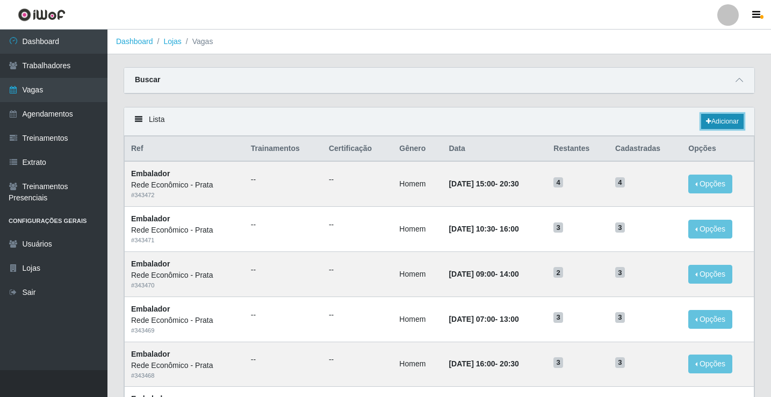
click at [718, 120] on link "Adicionar" at bounding box center [722, 121] width 42 height 15
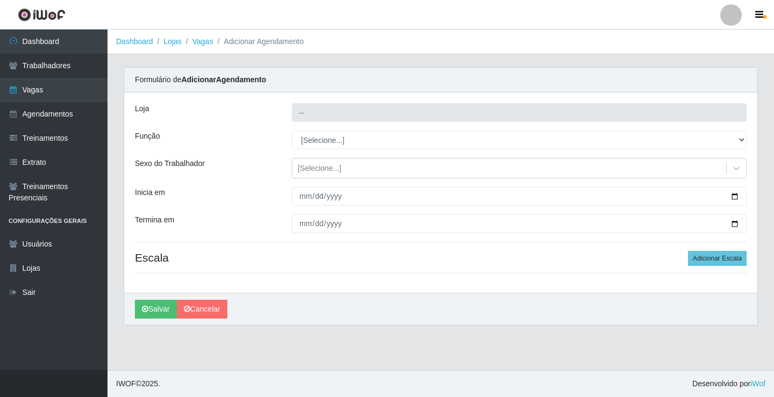
type input "Rede Econômico - Prata"
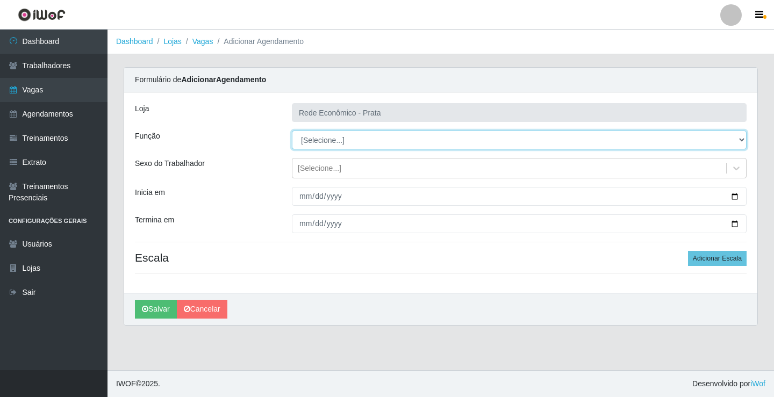
click at [320, 136] on select "[Selecione...] ASG ASG + ASG ++ Embalador Embalador + Embalador ++ Operador de …" at bounding box center [519, 140] width 455 height 19
select select "1"
click at [292, 131] on select "[Selecione...] ASG ASG + ASG ++ Embalador Embalador + Embalador ++ Operador de …" at bounding box center [519, 140] width 455 height 19
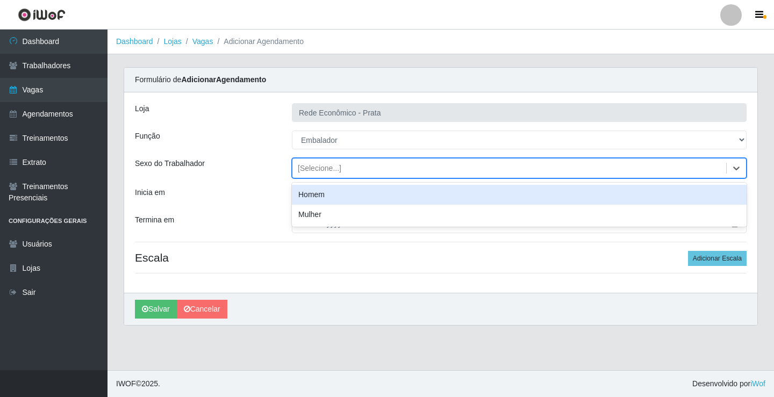
click at [310, 169] on div "[Selecione...]" at bounding box center [320, 168] width 44 height 11
click at [326, 193] on div "Homem" at bounding box center [519, 195] width 455 height 20
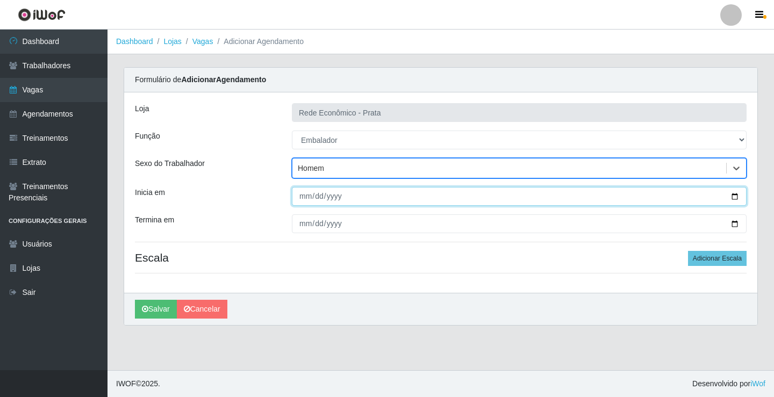
click at [732, 197] on input "Inicia em" at bounding box center [519, 196] width 455 height 19
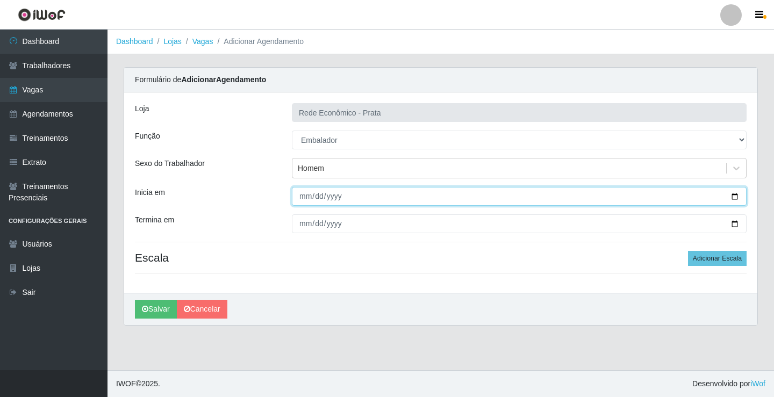
type input "[DATE]"
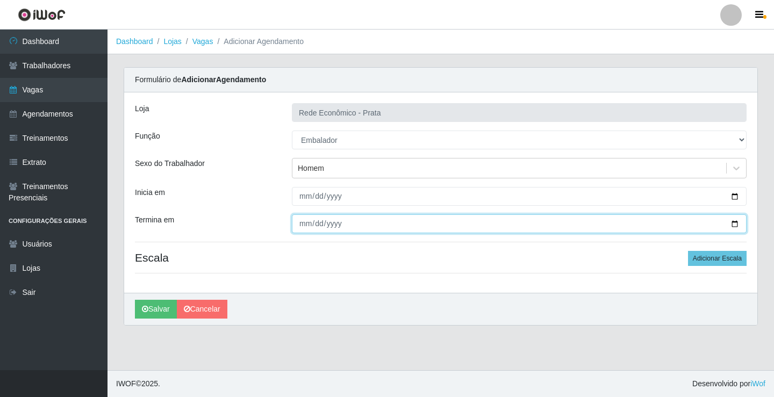
click at [733, 225] on input "Termina em" at bounding box center [519, 223] width 455 height 19
type input "[DATE]"
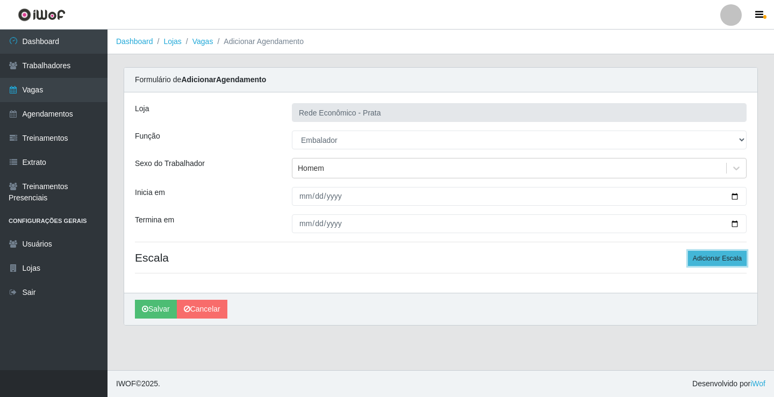
click at [718, 261] on button "Adicionar Escala" at bounding box center [717, 258] width 59 height 15
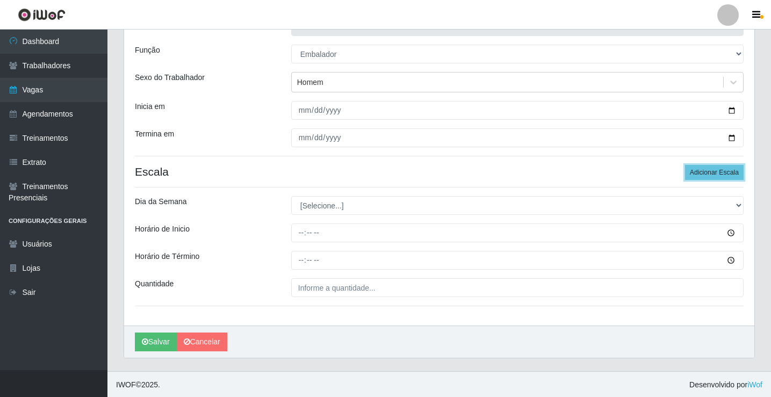
scroll to position [87, 0]
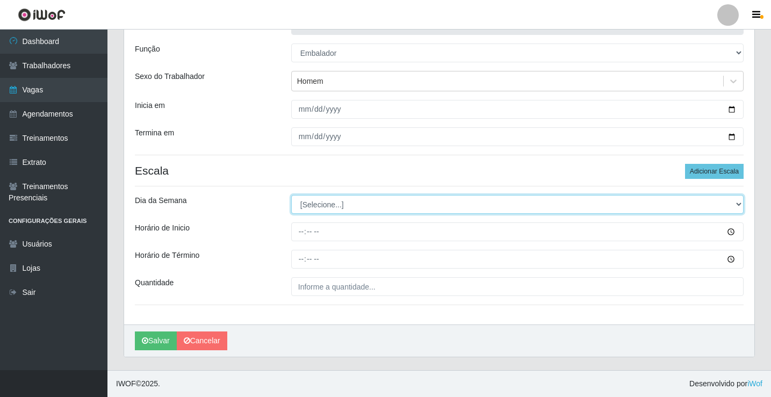
click at [317, 209] on select "[Selecione...] Segunda Terça Quarta Quinta Sexta Sábado Domingo" at bounding box center [517, 204] width 452 height 19
select select "3"
click at [291, 195] on select "[Selecione...] Segunda Terça Quarta Quinta Sexta Sábado Domingo" at bounding box center [517, 204] width 452 height 19
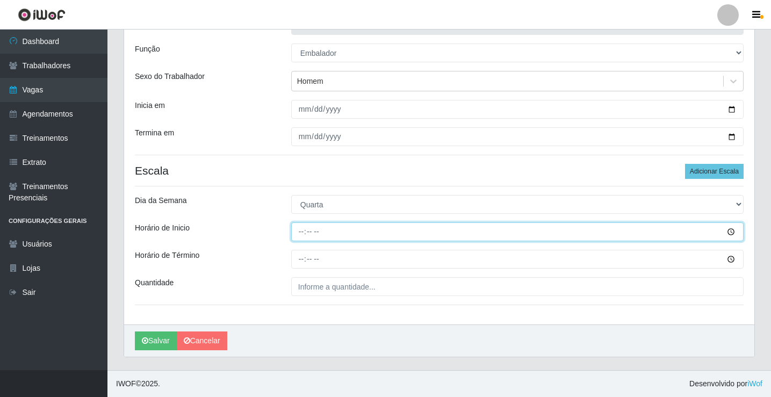
click at [305, 233] on input "Horário de Inicio" at bounding box center [517, 231] width 452 height 19
type input "16:00"
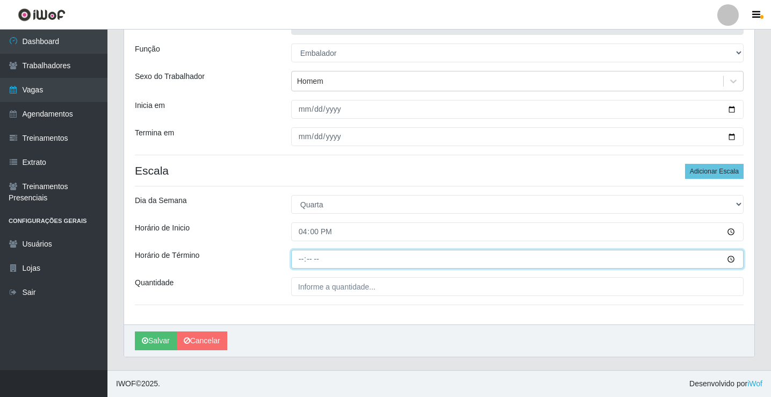
click at [303, 258] on input "Horário de Término" at bounding box center [517, 259] width 452 height 19
type input "20:30"
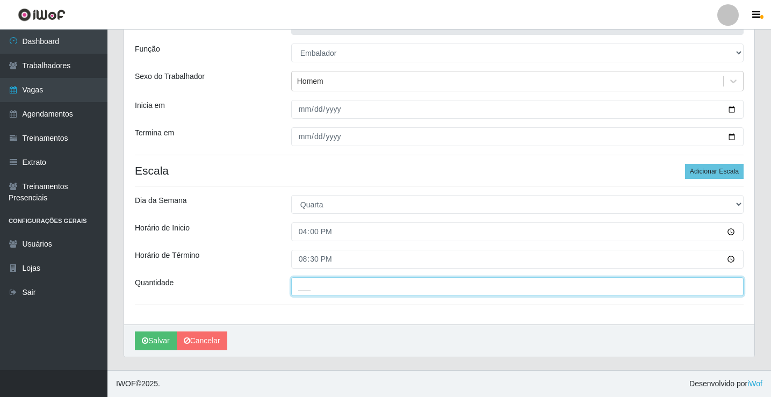
click at [318, 289] on input "___" at bounding box center [517, 286] width 452 height 19
type input "3__"
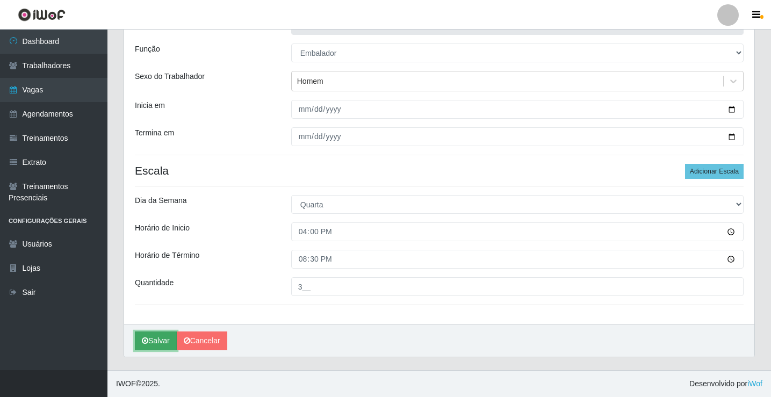
click at [149, 341] on button "Salvar" at bounding box center [156, 341] width 42 height 19
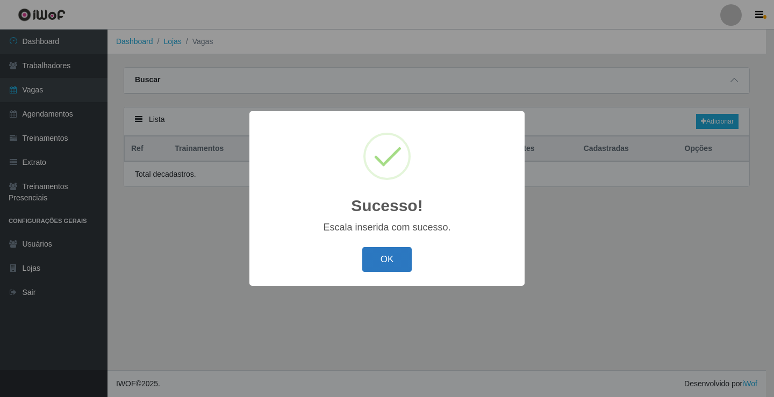
click at [393, 263] on button "OK" at bounding box center [387, 259] width 50 height 25
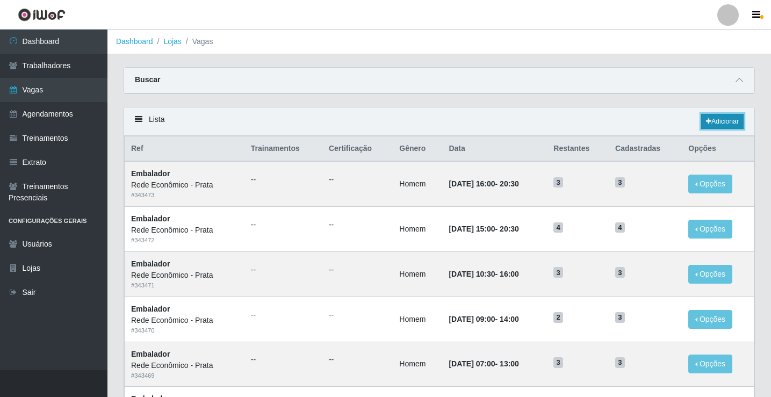
click at [718, 122] on link "Adicionar" at bounding box center [722, 121] width 42 height 15
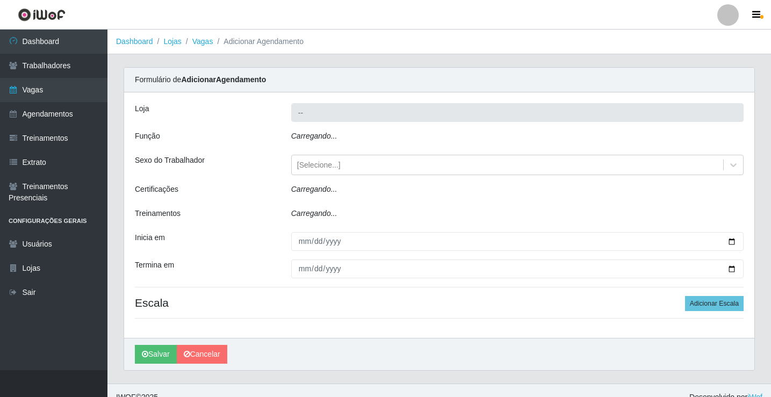
type input "Rede Econômico - Prata"
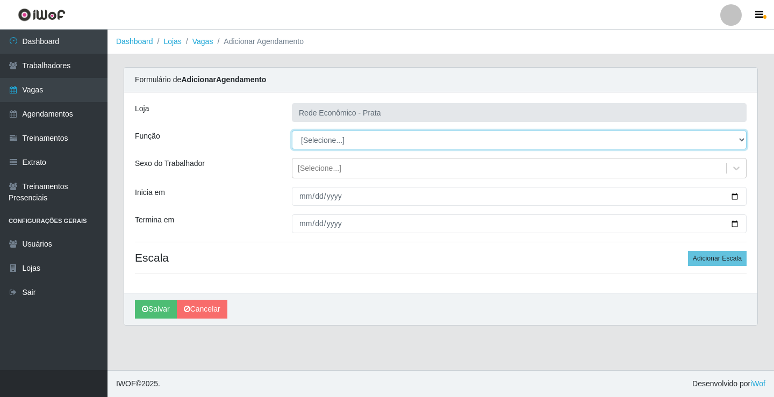
click at [321, 139] on select "[Selecione...] ASG ASG + ASG ++ Embalador Embalador + Embalador ++ Operador de …" at bounding box center [519, 140] width 455 height 19
select select "1"
click at [292, 131] on select "[Selecione...] ASG ASG + ASG ++ Embalador Embalador + Embalador ++ Operador de …" at bounding box center [519, 140] width 455 height 19
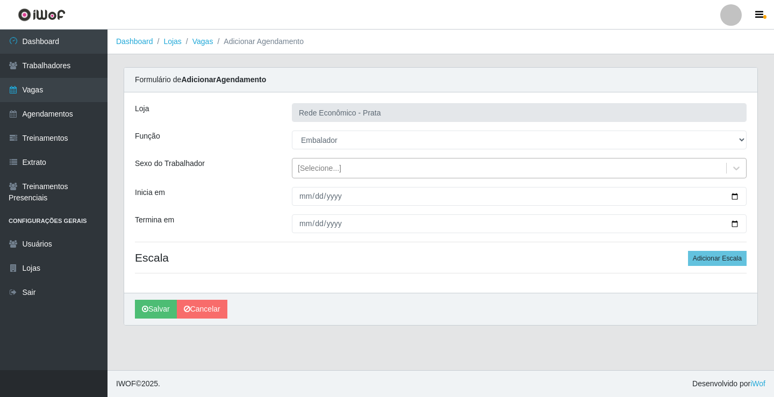
click at [325, 168] on div "[Selecione...]" at bounding box center [320, 168] width 44 height 11
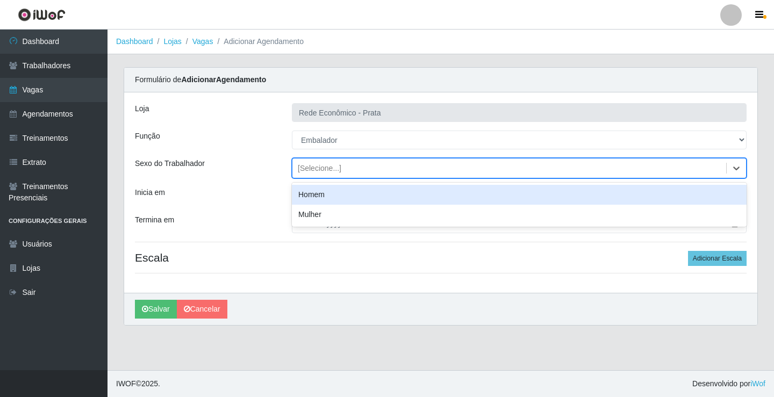
click at [334, 201] on div "Homem" at bounding box center [519, 195] width 455 height 20
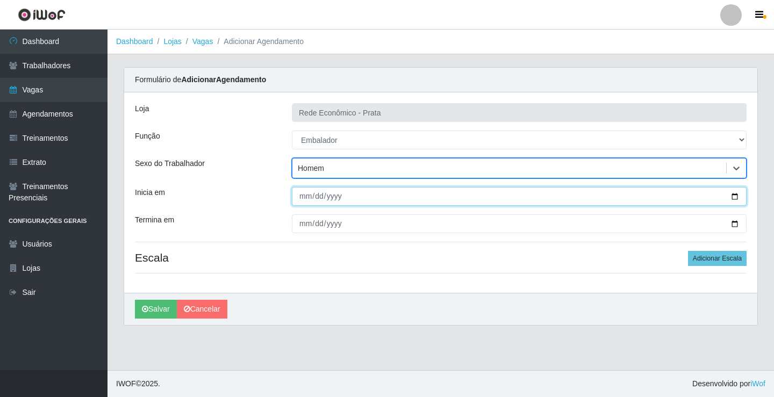
click at [732, 198] on input "Inicia em" at bounding box center [519, 196] width 455 height 19
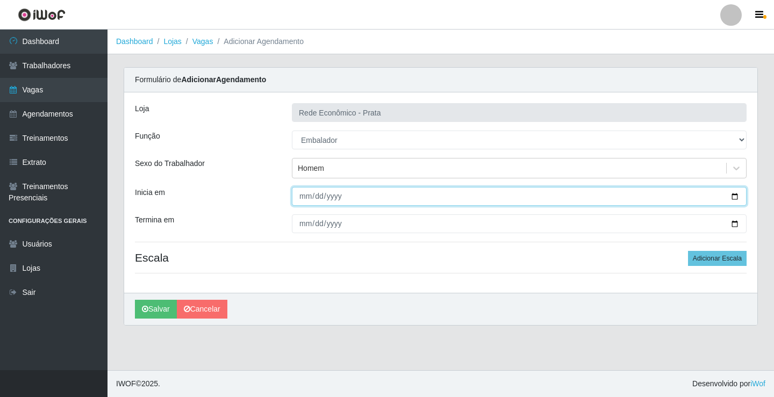
type input "[DATE]"
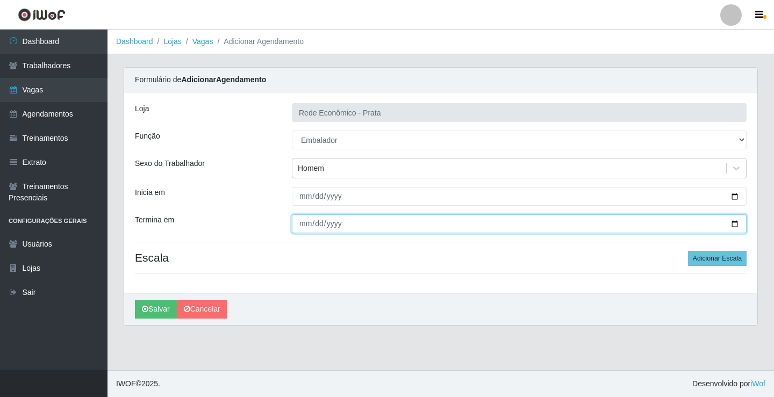
click at [733, 221] on input "Termina em" at bounding box center [519, 223] width 455 height 19
type input "[DATE]"
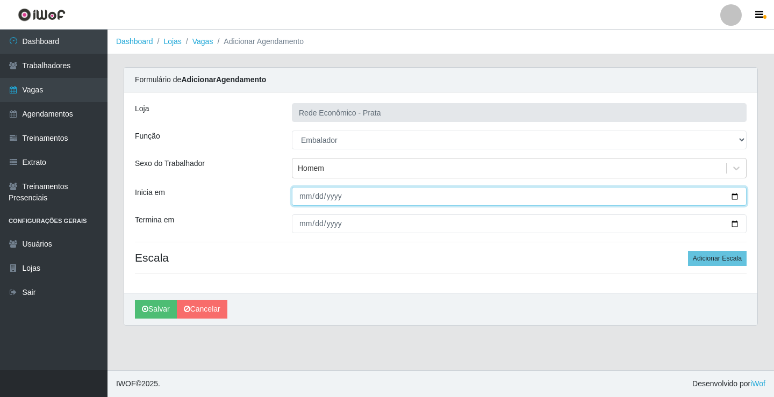
click at [303, 198] on input "[DATE]" at bounding box center [519, 196] width 455 height 19
type input "[DATE]"
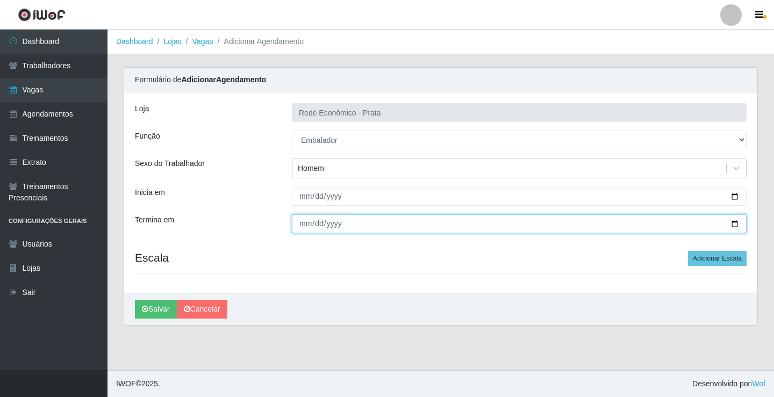
click at [306, 225] on input "[DATE]" at bounding box center [519, 223] width 455 height 19
type input "[DATE]"
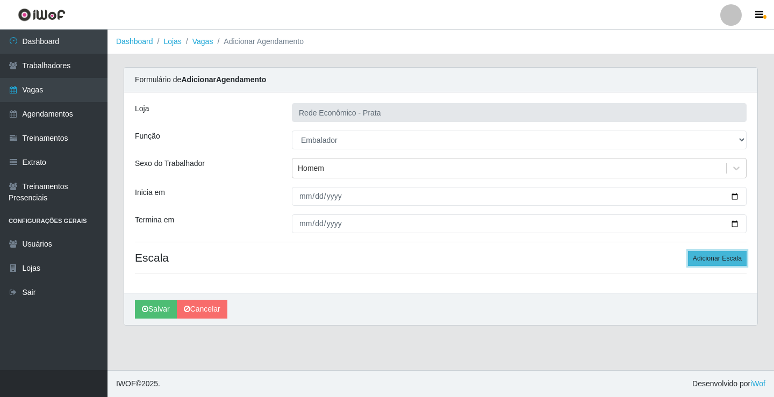
click at [732, 260] on button "Adicionar Escala" at bounding box center [717, 258] width 59 height 15
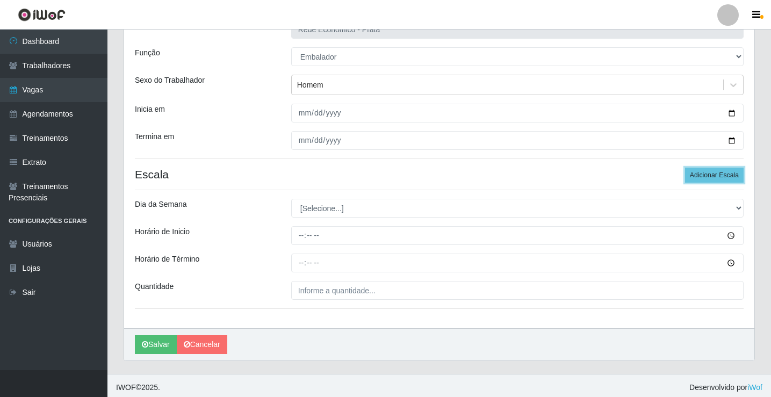
scroll to position [87, 0]
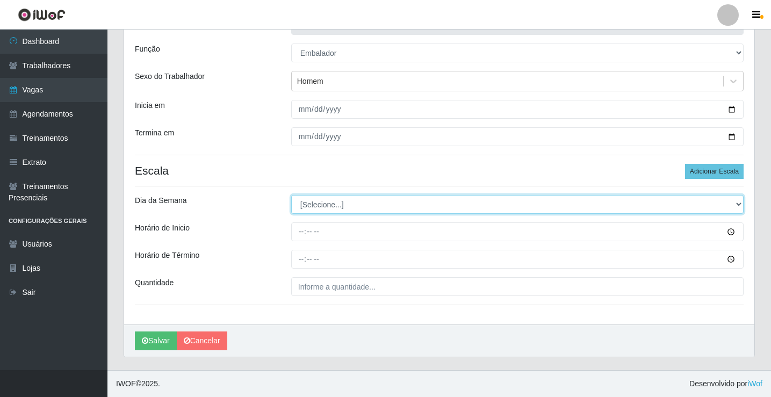
click at [325, 204] on select "[Selecione...] Segunda Terça Quarta Quinta Sexta Sábado Domingo" at bounding box center [517, 204] width 452 height 19
select select "4"
click at [291, 195] on select "[Selecione...] Segunda Terça Quarta Quinta Sexta Sábado Domingo" at bounding box center [517, 204] width 452 height 19
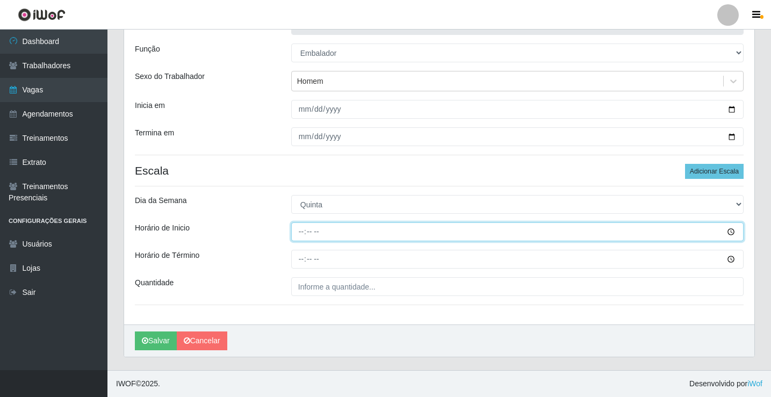
click at [300, 233] on input "Horário de Inicio" at bounding box center [517, 231] width 452 height 19
type input "07:00"
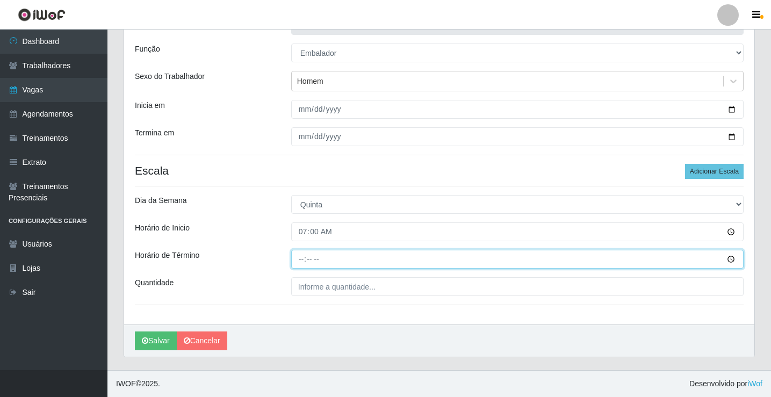
click at [301, 261] on input "Horário de Término" at bounding box center [517, 259] width 452 height 19
type input "13:00"
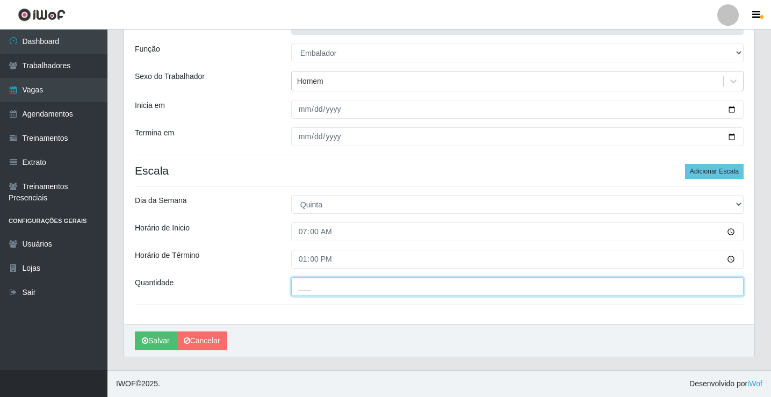
click at [314, 291] on input "___" at bounding box center [517, 286] width 452 height 19
type input "4__"
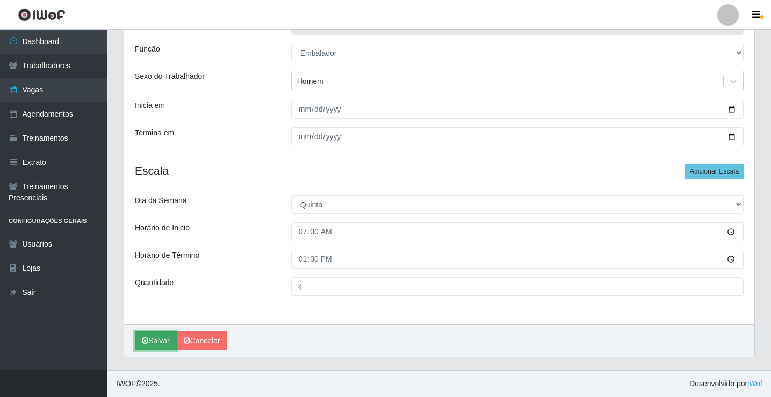
click at [161, 341] on button "Salvar" at bounding box center [156, 341] width 42 height 19
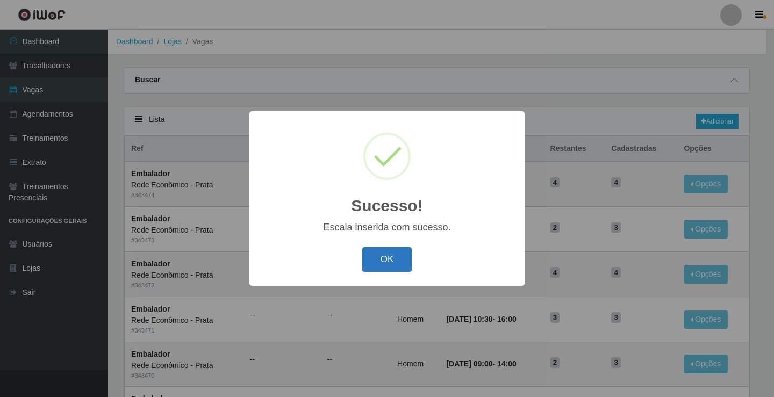
click at [394, 258] on button "OK" at bounding box center [387, 259] width 50 height 25
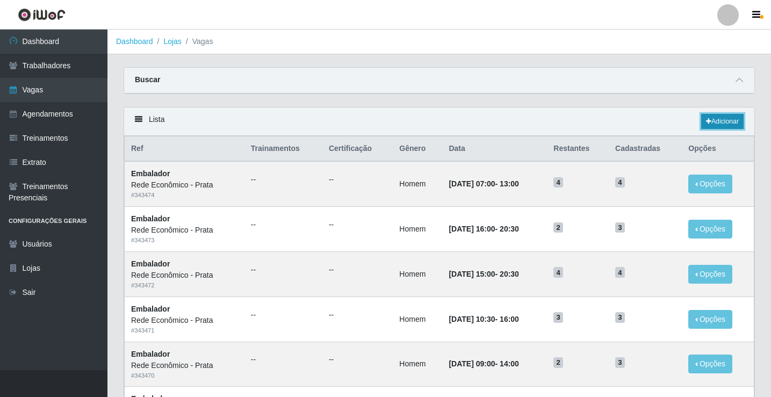
click at [723, 119] on link "Adicionar" at bounding box center [722, 121] width 42 height 15
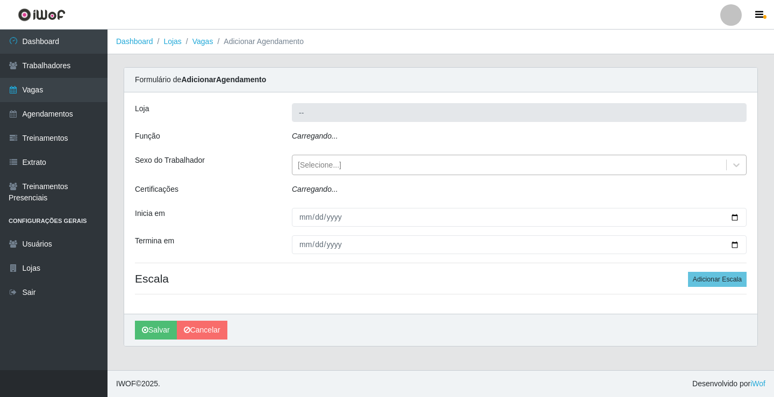
type input "Rede Econômico - Prata"
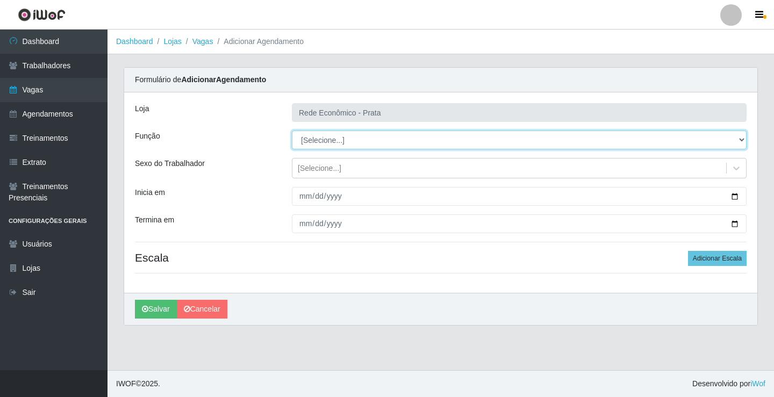
click at [325, 138] on select "[Selecione...] ASG ASG + ASG ++ Embalador Embalador + Embalador ++ Operador de …" at bounding box center [519, 140] width 455 height 19
select select "1"
click at [292, 131] on select "[Selecione...] ASG ASG + ASG ++ Embalador Embalador + Embalador ++ Operador de …" at bounding box center [519, 140] width 455 height 19
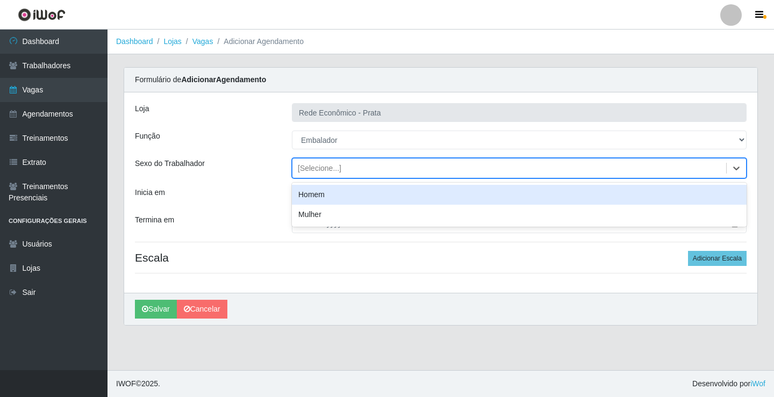
click at [315, 172] on div "[Selecione...]" at bounding box center [320, 168] width 44 height 11
click at [314, 197] on div "Homem" at bounding box center [519, 195] width 455 height 20
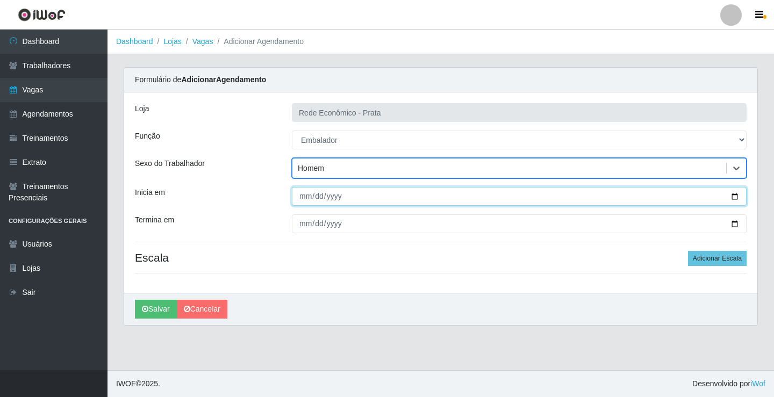
click at [736, 196] on input "Inicia em" at bounding box center [519, 196] width 455 height 19
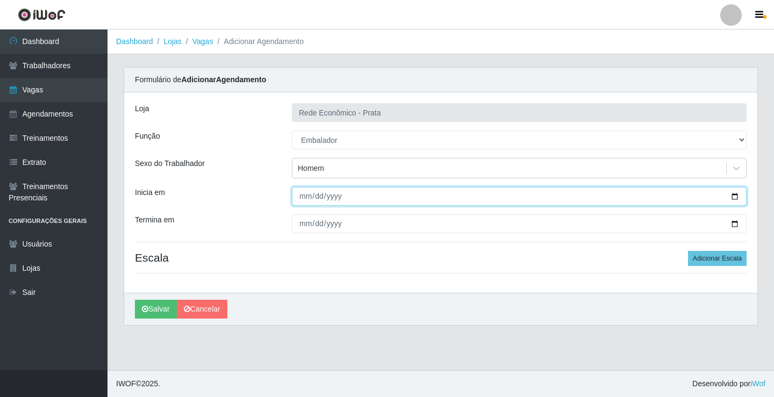
type input "[DATE]"
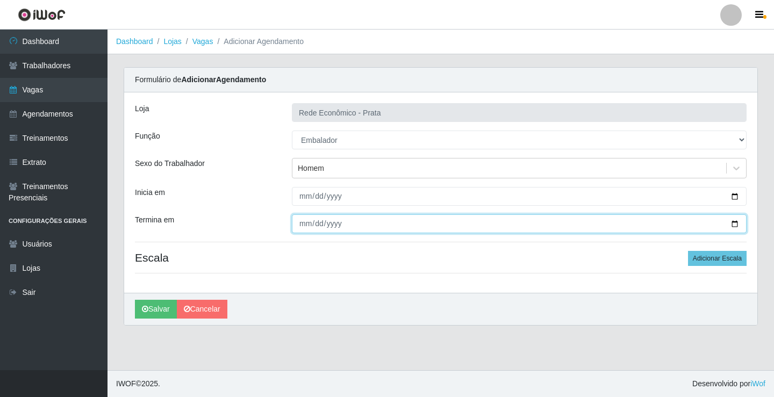
click at [735, 223] on input "Termina em" at bounding box center [519, 223] width 455 height 19
type input "[DATE]"
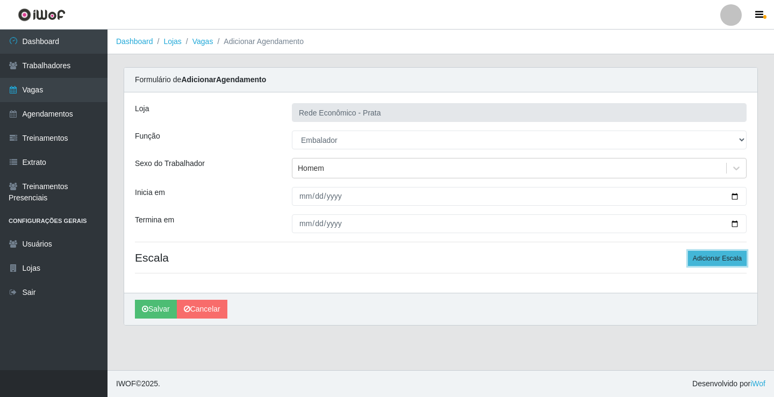
click at [707, 259] on button "Adicionar Escala" at bounding box center [717, 258] width 59 height 15
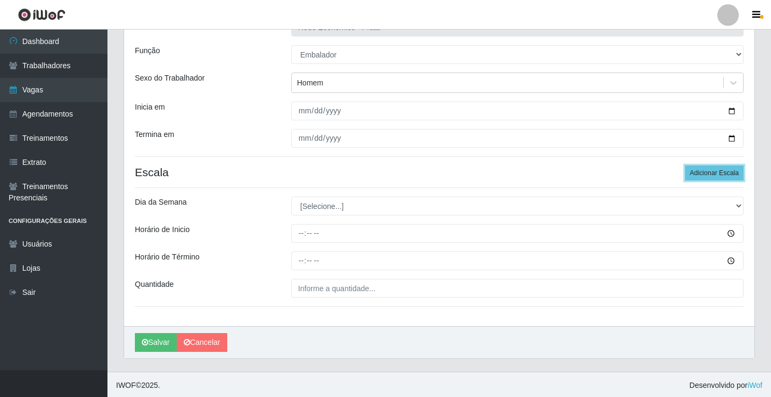
scroll to position [87, 0]
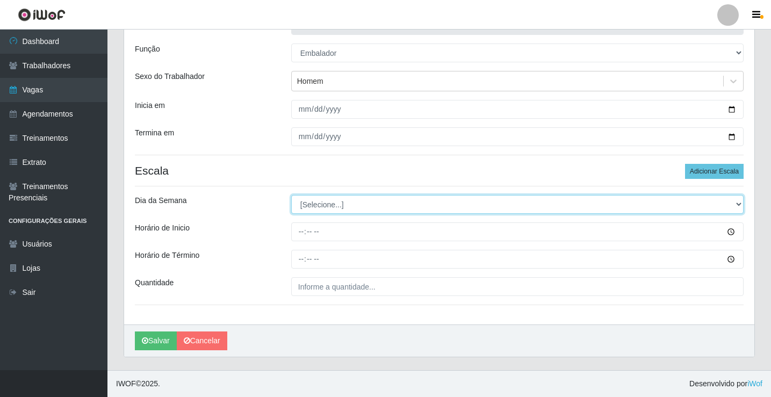
click at [327, 203] on select "[Selecione...] Segunda Terça Quarta Quinta Sexta Sábado Domingo" at bounding box center [517, 204] width 452 height 19
select select "4"
click at [291, 195] on select "[Selecione...] Segunda Terça Quarta Quinta Sexta Sábado Domingo" at bounding box center [517, 204] width 452 height 19
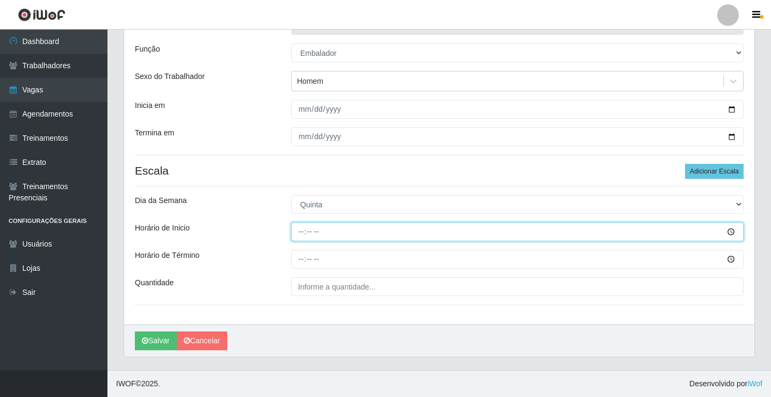
click at [301, 232] on input "Horário de Inicio" at bounding box center [517, 231] width 452 height 19
type input "09:00"
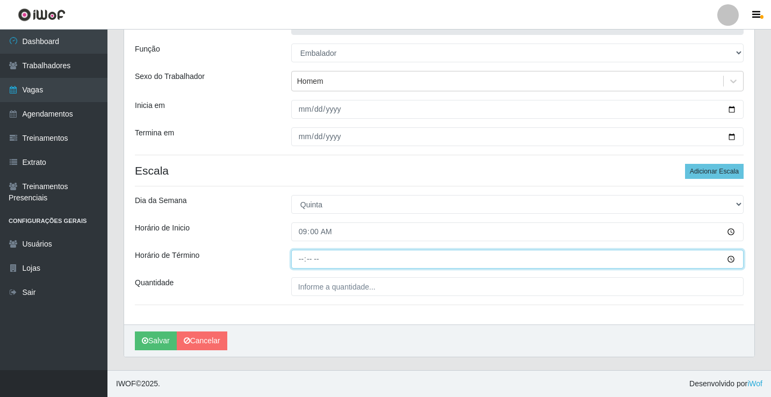
click at [303, 261] on input "Horário de Término" at bounding box center [517, 259] width 452 height 19
type input "14:00"
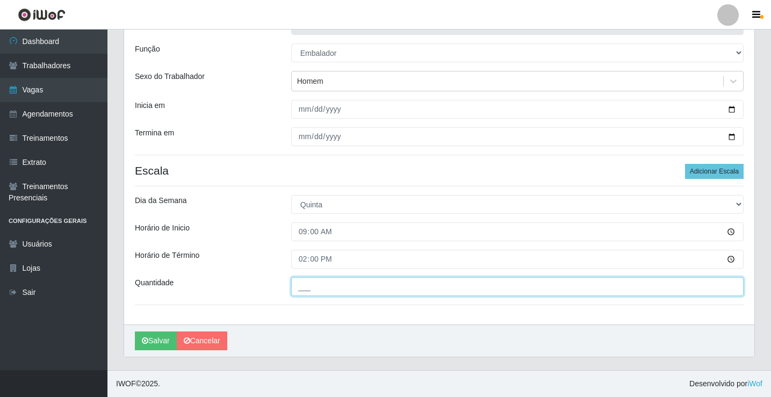
click at [320, 290] on input "___" at bounding box center [517, 286] width 452 height 19
type input "3__"
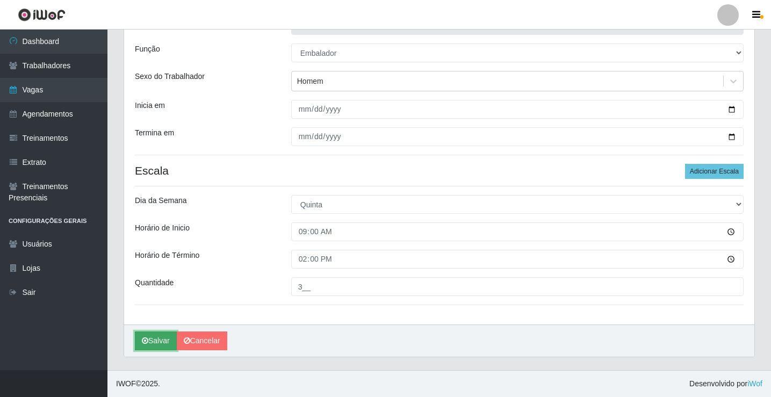
click at [156, 339] on button "Salvar" at bounding box center [156, 341] width 42 height 19
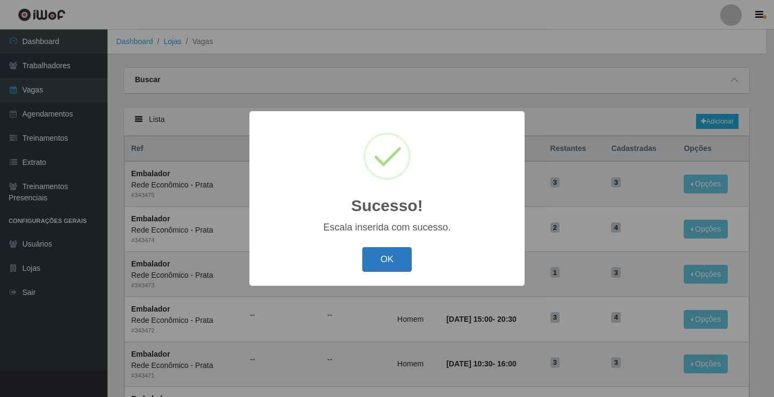
drag, startPoint x: 387, startPoint y: 262, endPoint x: 398, endPoint y: 253, distance: 14.5
click at [387, 261] on button "OK" at bounding box center [387, 259] width 50 height 25
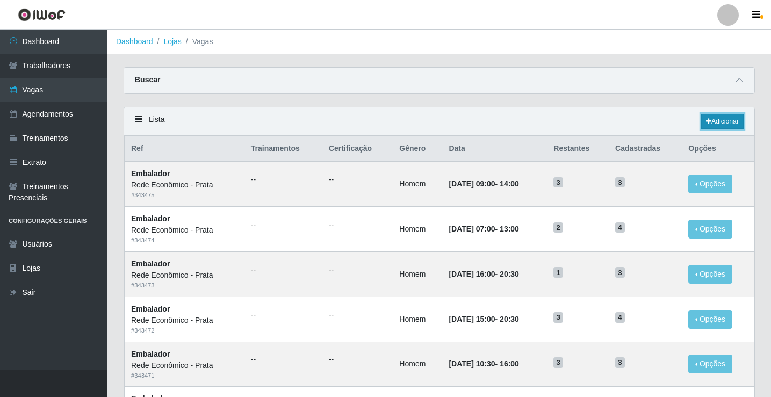
click at [715, 119] on link "Adicionar" at bounding box center [722, 121] width 42 height 15
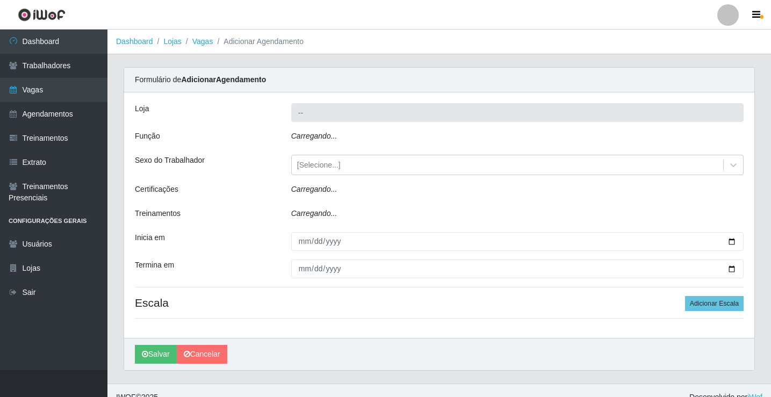
type input "Rede Econômico - Prata"
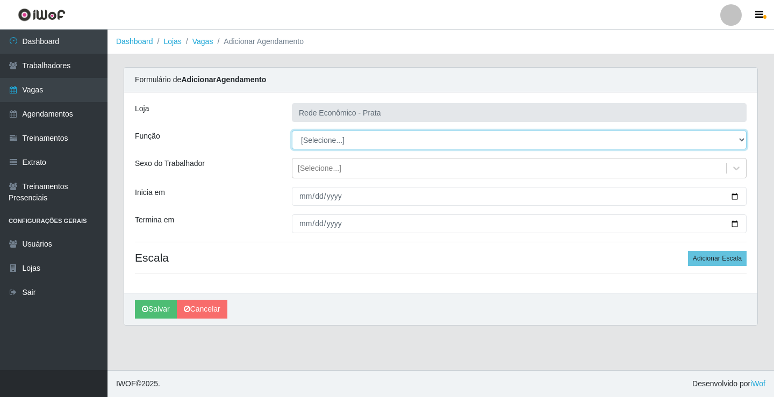
click at [330, 140] on select "[Selecione...] ASG ASG + ASG ++ Embalador Embalador + Embalador ++ Operador de …" at bounding box center [519, 140] width 455 height 19
select select "1"
click at [292, 131] on select "[Selecione...] ASG ASG + ASG ++ Embalador Embalador + Embalador ++ Operador de …" at bounding box center [519, 140] width 455 height 19
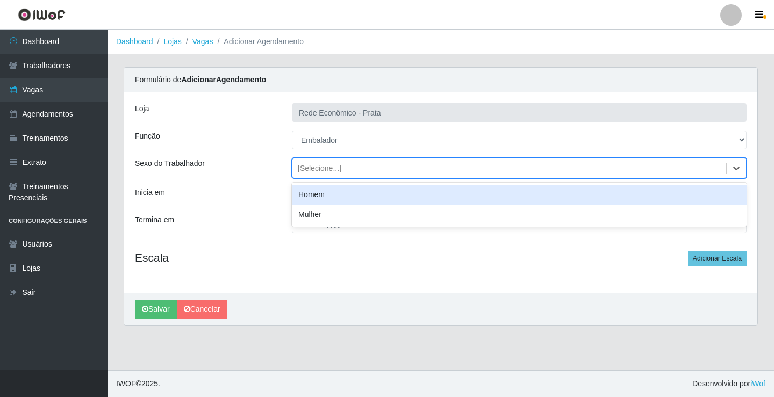
click at [317, 168] on div "[Selecione...]" at bounding box center [320, 168] width 44 height 11
click at [323, 195] on div "Homem" at bounding box center [519, 195] width 455 height 20
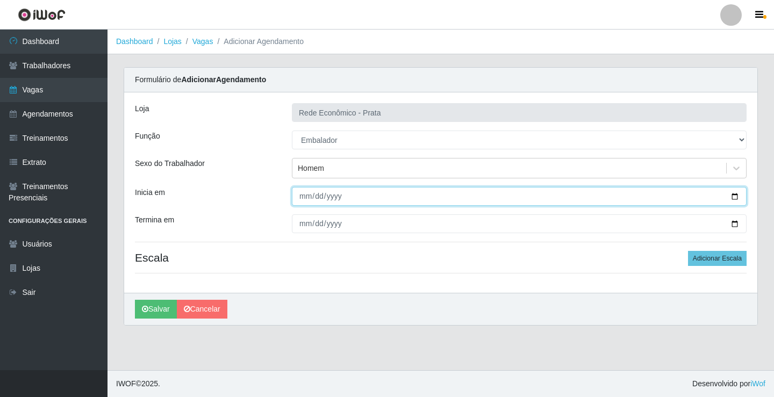
click at [734, 195] on input "Inicia em" at bounding box center [519, 196] width 455 height 19
type input "[DATE]"
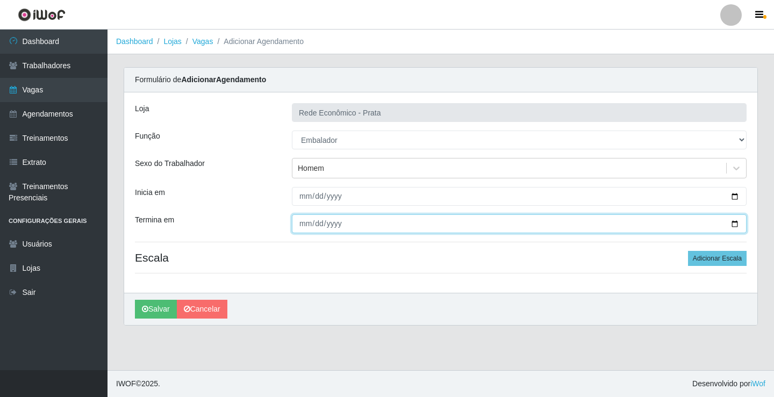
click at [737, 221] on input "Termina em" at bounding box center [519, 223] width 455 height 19
type input "[DATE]"
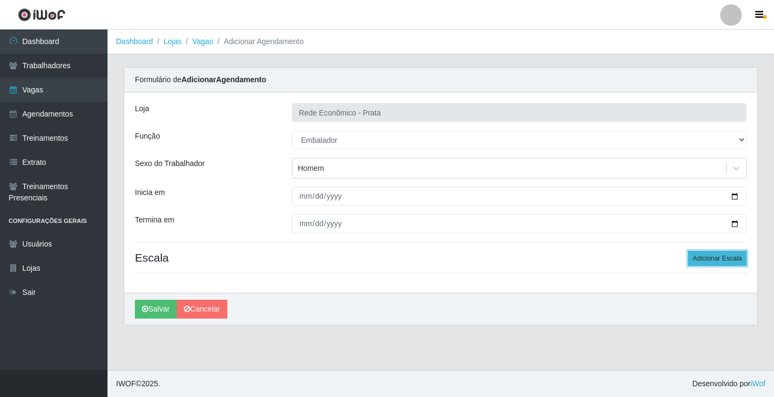
click at [718, 254] on button "Adicionar Escala" at bounding box center [717, 258] width 59 height 15
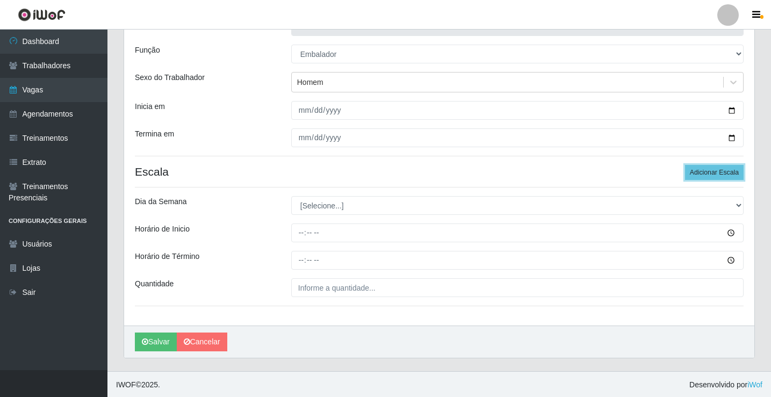
scroll to position [87, 0]
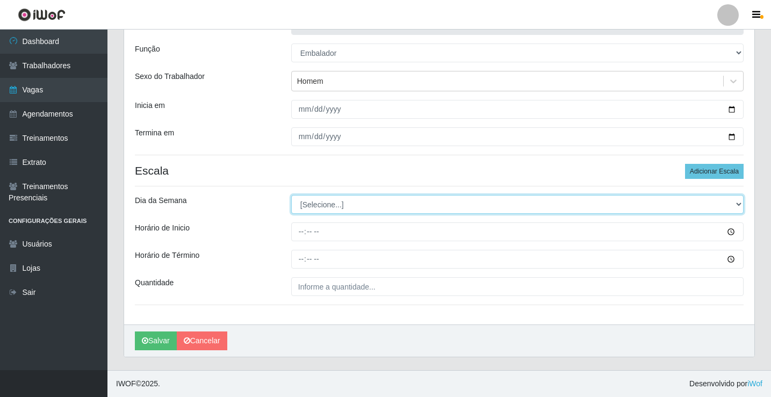
click at [329, 205] on select "[Selecione...] Segunda Terça Quarta Quinta Sexta Sábado Domingo" at bounding box center [517, 204] width 452 height 19
select select "4"
click at [291, 195] on select "[Selecione...] Segunda Terça Quarta Quinta Sexta Sábado Domingo" at bounding box center [517, 204] width 452 height 19
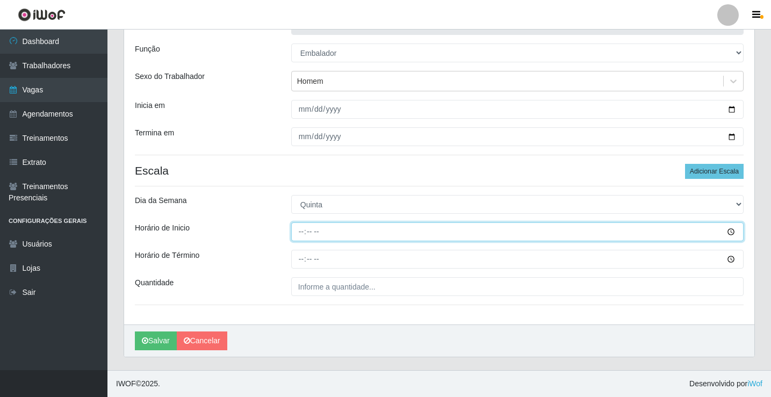
click at [301, 231] on input "Horário de Inicio" at bounding box center [517, 231] width 452 height 19
type input "10:30"
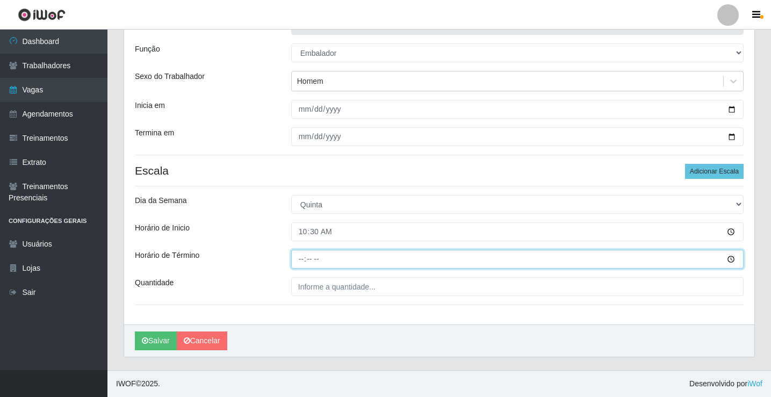
click at [301, 260] on input "Horário de Término" at bounding box center [517, 259] width 452 height 19
type input "16:00"
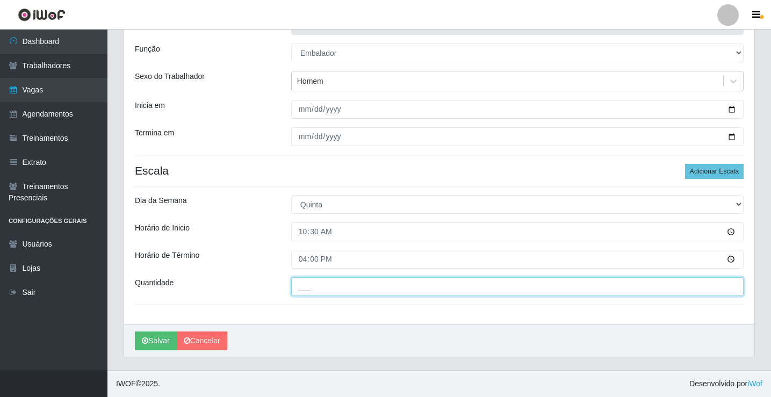
click at [321, 286] on input "___" at bounding box center [517, 286] width 452 height 19
type input "3__"
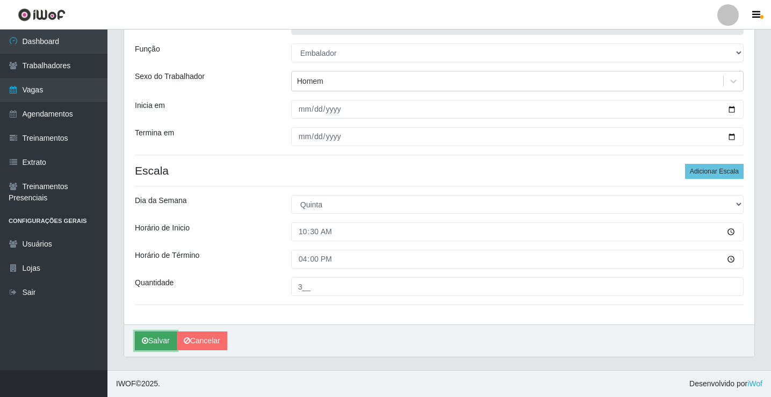
click at [160, 344] on button "Salvar" at bounding box center [156, 341] width 42 height 19
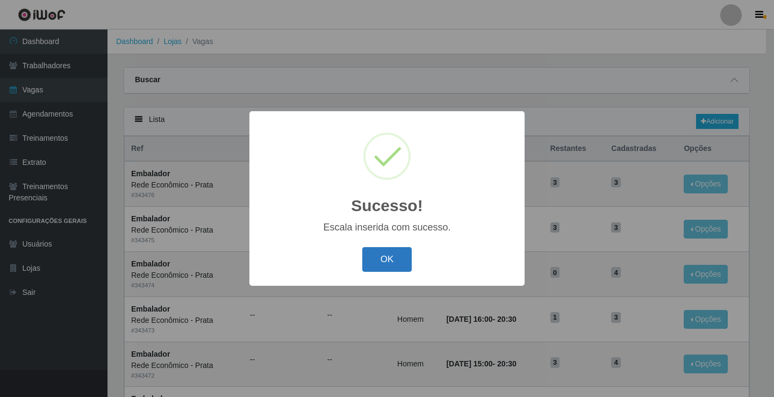
click at [384, 261] on button "OK" at bounding box center [387, 259] width 50 height 25
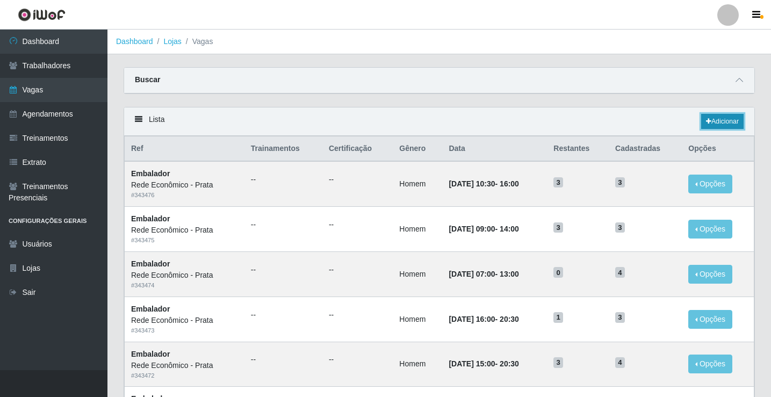
click at [722, 119] on link "Adicionar" at bounding box center [722, 121] width 42 height 15
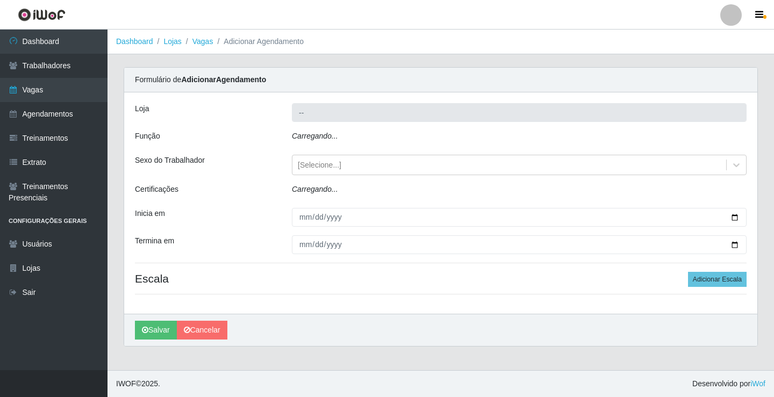
type input "Rede Econômico - Prata"
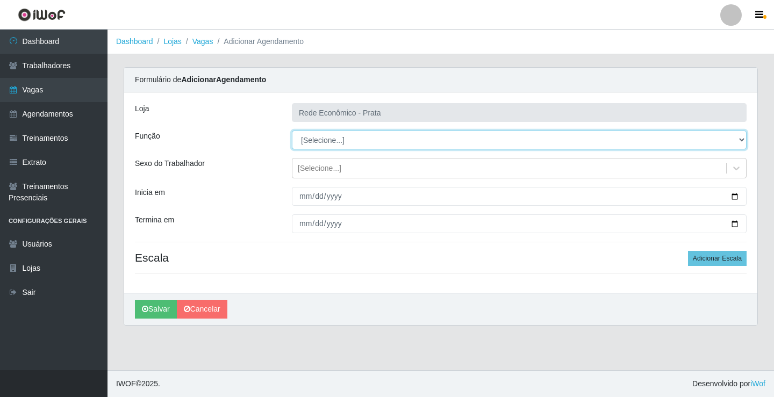
click at [330, 137] on select "[Selecione...] ASG ASG + ASG ++ Embalador Embalador + Embalador ++ Operador de …" at bounding box center [519, 140] width 455 height 19
click at [322, 142] on select "[Selecione...] ASG ASG + ASG ++ Embalador Embalador + Embalador ++ Operador de …" at bounding box center [519, 140] width 455 height 19
select select "1"
click at [292, 131] on select "[Selecione...] ASG ASG + ASG ++ Embalador Embalador + Embalador ++ Operador de …" at bounding box center [519, 140] width 455 height 19
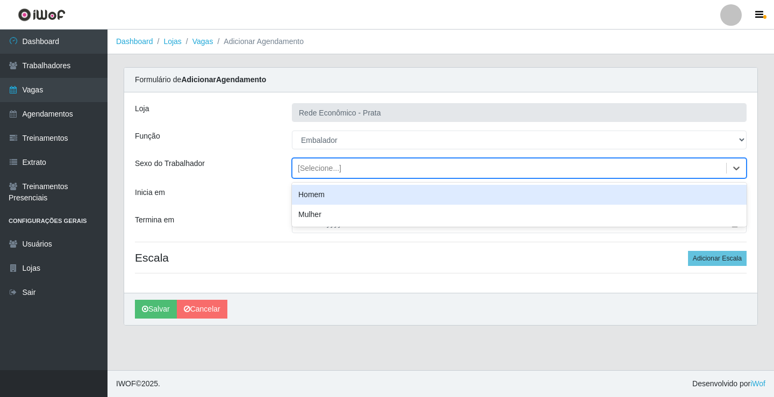
click at [319, 169] on div "[Selecione...]" at bounding box center [320, 168] width 44 height 11
click at [324, 197] on div "Homem" at bounding box center [519, 195] width 455 height 20
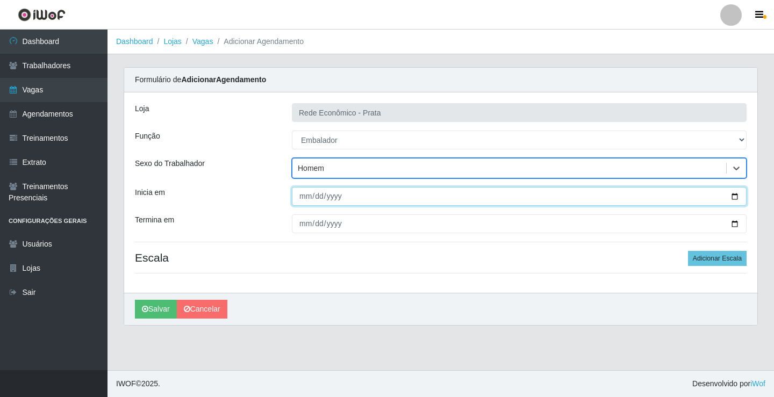
drag, startPoint x: 737, startPoint y: 197, endPoint x: 573, endPoint y: 234, distance: 168.4
click at [736, 197] on input "Inicia em" at bounding box center [519, 196] width 455 height 19
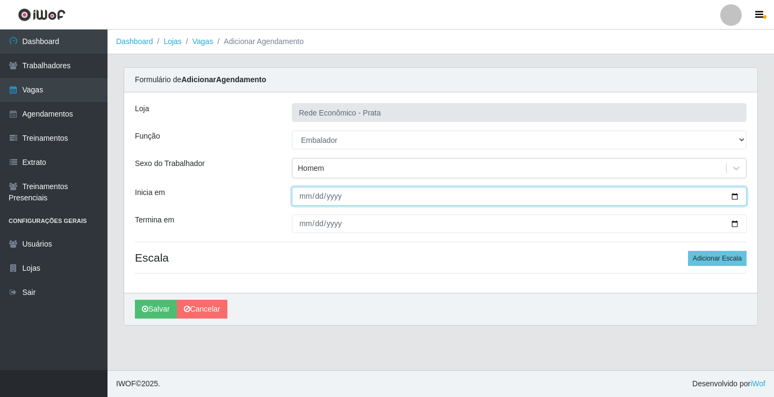
type input "[DATE]"
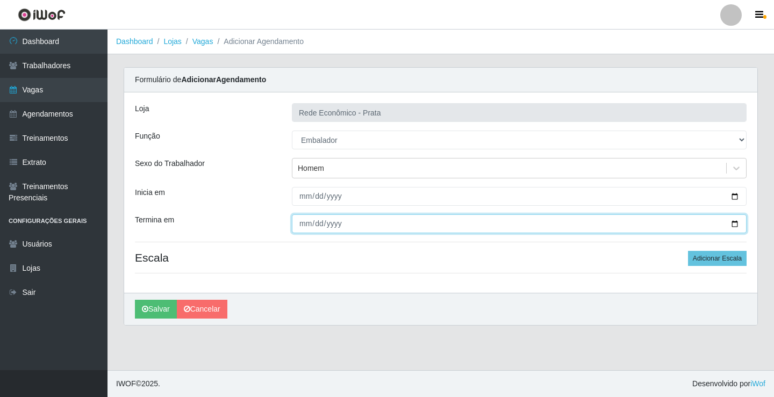
click at [733, 224] on input "Termina em" at bounding box center [519, 223] width 455 height 19
type input "[DATE]"
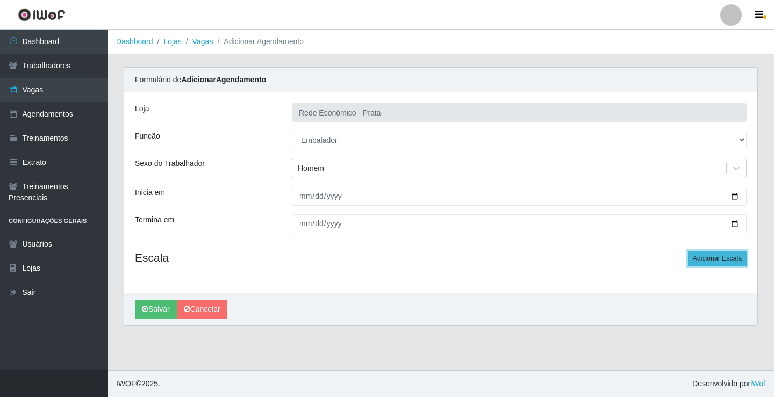
click at [728, 262] on button "Adicionar Escala" at bounding box center [717, 258] width 59 height 15
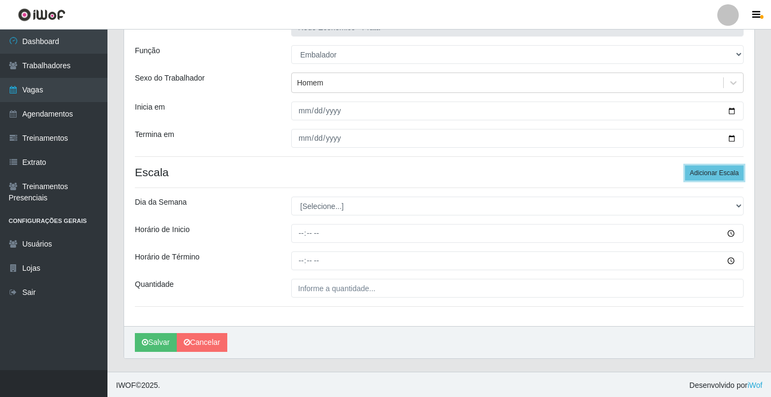
scroll to position [87, 0]
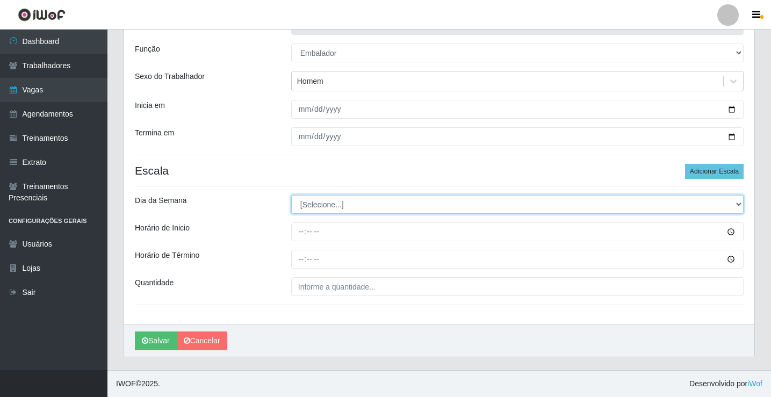
click at [324, 205] on select "[Selecione...] Segunda Terça Quarta Quinta Sexta Sábado Domingo" at bounding box center [517, 204] width 452 height 19
select select "4"
click at [291, 195] on select "[Selecione...] Segunda Terça Quarta Quinta Sexta Sábado Domingo" at bounding box center [517, 204] width 452 height 19
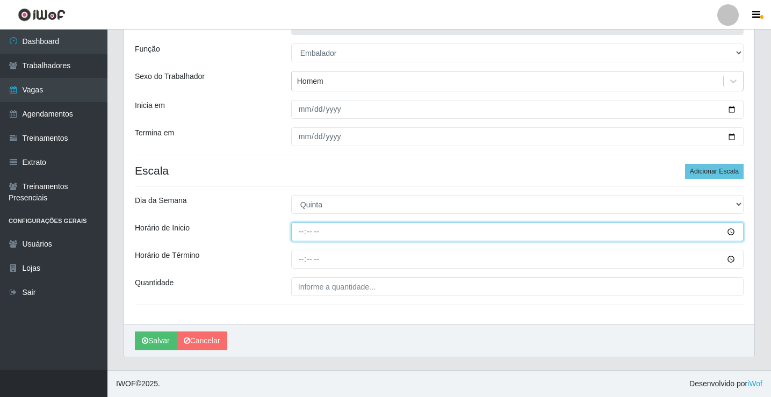
click at [301, 232] on input "Horário de Inicio" at bounding box center [517, 231] width 452 height 19
type input "15:00"
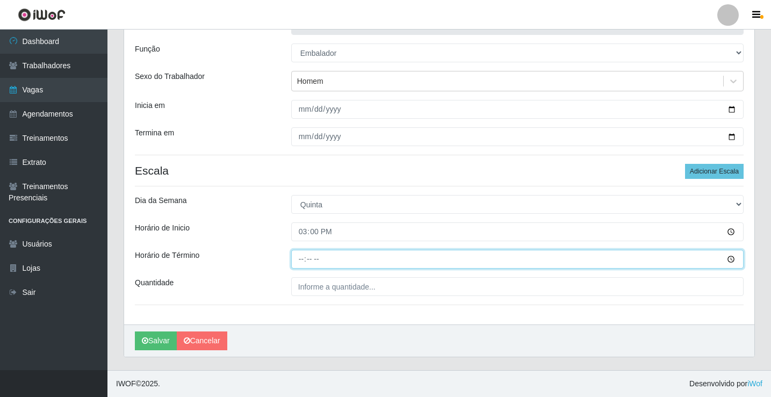
click at [303, 259] on input "Horário de Término" at bounding box center [517, 259] width 452 height 19
type input "20:30"
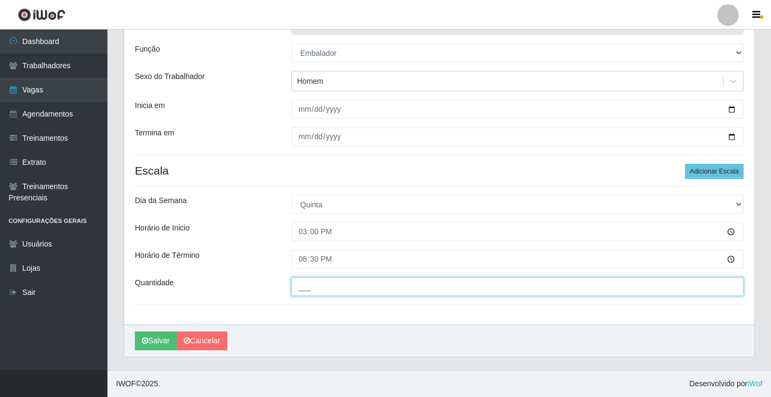
click at [311, 291] on input "___" at bounding box center [517, 286] width 452 height 19
type input "3__"
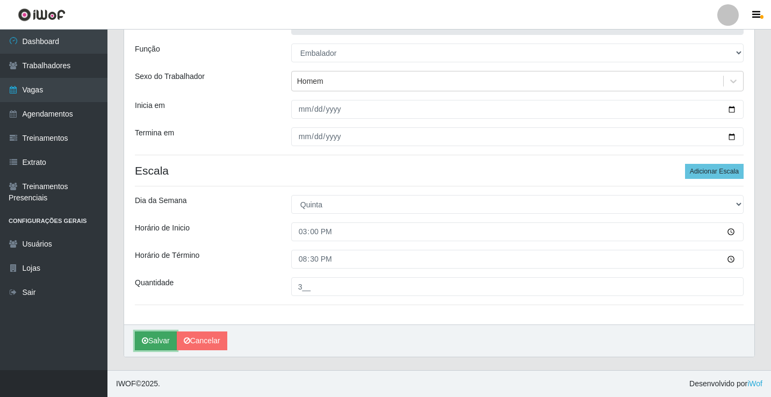
click at [159, 341] on button "Salvar" at bounding box center [156, 341] width 42 height 19
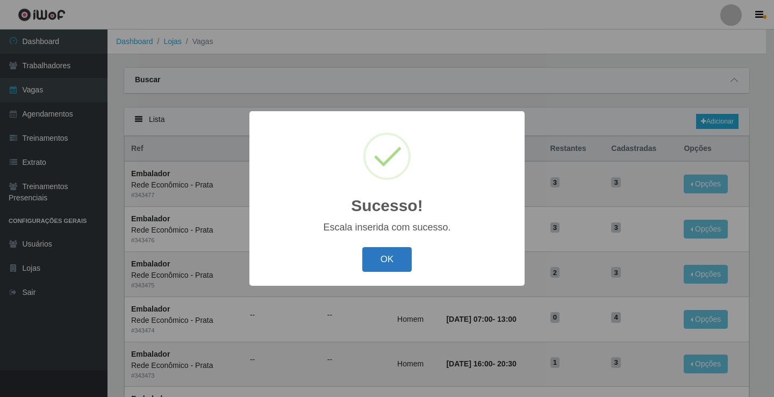
click at [388, 261] on button "OK" at bounding box center [387, 259] width 50 height 25
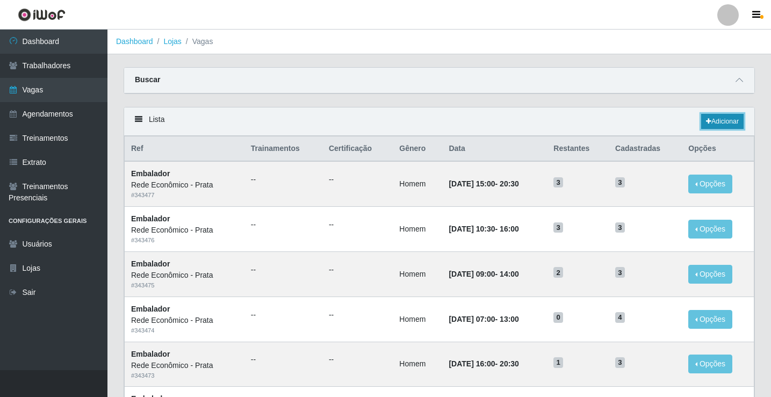
click at [727, 121] on link "Adicionar" at bounding box center [722, 121] width 42 height 15
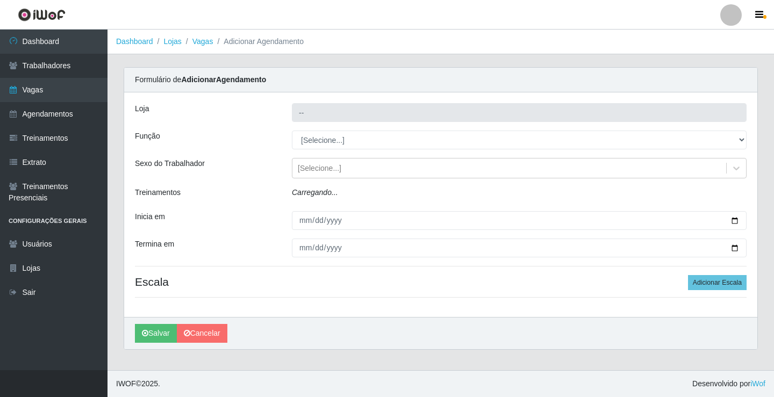
type input "Rede Econômico - Prata"
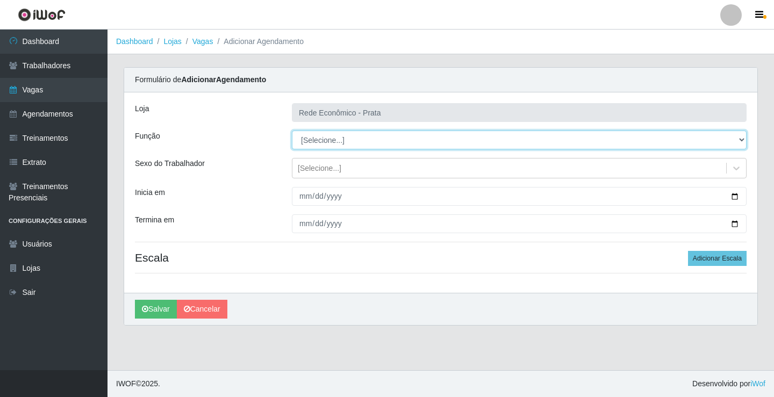
click at [320, 140] on select "[Selecione...] ASG ASG + ASG ++ Embalador Embalador + Embalador ++ Operador de …" at bounding box center [519, 140] width 455 height 19
select select "1"
click at [292, 131] on select "[Selecione...] ASG ASG + ASG ++ Embalador Embalador + Embalador ++ Operador de …" at bounding box center [519, 140] width 455 height 19
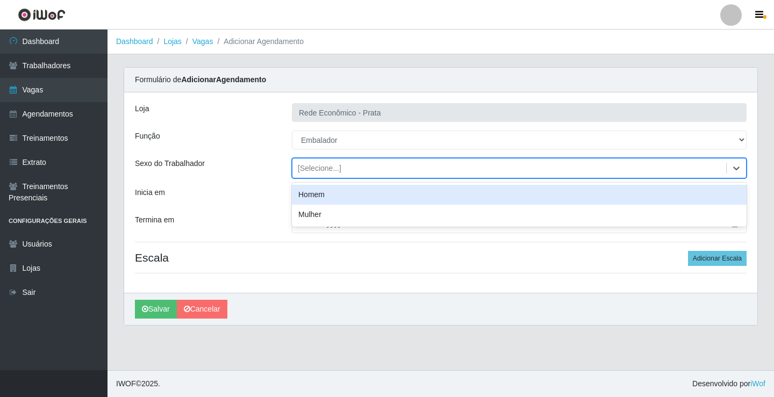
click at [318, 170] on div "[Selecione...]" at bounding box center [320, 168] width 44 height 11
click at [323, 199] on div "Homem" at bounding box center [519, 195] width 455 height 20
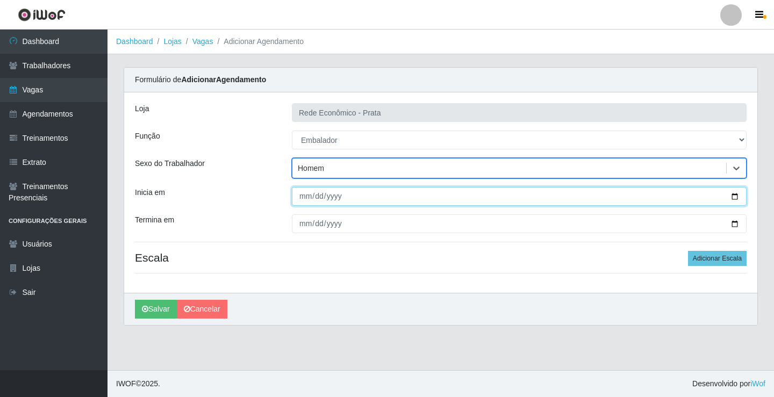
click at [732, 197] on input "Inicia em" at bounding box center [519, 196] width 455 height 19
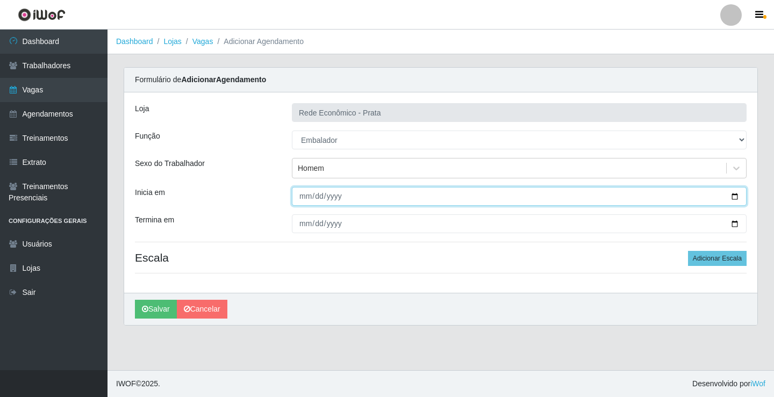
type input "[DATE]"
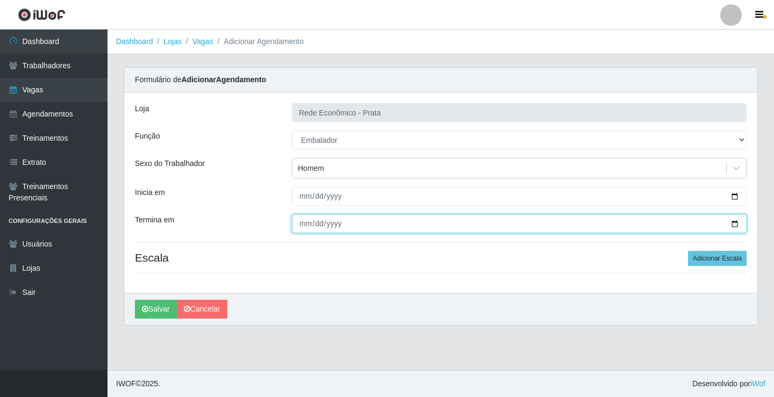
click at [734, 225] on input "Termina em" at bounding box center [519, 223] width 455 height 19
type input "[DATE]"
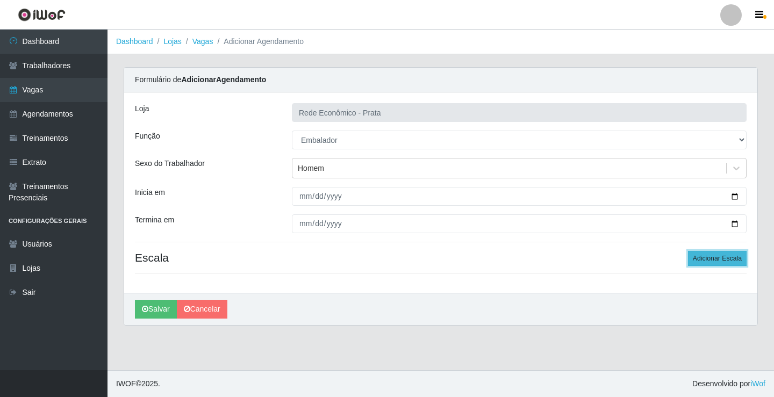
click at [723, 254] on button "Adicionar Escala" at bounding box center [717, 258] width 59 height 15
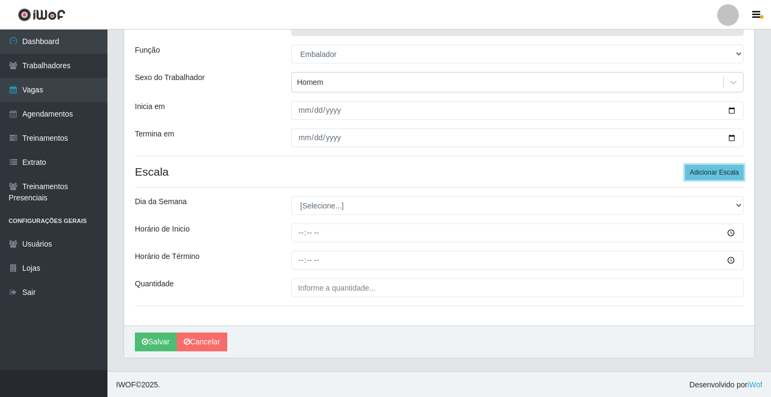
scroll to position [87, 0]
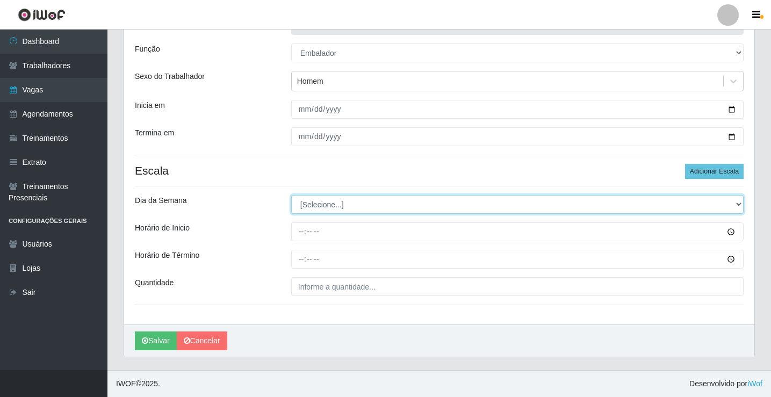
click at [324, 206] on select "[Selecione...] Segunda Terça Quarta Quinta Sexta Sábado Domingo" at bounding box center [517, 204] width 452 height 19
select select "4"
click at [291, 195] on select "[Selecione...] Segunda Terça Quarta Quinta Sexta Sábado Domingo" at bounding box center [517, 204] width 452 height 19
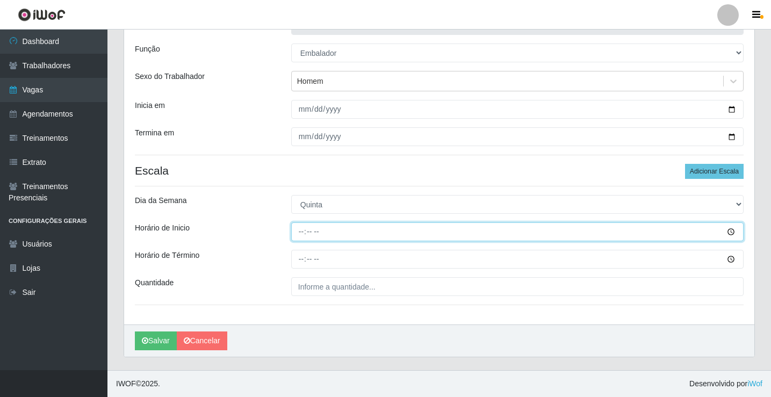
click at [298, 232] on input "Horário de Inicio" at bounding box center [517, 231] width 452 height 19
type input "16:00"
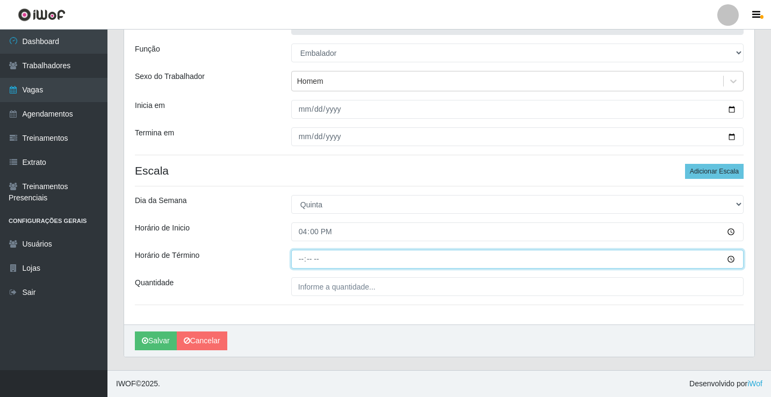
click at [300, 260] on input "Horário de Término" at bounding box center [517, 259] width 452 height 19
type input "20:30"
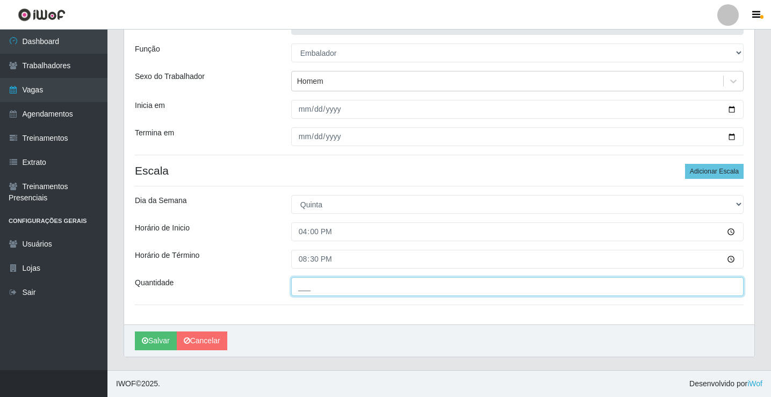
click at [305, 290] on input "___" at bounding box center [517, 286] width 452 height 19
type input "3__"
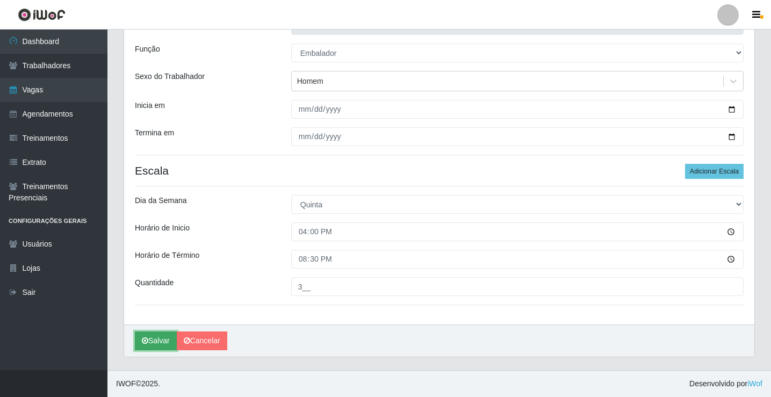
click at [154, 340] on button "Salvar" at bounding box center [156, 341] width 42 height 19
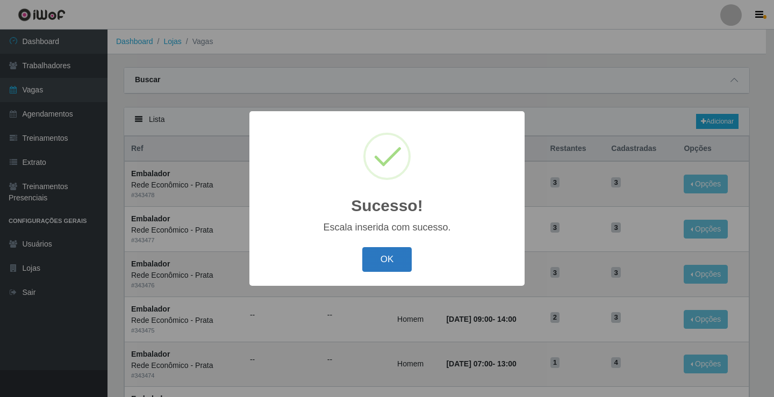
click at [391, 262] on button "OK" at bounding box center [387, 259] width 50 height 25
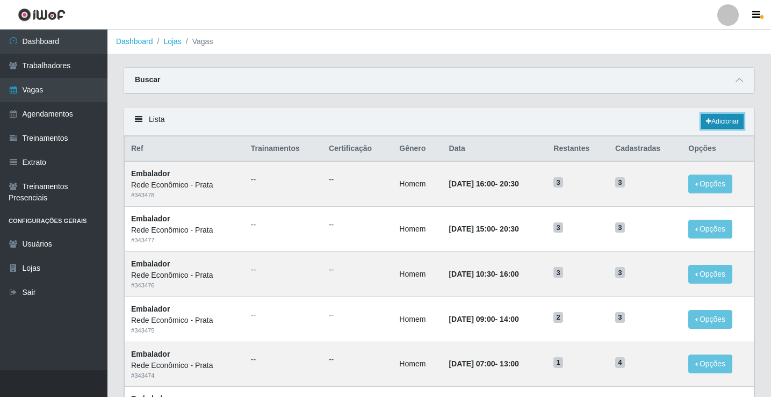
click at [719, 116] on link "Adicionar" at bounding box center [722, 121] width 42 height 15
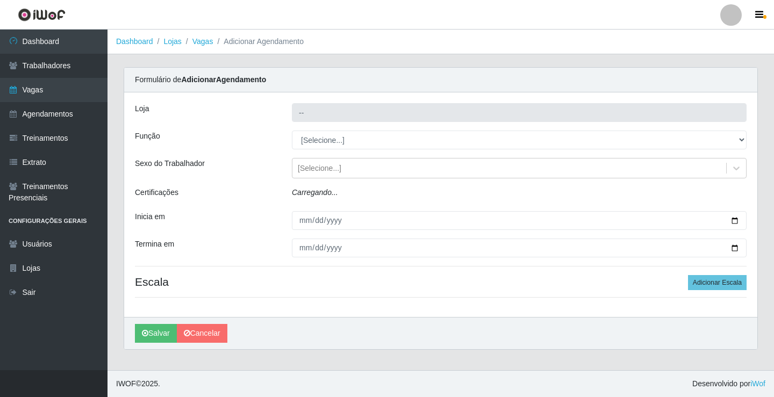
type input "Rede Econômico - Prata"
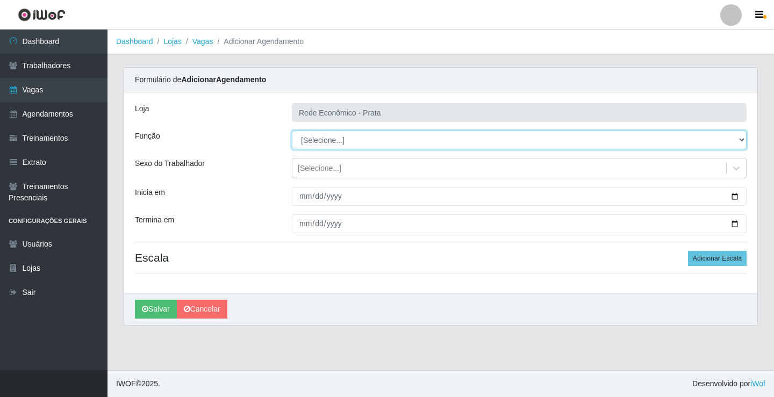
click at [317, 143] on select "[Selecione...] ASG ASG + ASG ++ Embalador Embalador + Embalador ++ Operador de …" at bounding box center [519, 140] width 455 height 19
select select "1"
click at [292, 131] on select "[Selecione...] ASG ASG + ASG ++ Embalador Embalador + Embalador ++ Operador de …" at bounding box center [519, 140] width 455 height 19
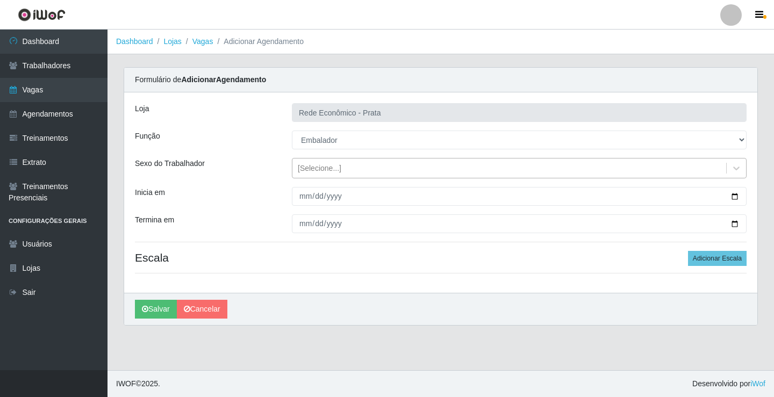
click at [319, 167] on div "[Selecione...]" at bounding box center [320, 168] width 44 height 11
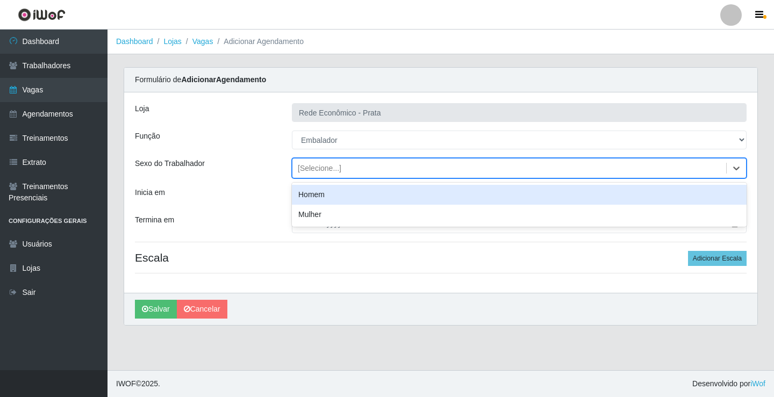
click at [335, 193] on div "Homem" at bounding box center [519, 195] width 455 height 20
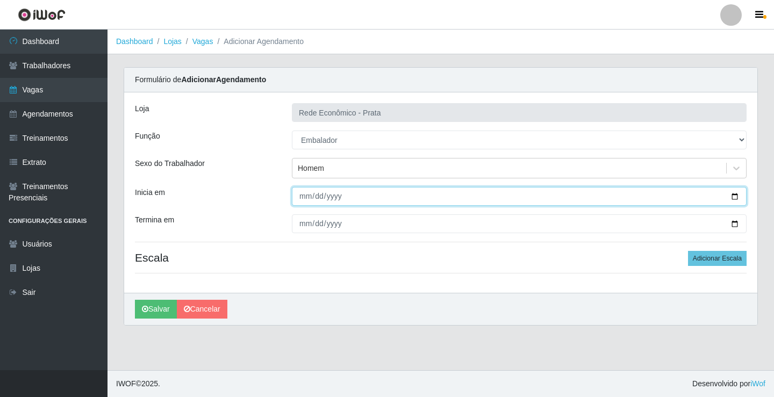
click at [732, 194] on input "Inicia em" at bounding box center [519, 196] width 455 height 19
type input "[DATE]"
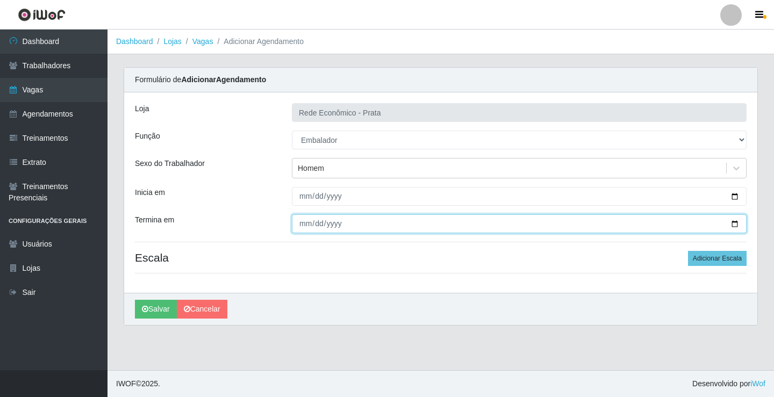
click at [735, 222] on input "Termina em" at bounding box center [519, 223] width 455 height 19
type input "[DATE]"
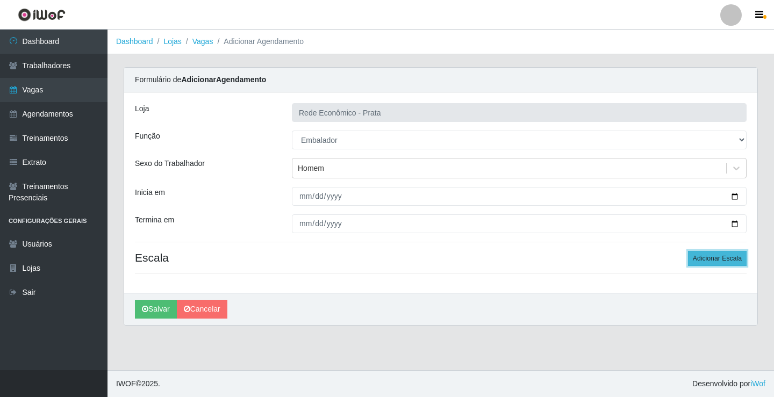
click at [716, 258] on button "Adicionar Escala" at bounding box center [717, 258] width 59 height 15
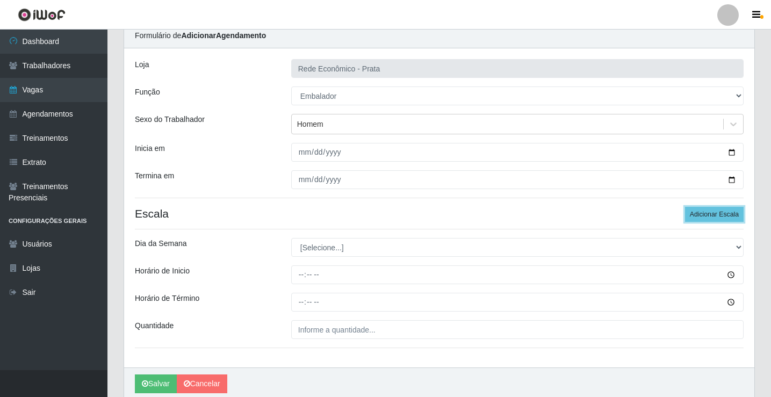
scroll to position [87, 0]
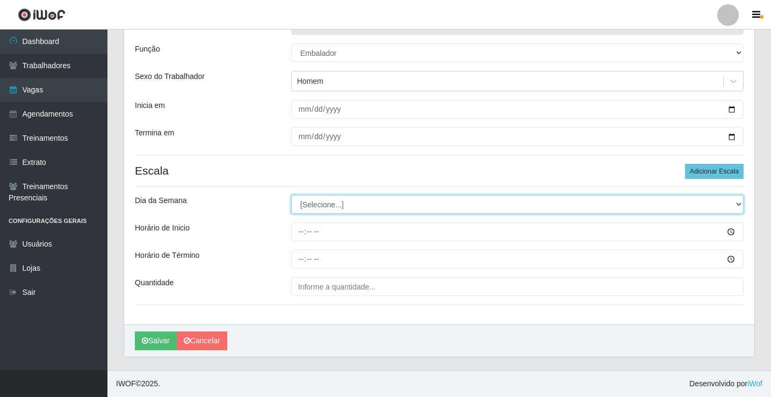
click at [322, 206] on select "[Selecione...] Segunda Terça Quarta Quinta Sexta Sábado Domingo" at bounding box center [517, 204] width 452 height 19
select select "5"
click at [291, 195] on select "[Selecione...] Segunda Terça Quarta Quinta Sexta Sábado Domingo" at bounding box center [517, 204] width 452 height 19
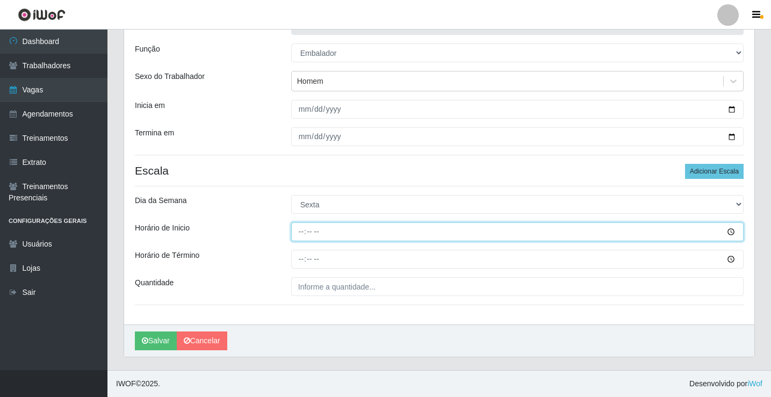
click at [302, 233] on input "Horário de Inicio" at bounding box center [517, 231] width 452 height 19
type input "07:00"
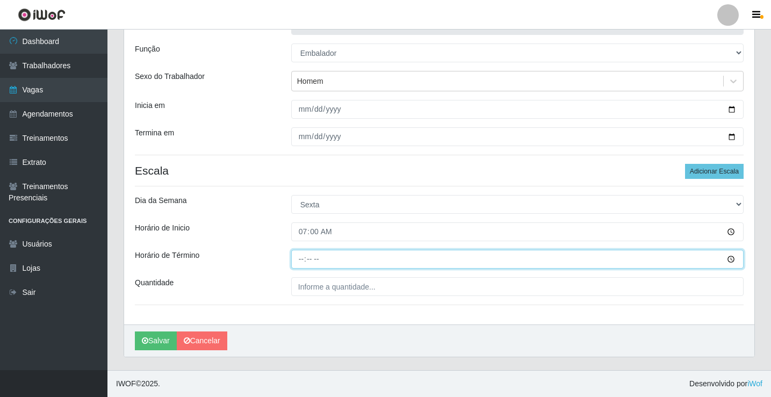
click at [301, 261] on input "Horário de Término" at bounding box center [517, 259] width 452 height 19
type input "13:00"
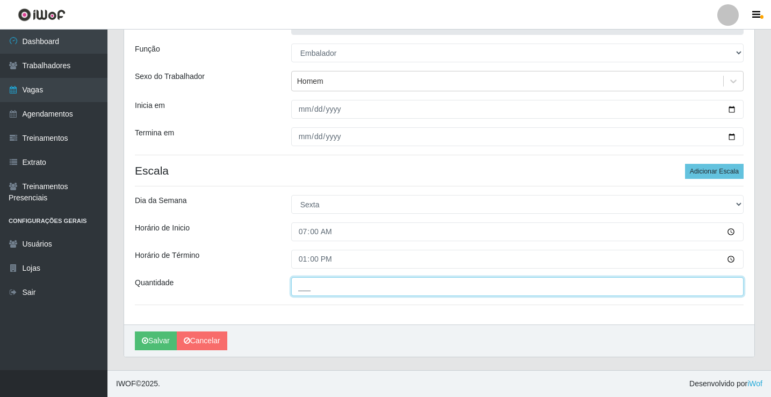
click at [301, 284] on input "___" at bounding box center [517, 286] width 452 height 19
type input "4__"
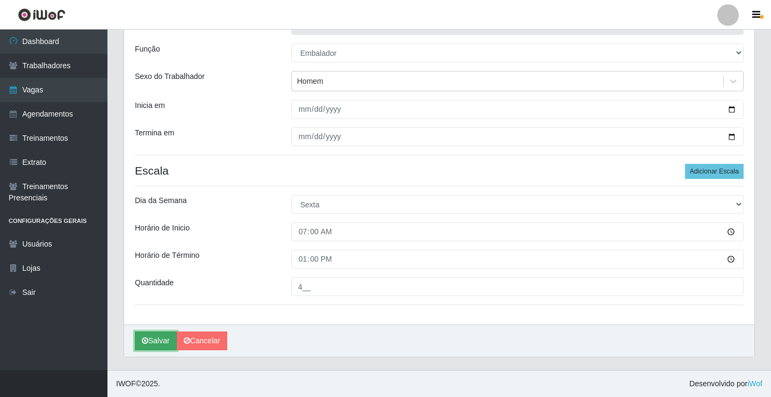
click at [162, 340] on button "Salvar" at bounding box center [156, 341] width 42 height 19
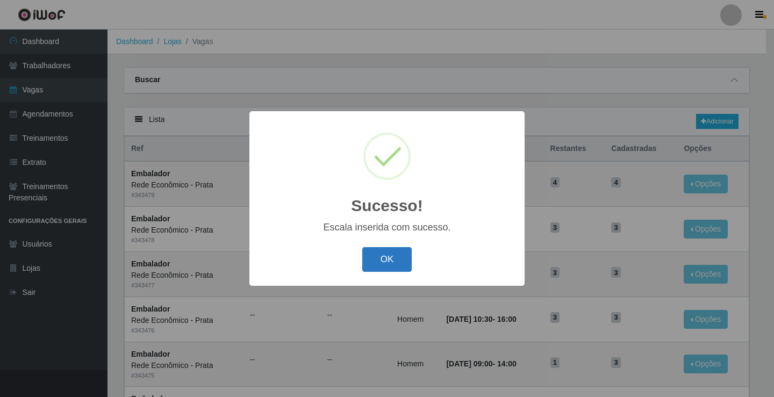
click at [398, 257] on button "OK" at bounding box center [387, 259] width 50 height 25
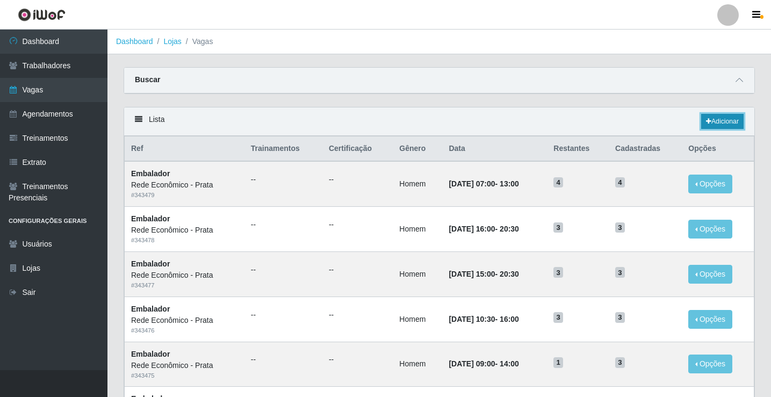
click at [715, 120] on link "Adicionar" at bounding box center [722, 121] width 42 height 15
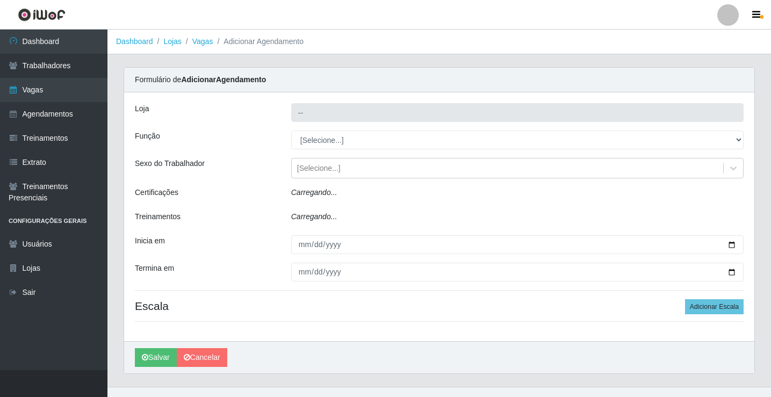
type input "Rede Econômico - Prata"
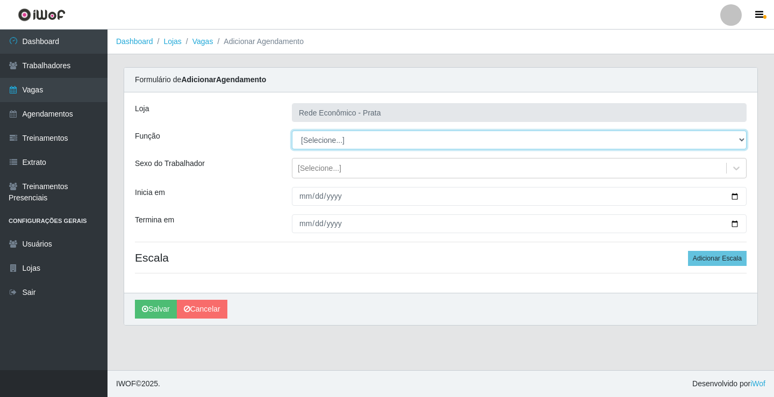
click at [327, 140] on select "[Selecione...] ASG ASG + ASG ++ Embalador Embalador + Embalador ++ Operador de …" at bounding box center [519, 140] width 455 height 19
select select "1"
click at [292, 131] on select "[Selecione...] ASG ASG + ASG ++ Embalador Embalador + Embalador ++ Operador de …" at bounding box center [519, 140] width 455 height 19
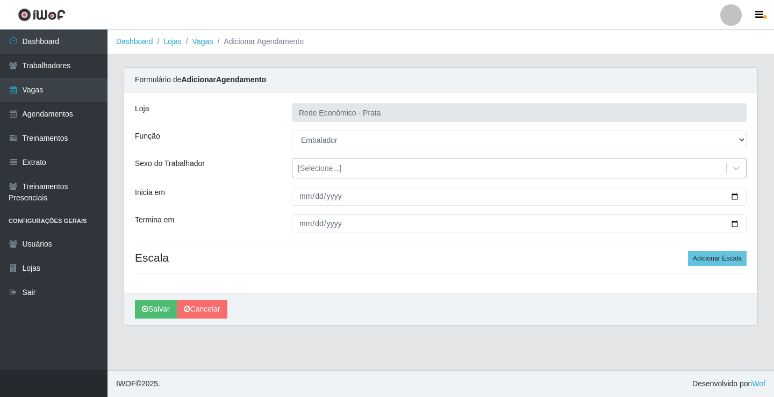
click at [325, 169] on div "[Selecione...]" at bounding box center [320, 168] width 44 height 11
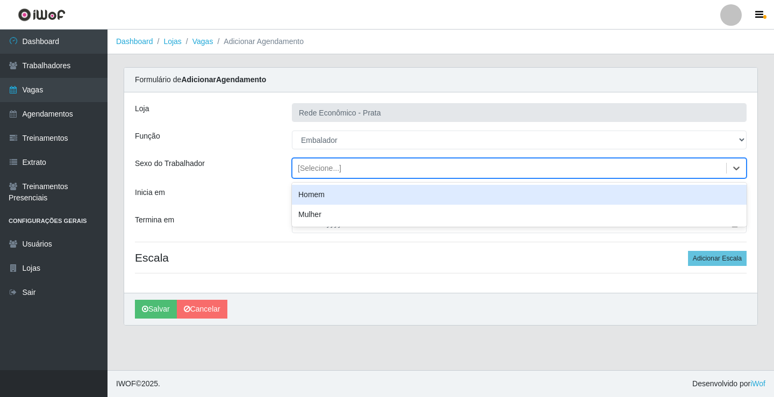
click at [323, 195] on div "Homem" at bounding box center [519, 195] width 455 height 20
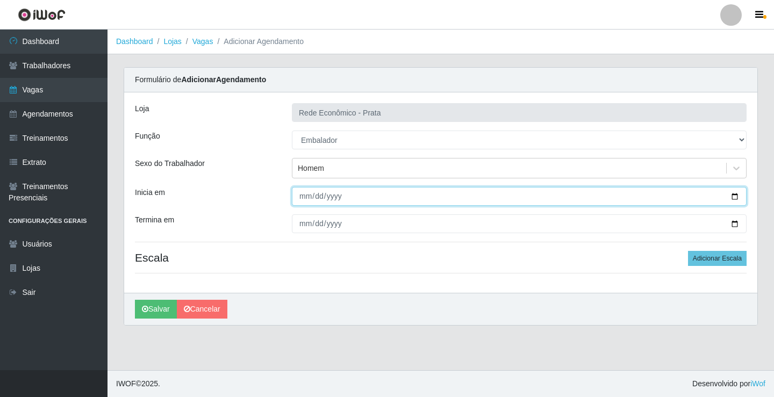
click at [732, 197] on input "Inicia em" at bounding box center [519, 196] width 455 height 19
type input "[DATE]"
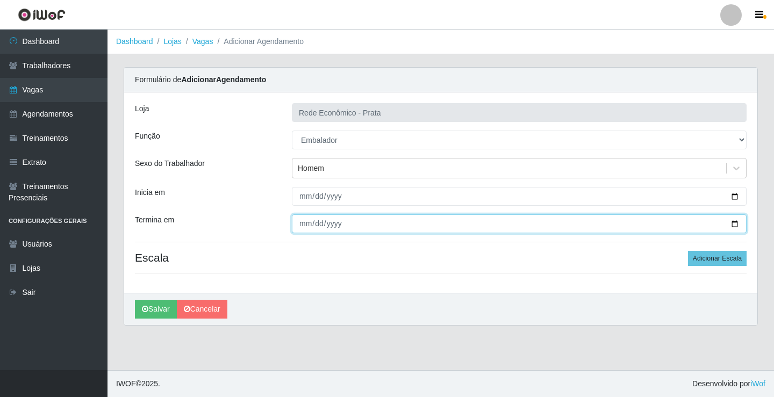
click at [738, 224] on input "Termina em" at bounding box center [519, 223] width 455 height 19
type input "[DATE]"
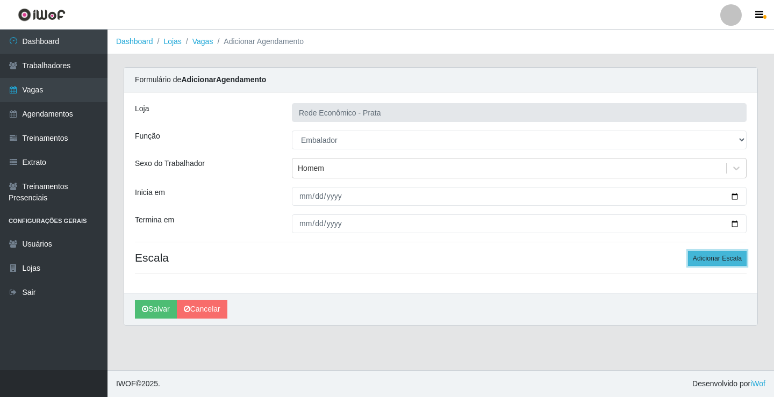
click at [710, 256] on button "Adicionar Escala" at bounding box center [717, 258] width 59 height 15
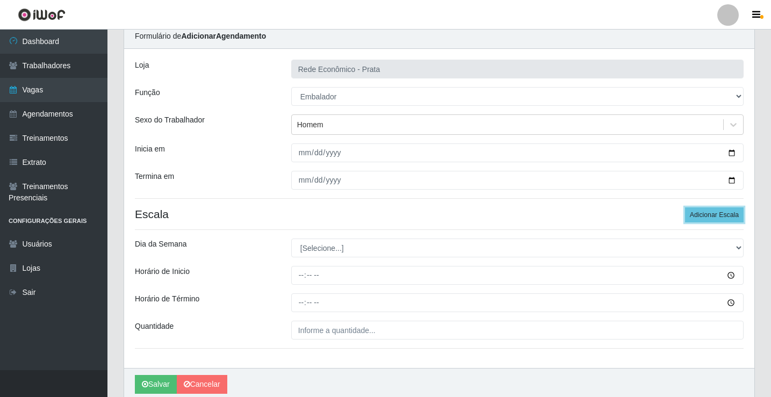
scroll to position [87, 0]
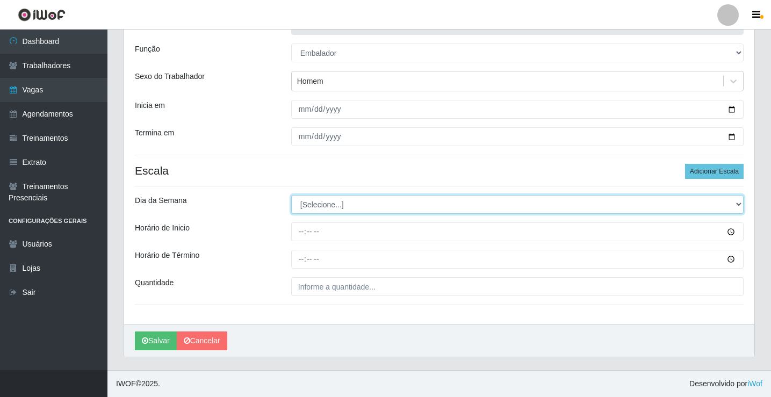
click at [324, 204] on select "[Selecione...] Segunda Terça Quarta Quinta Sexta Sábado Domingo" at bounding box center [517, 204] width 452 height 19
select select "5"
click at [291, 195] on select "[Selecione...] Segunda Terça Quarta Quinta Sexta Sábado Domingo" at bounding box center [517, 204] width 452 height 19
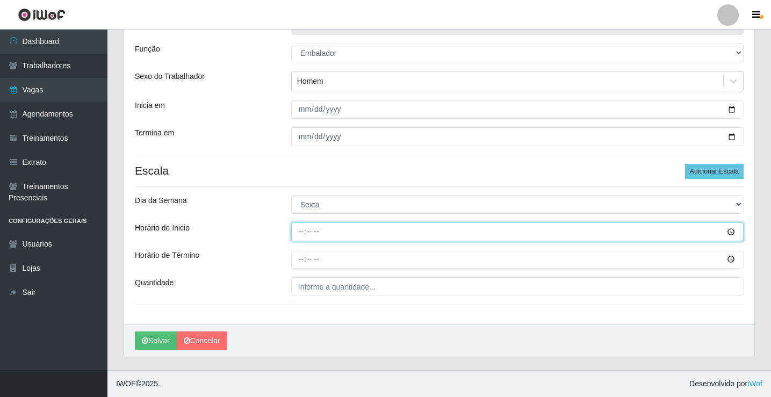
click at [299, 232] on input "Horário de Inicio" at bounding box center [517, 231] width 452 height 19
type input "09:00"
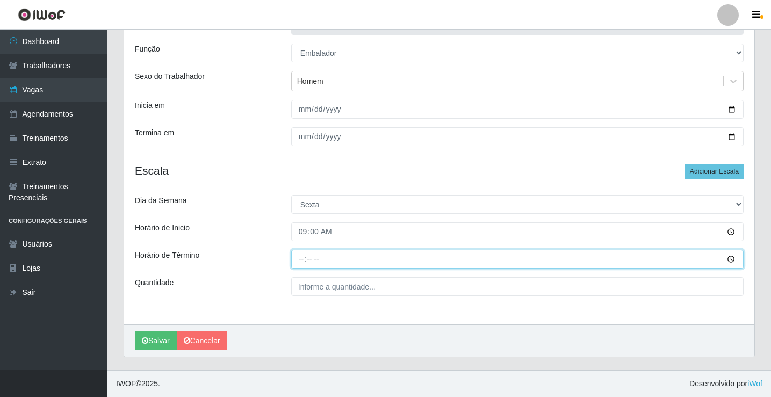
click at [304, 262] on input "Horário de Término" at bounding box center [517, 259] width 452 height 19
type input "14:00"
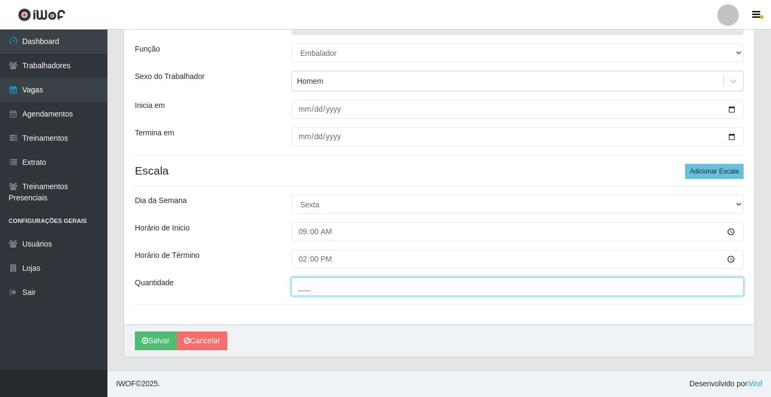
click at [313, 285] on input "___" at bounding box center [517, 286] width 452 height 19
type input "3__"
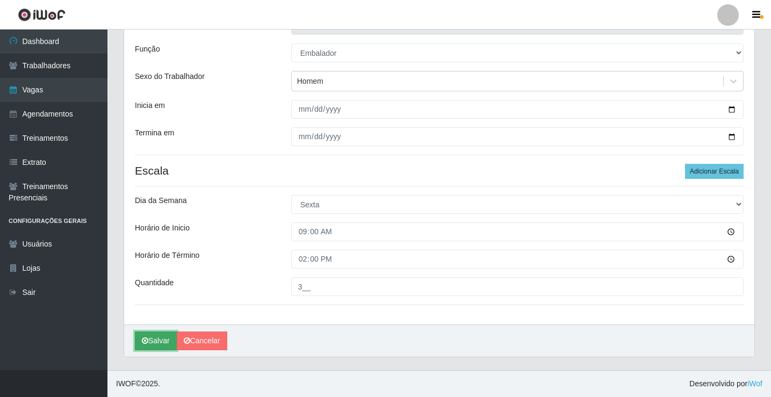
click at [154, 341] on button "Salvar" at bounding box center [156, 341] width 42 height 19
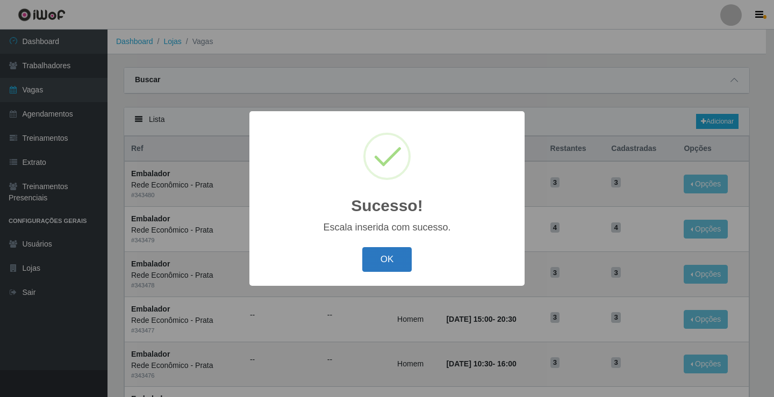
click at [382, 261] on button "OK" at bounding box center [387, 259] width 50 height 25
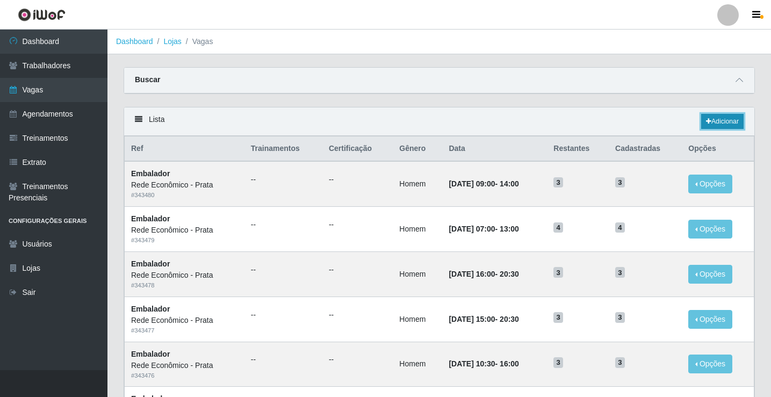
click at [726, 121] on link "Adicionar" at bounding box center [722, 121] width 42 height 15
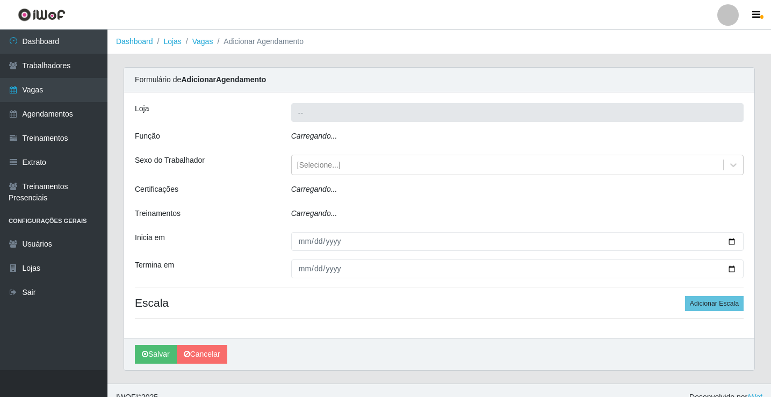
type input "Rede Econômico - Prata"
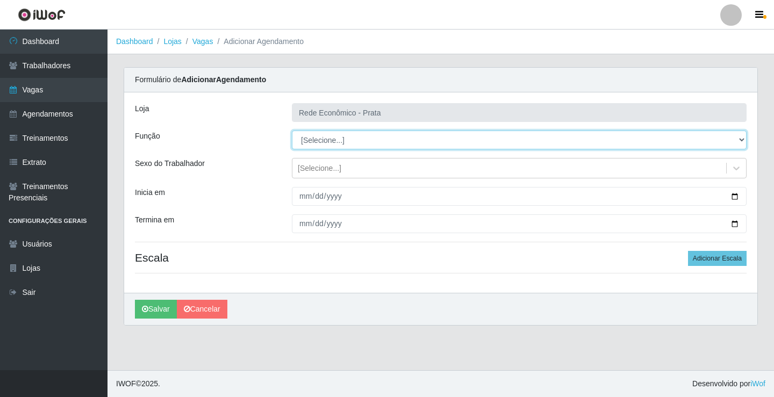
click at [325, 141] on select "[Selecione...] ASG ASG + ASG ++ Embalador Embalador + Embalador ++ Operador de …" at bounding box center [519, 140] width 455 height 19
select select "1"
click at [292, 131] on select "[Selecione...] ASG ASG + ASG ++ Embalador Embalador + Embalador ++ Operador de …" at bounding box center [519, 140] width 455 height 19
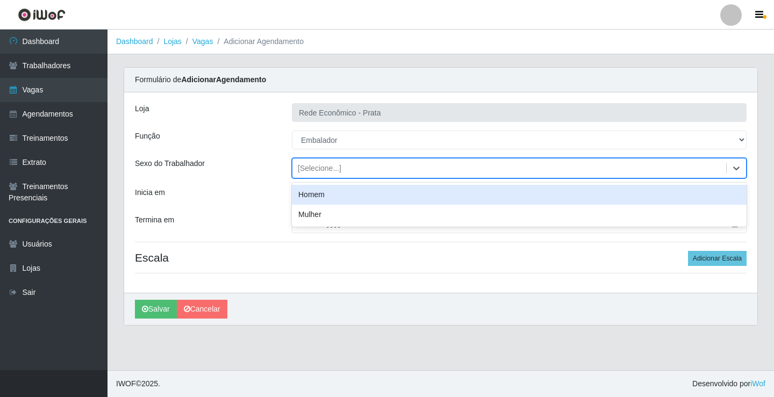
click at [312, 164] on div "[Selecione...]" at bounding box center [320, 168] width 44 height 11
click at [324, 194] on div "Homem" at bounding box center [519, 195] width 455 height 20
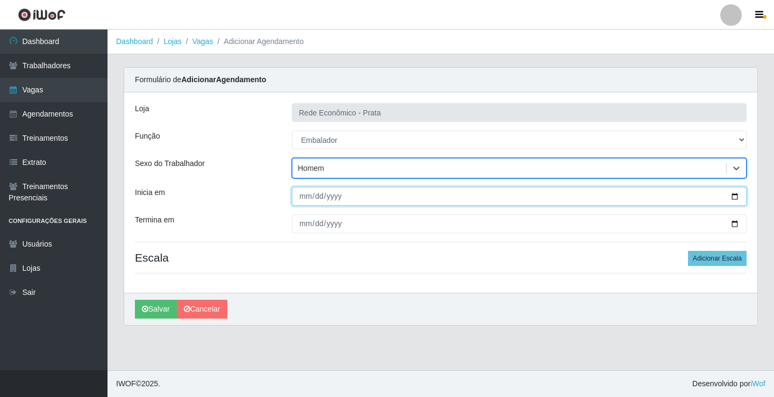
click at [733, 196] on input "Inicia em" at bounding box center [519, 196] width 455 height 19
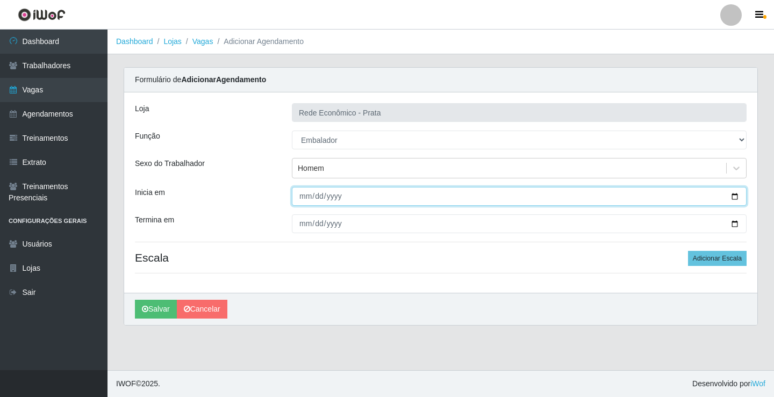
type input "[DATE]"
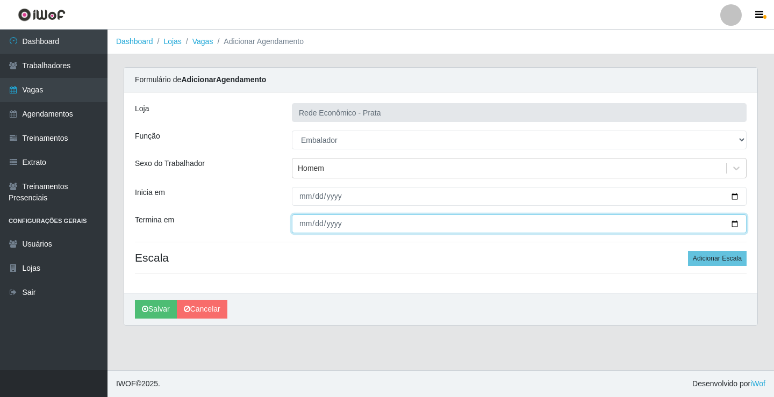
click at [735, 225] on input "Termina em" at bounding box center [519, 223] width 455 height 19
type input "[DATE]"
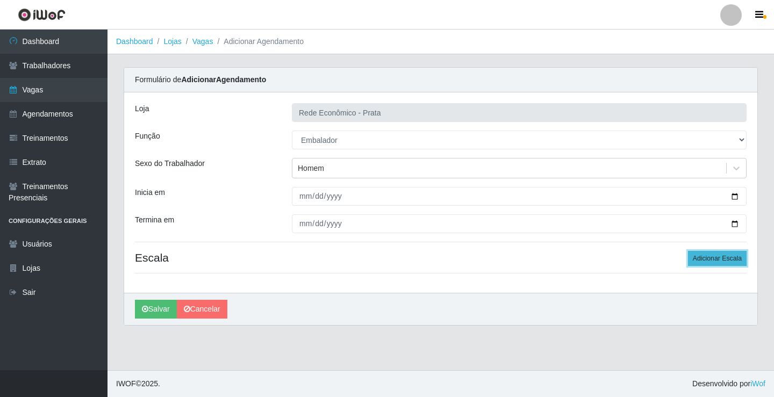
click at [727, 256] on button "Adicionar Escala" at bounding box center [717, 258] width 59 height 15
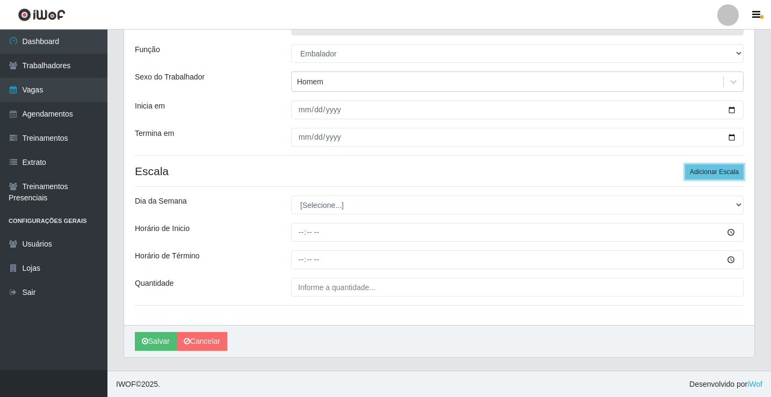
scroll to position [87, 0]
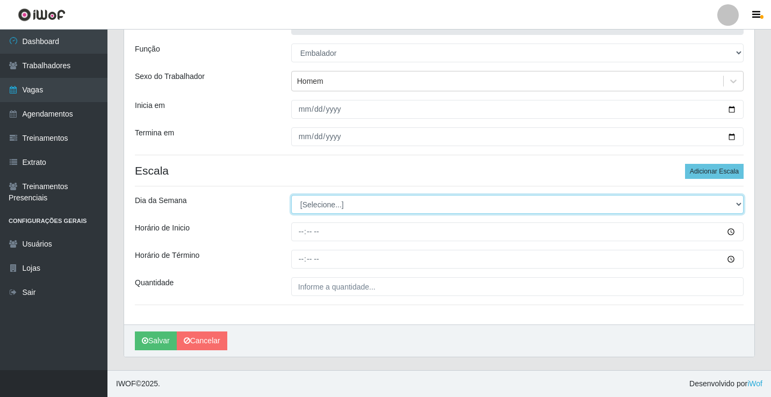
click at [327, 207] on select "[Selecione...] Segunda Terça Quarta Quinta Sexta Sábado Domingo" at bounding box center [517, 204] width 452 height 19
select select "5"
click at [291, 195] on select "[Selecione...] Segunda Terça Quarta Quinta Sexta Sábado Domingo" at bounding box center [517, 204] width 452 height 19
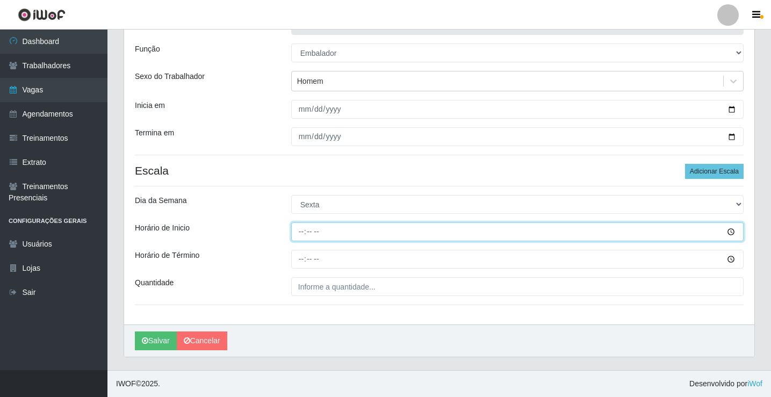
click at [299, 235] on input "Horário de Inicio" at bounding box center [517, 231] width 452 height 19
type input "10:30"
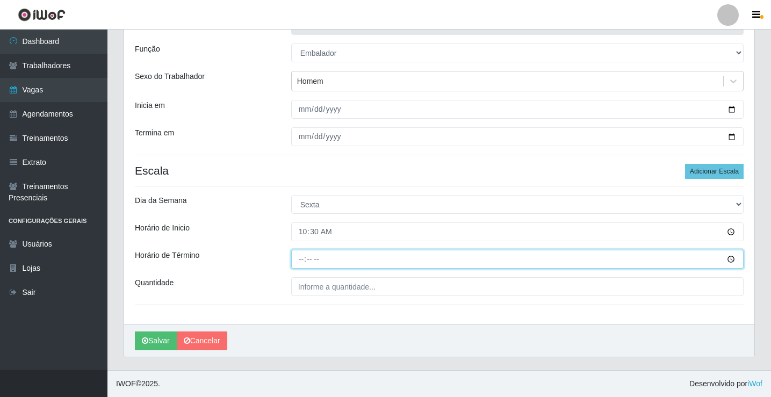
click at [303, 260] on input "Horário de Término" at bounding box center [517, 259] width 452 height 19
type input "16:00"
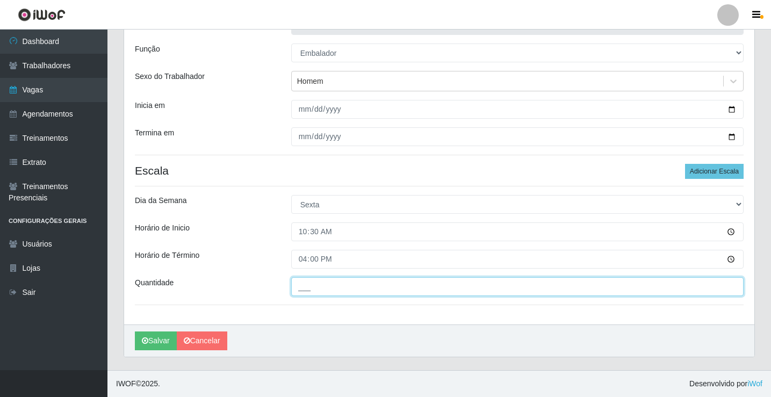
click at [314, 287] on input "___" at bounding box center [517, 286] width 452 height 19
type input "4__"
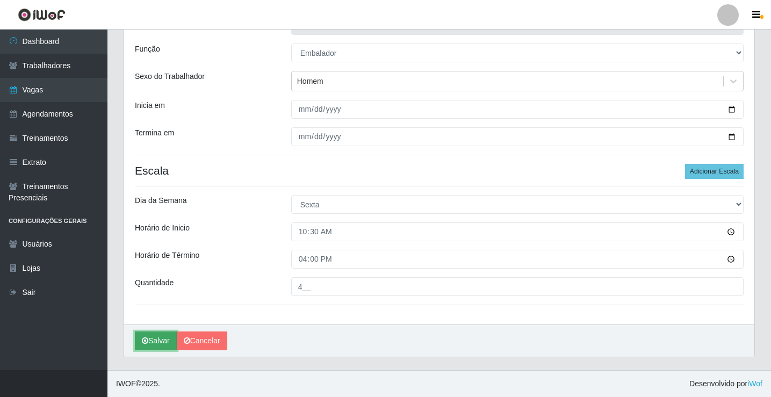
click at [154, 339] on button "Salvar" at bounding box center [156, 341] width 42 height 19
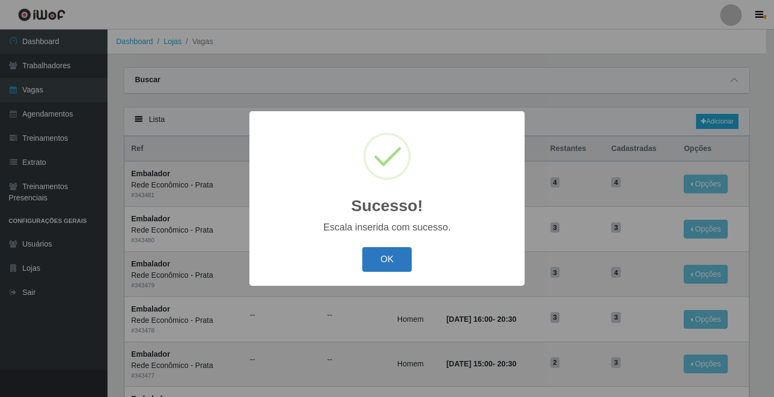
click at [383, 263] on button "OK" at bounding box center [387, 259] width 50 height 25
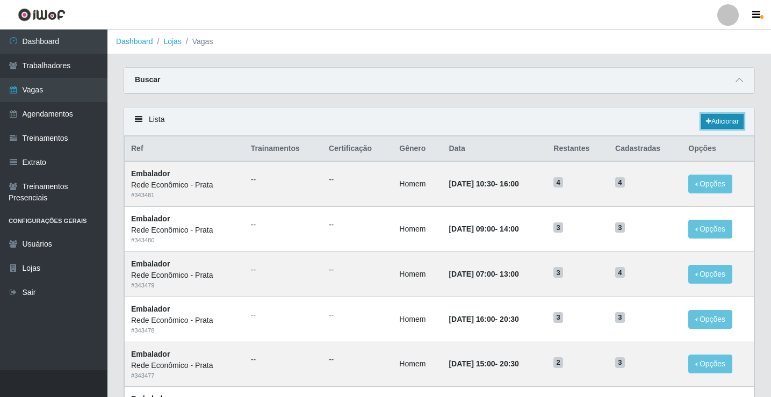
click at [719, 118] on link "Adicionar" at bounding box center [722, 121] width 42 height 15
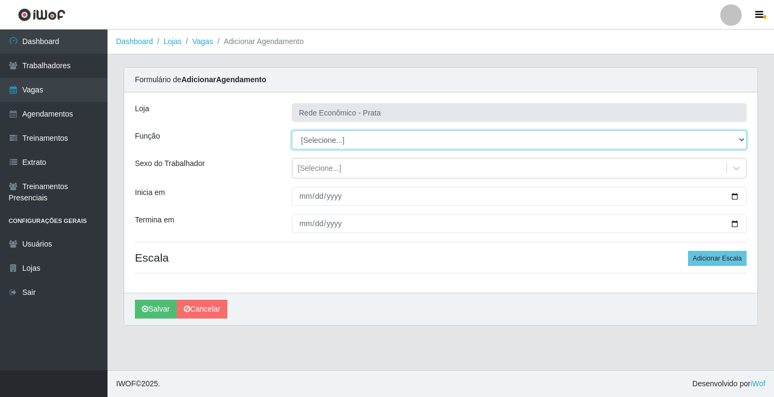
click at [317, 139] on select "[Selecione...] ASG ASG + ASG ++ Embalador Embalador + Embalador ++ Operador de …" at bounding box center [519, 140] width 455 height 19
select select "1"
click at [292, 131] on select "[Selecione...] ASG ASG + ASG ++ Embalador Embalador + Embalador ++ Operador de …" at bounding box center [519, 140] width 455 height 19
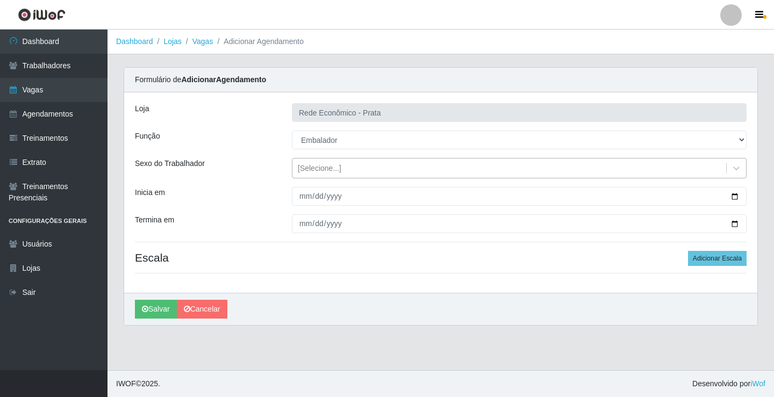
click at [320, 171] on div "[Selecione...]" at bounding box center [320, 168] width 44 height 11
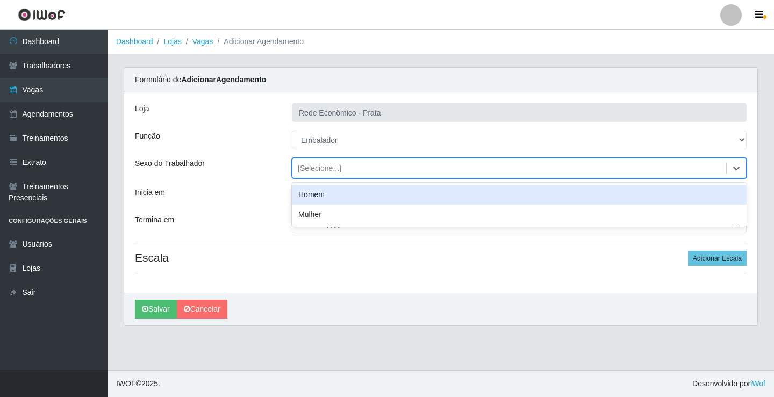
click at [328, 196] on div "Homem" at bounding box center [519, 195] width 455 height 20
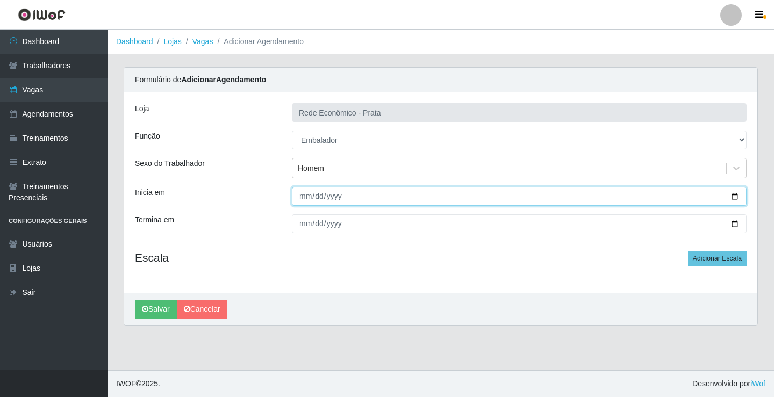
click at [734, 198] on input "Inicia em" at bounding box center [519, 196] width 455 height 19
type input "[DATE]"
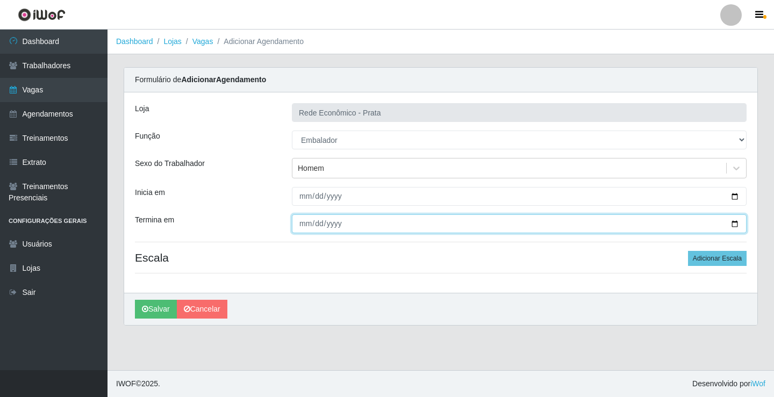
drag, startPoint x: 737, startPoint y: 224, endPoint x: 629, endPoint y: 237, distance: 108.2
click at [736, 224] on input "Termina em" at bounding box center [519, 223] width 455 height 19
type input "[DATE]"
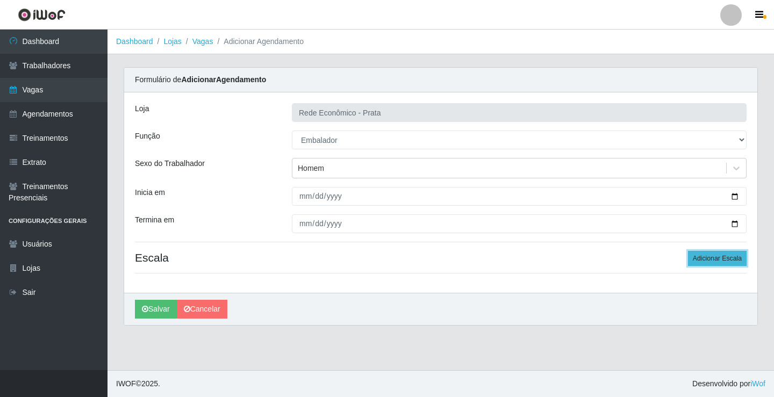
click at [716, 257] on button "Adicionar Escala" at bounding box center [717, 258] width 59 height 15
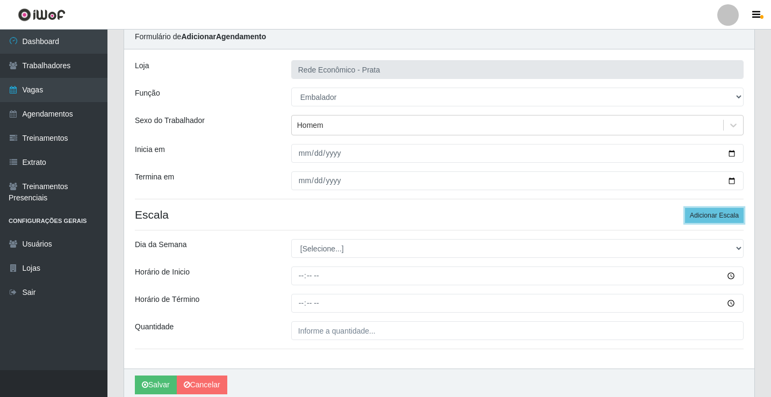
scroll to position [87, 0]
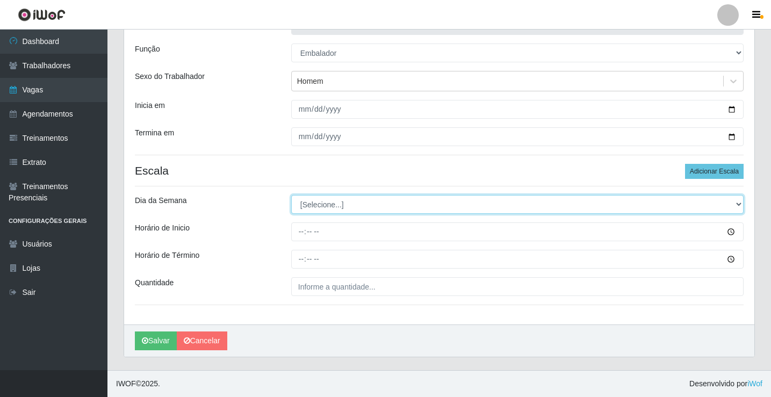
click at [310, 203] on select "[Selecione...] Segunda Terça Quarta Quinta Sexta Sábado Domingo" at bounding box center [517, 204] width 452 height 19
select select "5"
click at [291, 195] on select "[Selecione...] Segunda Terça Quarta Quinta Sexta Sábado Domingo" at bounding box center [517, 204] width 452 height 19
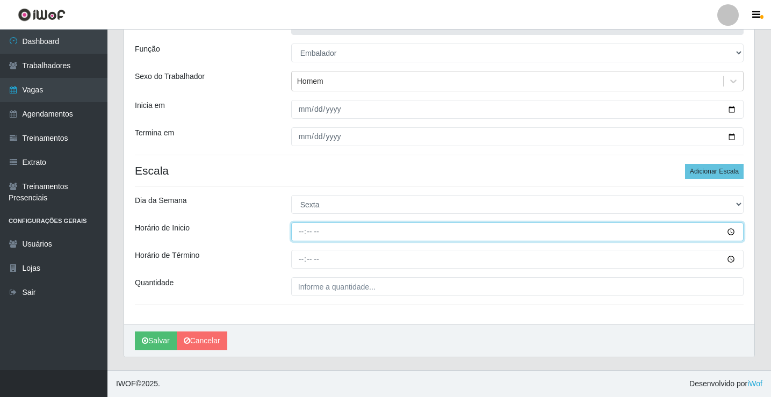
click at [304, 232] on input "Horário de Inicio" at bounding box center [517, 231] width 452 height 19
type input "15:00"
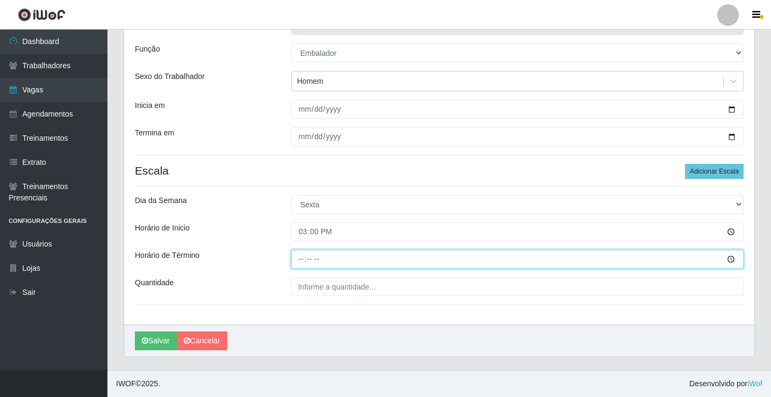
click at [299, 262] on input "Horário de Término" at bounding box center [517, 259] width 452 height 19
type input "20:30"
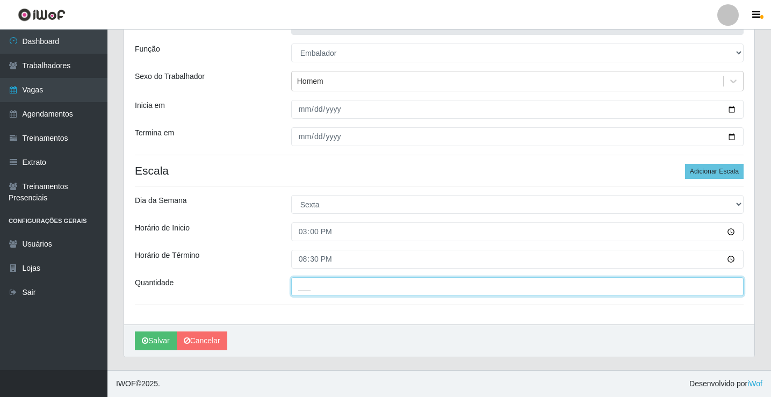
click at [300, 286] on input "___" at bounding box center [517, 286] width 452 height 19
type input "4__"
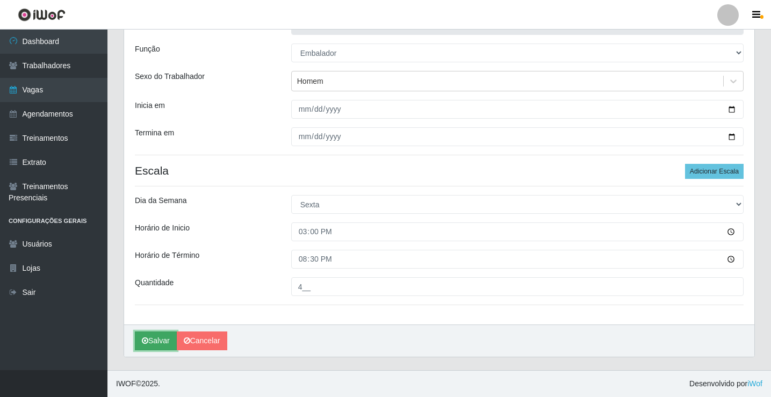
click at [148, 346] on button "Salvar" at bounding box center [156, 341] width 42 height 19
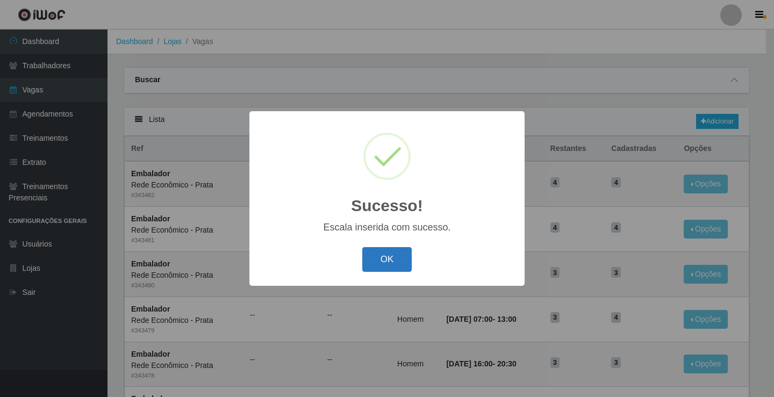
click at [390, 262] on button "OK" at bounding box center [387, 259] width 50 height 25
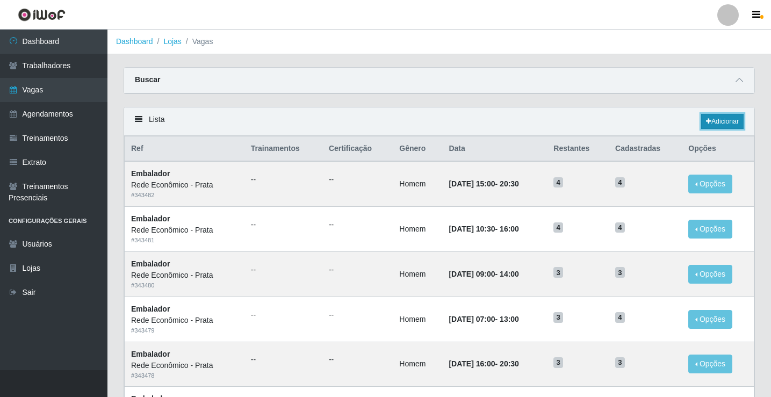
click at [720, 120] on link "Adicionar" at bounding box center [722, 121] width 42 height 15
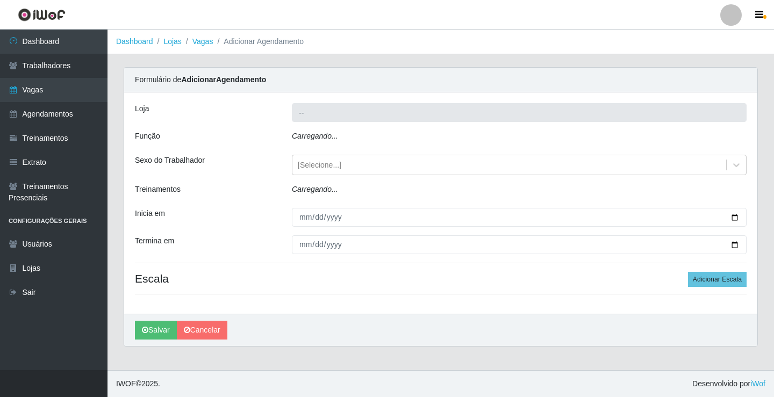
type input "Rede Econômico - Prata"
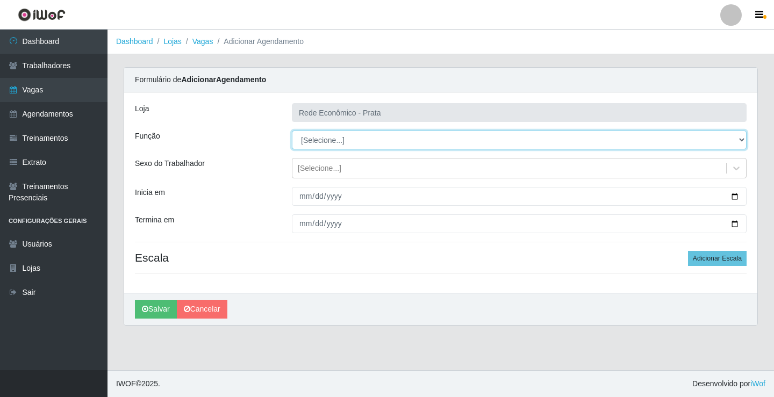
click at [321, 138] on select "[Selecione...] ASG ASG + ASG ++ Embalador Embalador + Embalador ++ Operador de …" at bounding box center [519, 140] width 455 height 19
select select "1"
click at [292, 131] on select "[Selecione...] ASG ASG + ASG ++ Embalador Embalador + Embalador ++ Operador de …" at bounding box center [519, 140] width 455 height 19
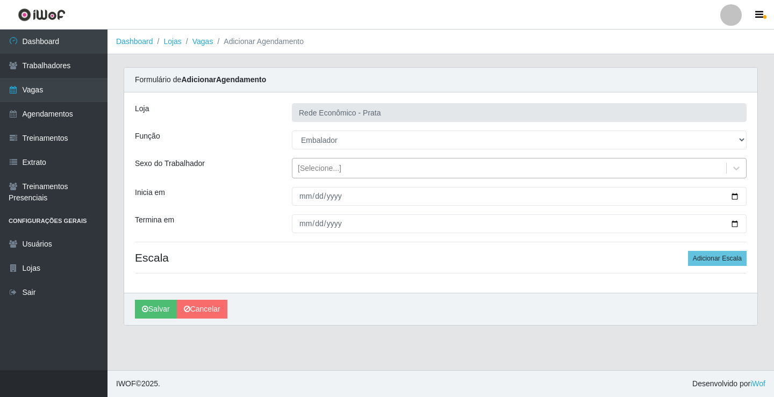
click at [320, 170] on div "[Selecione...]" at bounding box center [320, 168] width 44 height 11
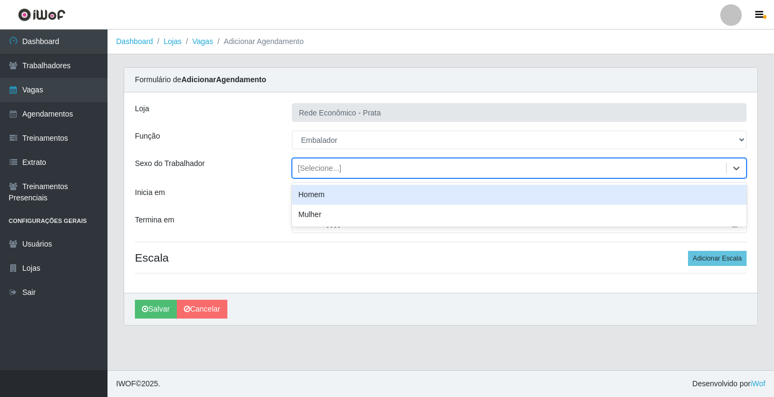
click at [321, 197] on div "Homem" at bounding box center [519, 195] width 455 height 20
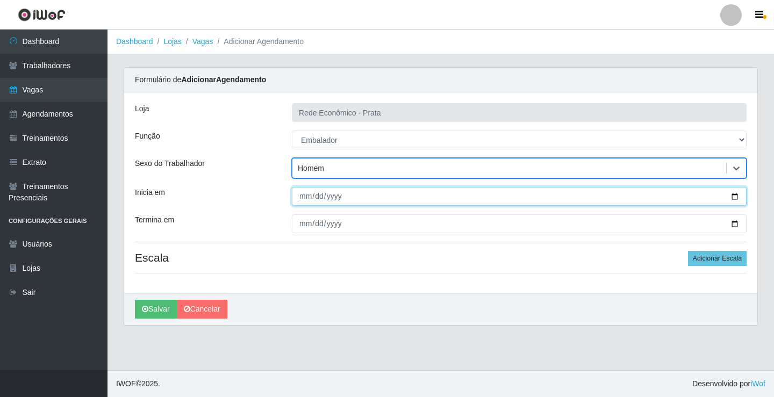
click at [736, 195] on input "Inicia em" at bounding box center [519, 196] width 455 height 19
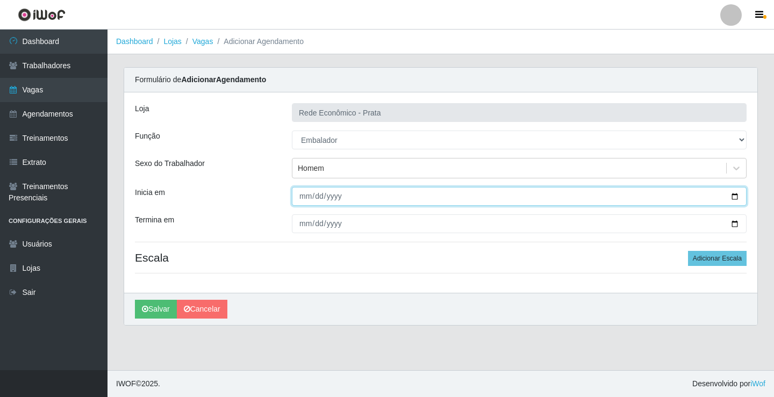
type input "[DATE]"
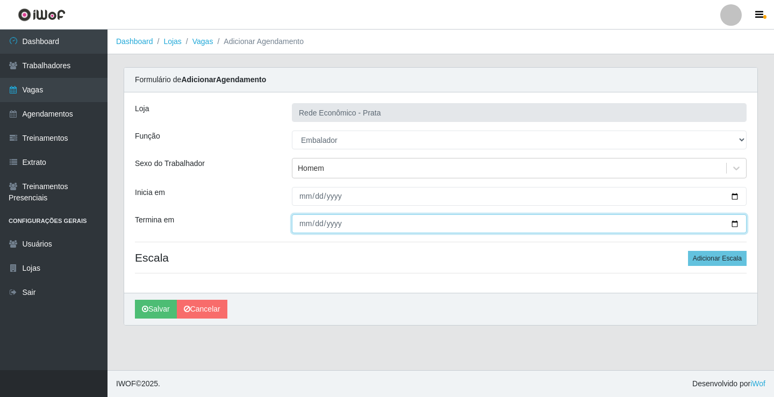
click at [735, 225] on input "Termina em" at bounding box center [519, 223] width 455 height 19
type input "[DATE]"
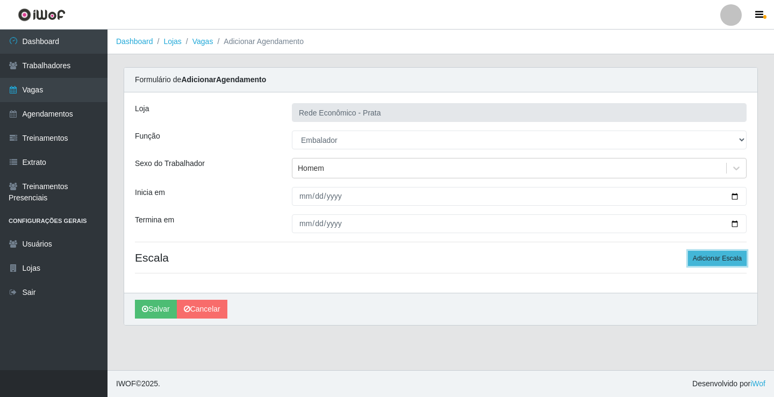
click at [706, 260] on button "Adicionar Escala" at bounding box center [717, 258] width 59 height 15
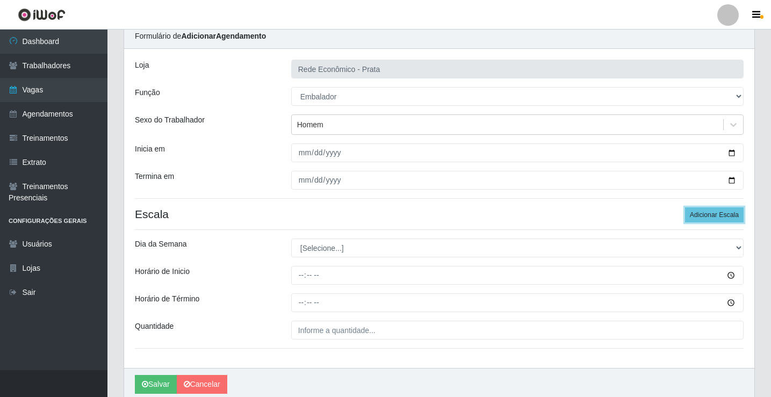
scroll to position [87, 0]
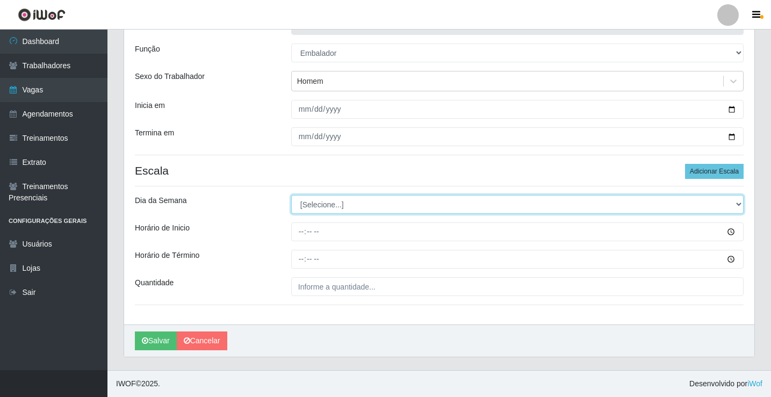
click at [320, 204] on select "[Selecione...] Segunda Terça Quarta Quinta Sexta Sábado Domingo" at bounding box center [517, 204] width 452 height 19
select select "5"
click at [291, 195] on select "[Selecione...] Segunda Terça Quarta Quinta Sexta Sábado Domingo" at bounding box center [517, 204] width 452 height 19
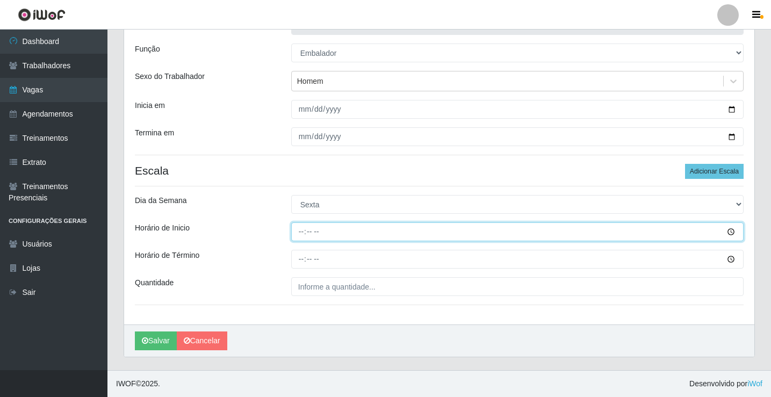
click at [297, 231] on input "Horário de Inicio" at bounding box center [517, 231] width 452 height 19
type input "16:00"
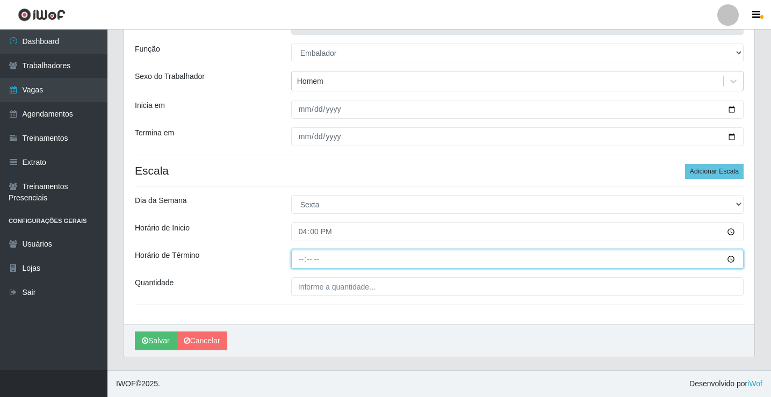
click at [305, 261] on input "Horário de Término" at bounding box center [517, 259] width 452 height 19
type input "20:30"
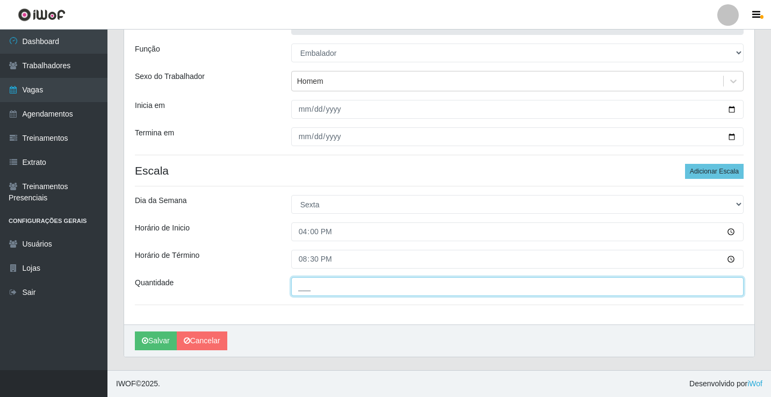
click at [308, 283] on input "___" at bounding box center [517, 286] width 452 height 19
type input "4__"
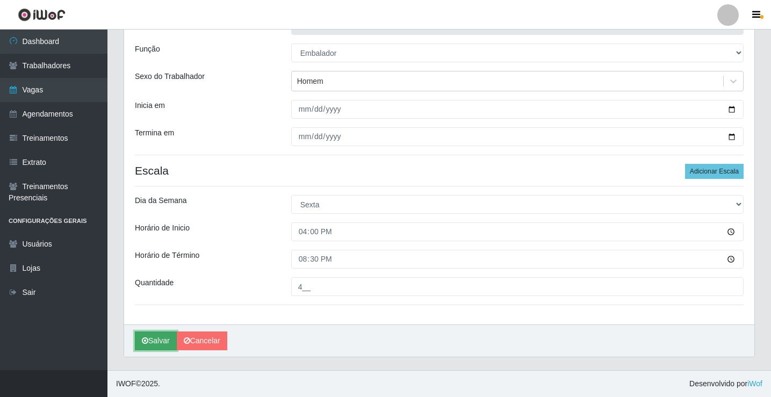
click at [156, 342] on button "Salvar" at bounding box center [156, 341] width 42 height 19
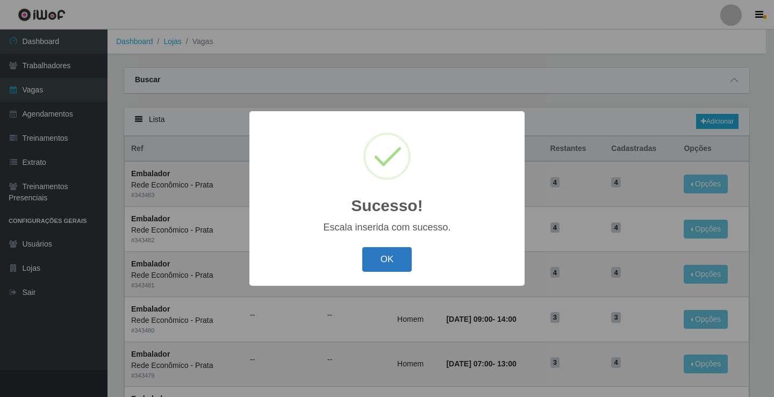
click at [401, 267] on button "OK" at bounding box center [387, 259] width 50 height 25
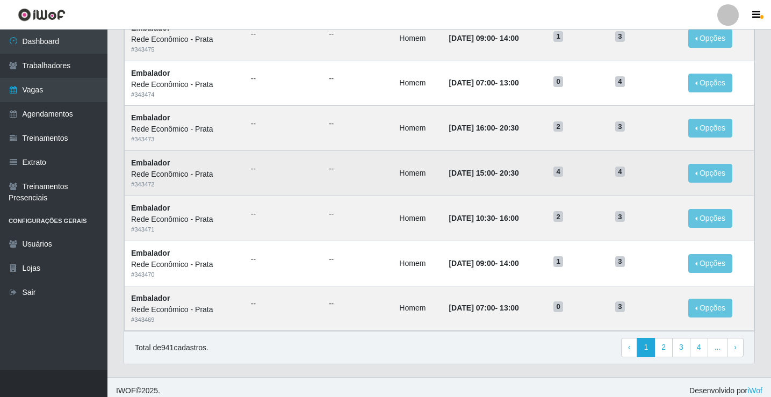
scroll to position [514, 0]
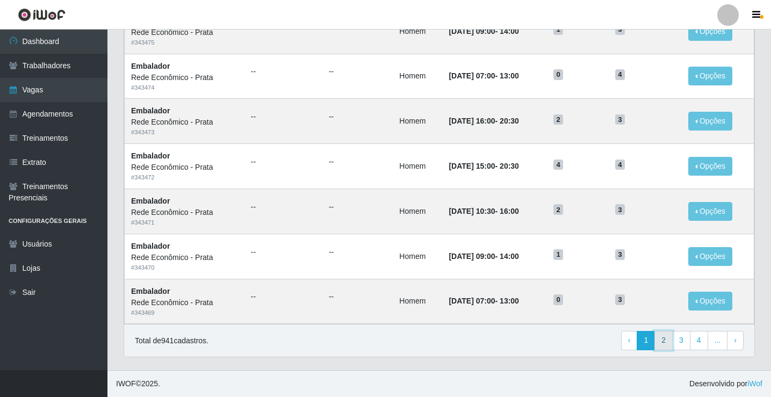
click at [663, 344] on link "2" at bounding box center [664, 340] width 18 height 19
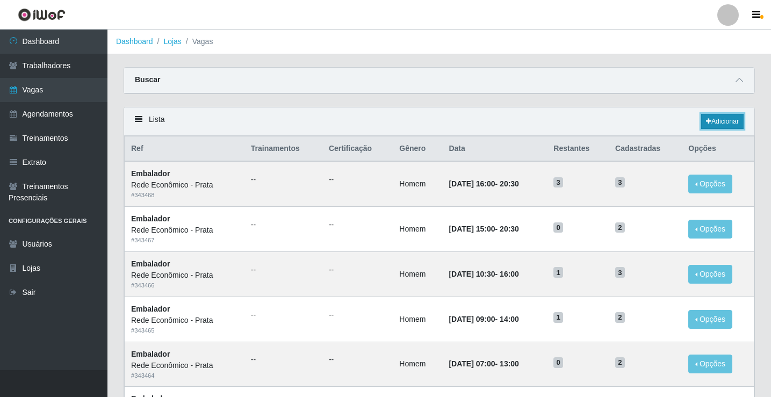
click at [731, 119] on link "Adicionar" at bounding box center [722, 121] width 42 height 15
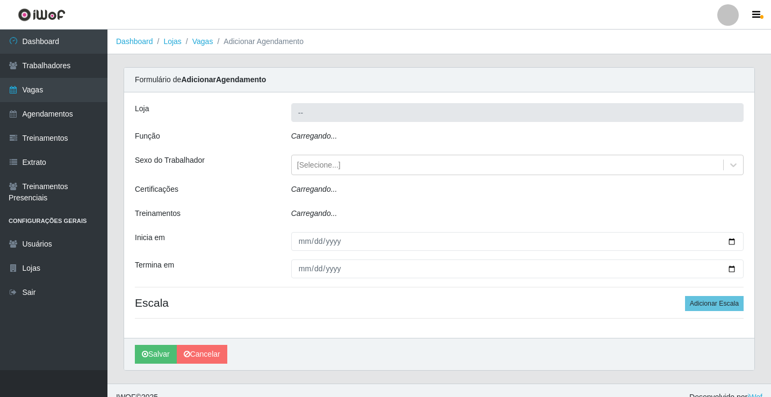
type input "Rede Econômico - Prata"
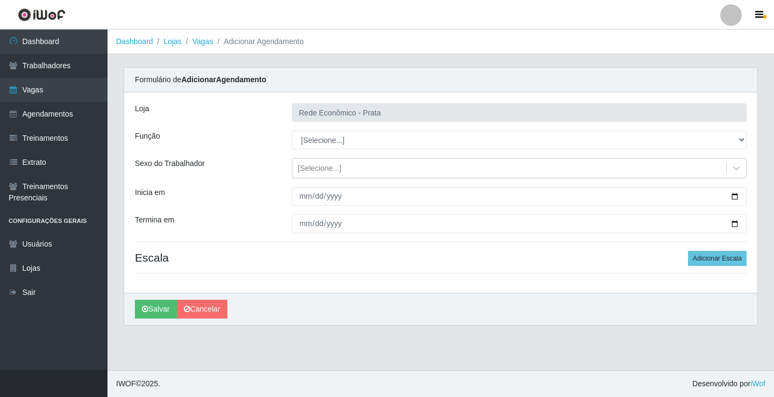
click at [311, 139] on select "[Selecione...] ASG ASG + ASG ++ Embalador Embalador + Embalador ++ Operador de …" at bounding box center [519, 140] width 455 height 19
select select "1"
click at [292, 131] on select "[Selecione...] ASG ASG + ASG ++ Embalador Embalador + Embalador ++ Operador de …" at bounding box center [519, 140] width 455 height 19
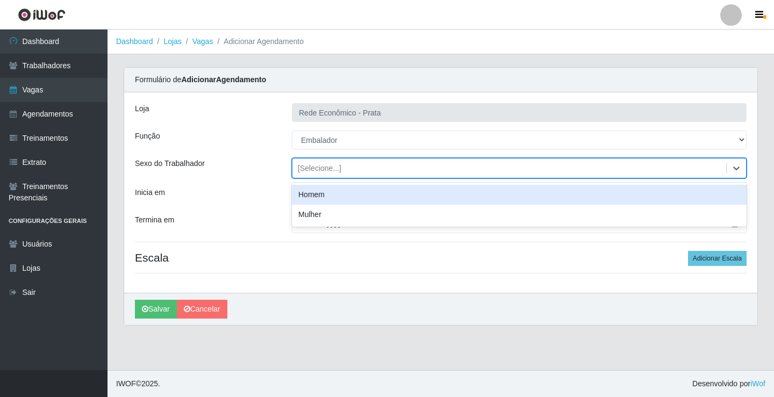
click at [306, 170] on div "[Selecione...]" at bounding box center [320, 168] width 44 height 11
click at [321, 195] on div "Homem" at bounding box center [519, 195] width 455 height 20
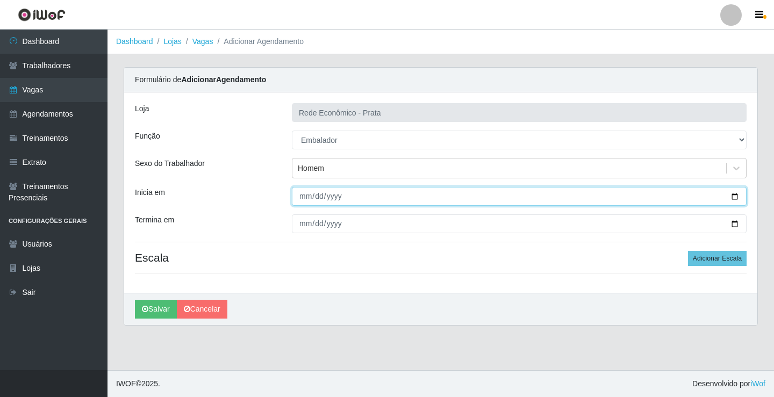
click at [738, 194] on input "Inicia em" at bounding box center [519, 196] width 455 height 19
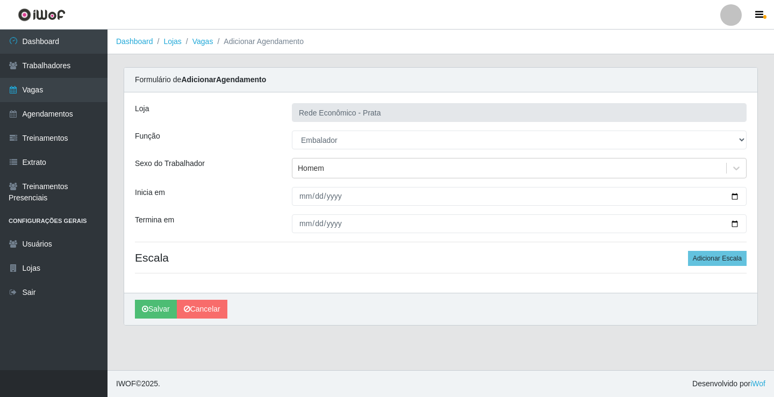
click at [533, 150] on div "Loja Rede Econômico - Prata Função [Selecione...] ASG ASG + ASG ++ Embalador Em…" at bounding box center [440, 192] width 633 height 200
click at [336, 166] on div "Homem" at bounding box center [509, 169] width 434 height 18
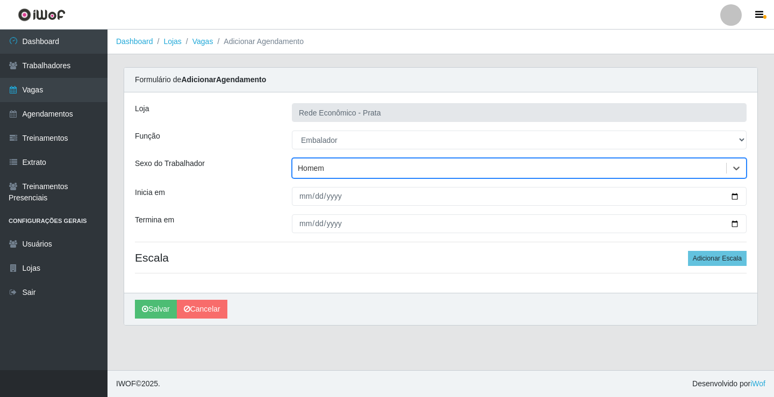
click at [327, 168] on div "Homem" at bounding box center [509, 169] width 434 height 18
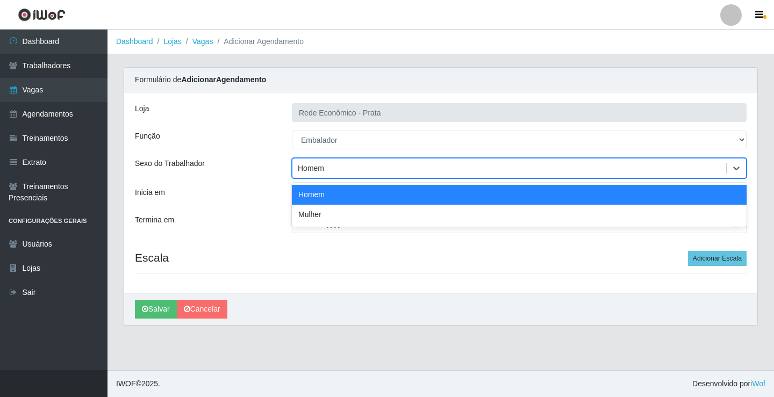
click at [327, 168] on div "Homem" at bounding box center [509, 169] width 434 height 18
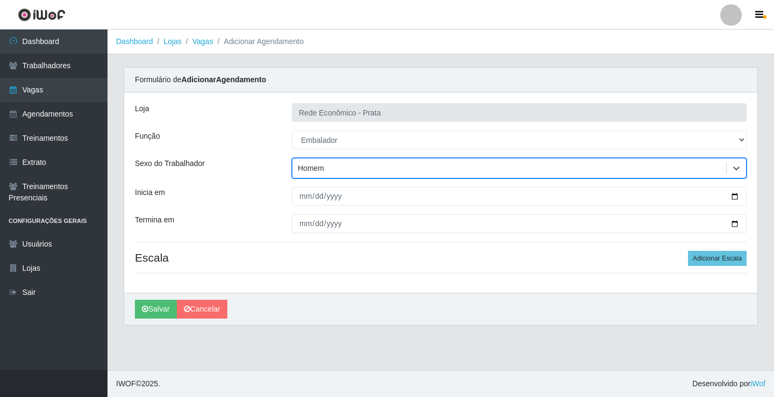
click at [327, 168] on div "Homem" at bounding box center [509, 169] width 434 height 18
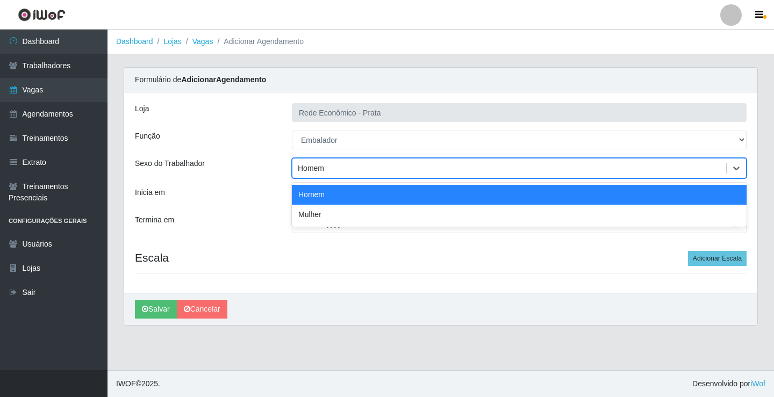
click at [328, 167] on div "Homem" at bounding box center [509, 169] width 434 height 18
click at [736, 169] on icon at bounding box center [736, 169] width 6 height 4
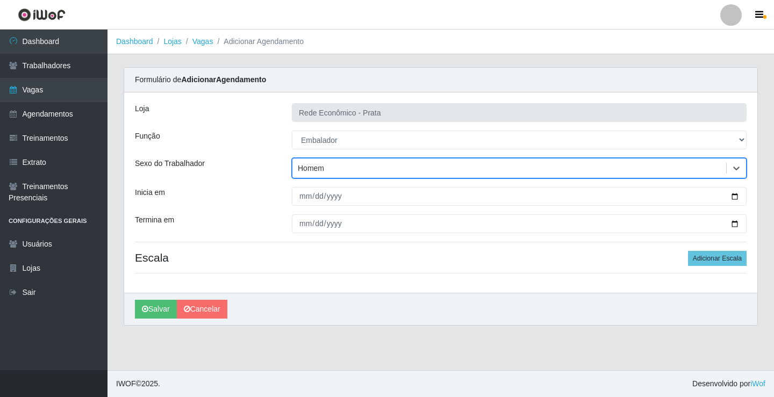
drag, startPoint x: 458, startPoint y: 283, endPoint x: 440, endPoint y: 258, distance: 30.7
click at [458, 283] on div "Loja Rede Econômico - Prata Função [Selecione...] ASG ASG + ASG ++ Embalador Em…" at bounding box center [440, 192] width 633 height 200
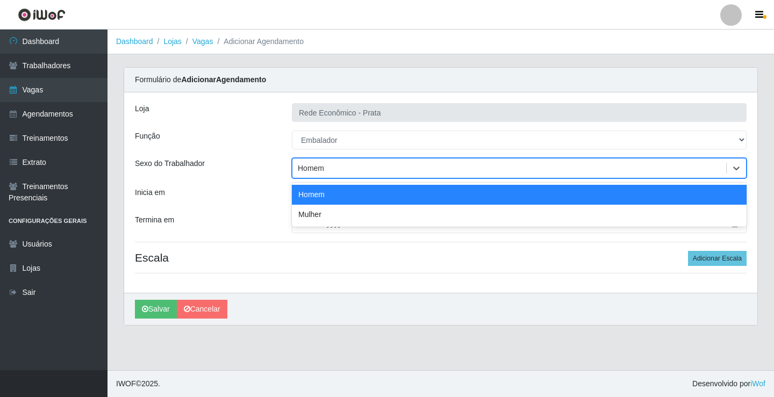
click at [328, 167] on div "Homem" at bounding box center [509, 169] width 434 height 18
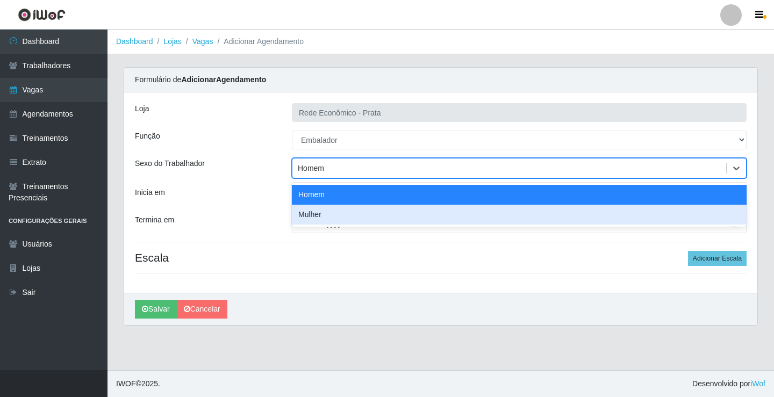
click at [324, 217] on div "Mulher" at bounding box center [519, 215] width 455 height 20
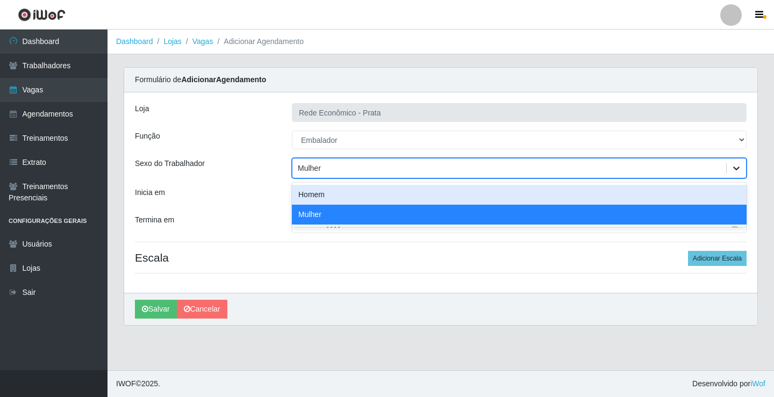
click at [736, 167] on icon at bounding box center [736, 168] width 11 height 11
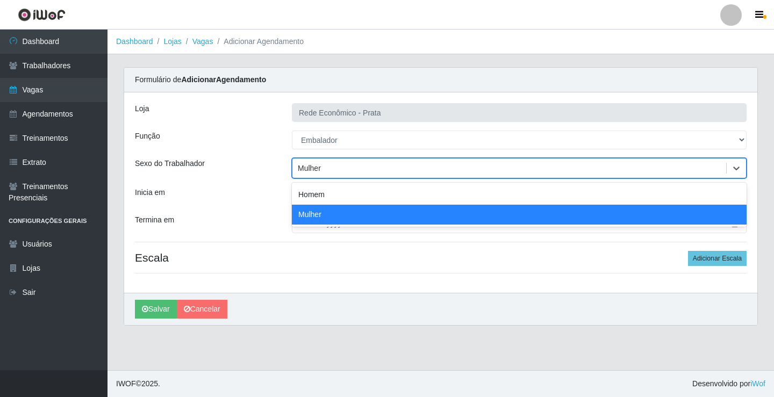
click at [586, 257] on h4 "Escala Adicionar Escala" at bounding box center [441, 257] width 612 height 13
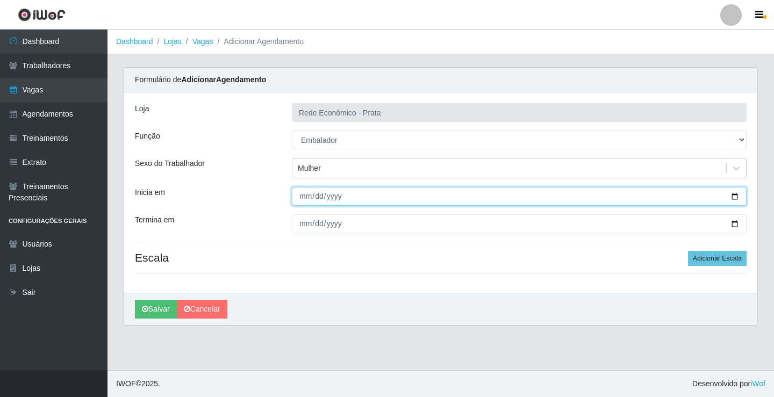
click at [736, 194] on input "Inicia em" at bounding box center [519, 196] width 455 height 19
type input "[DATE]"
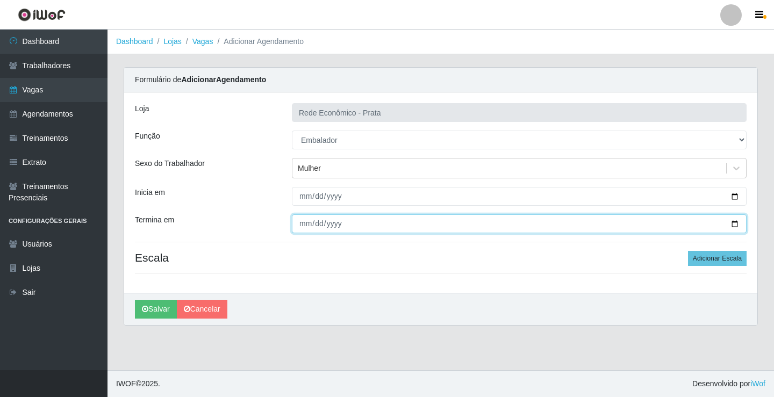
click at [735, 225] on input "Termina em" at bounding box center [519, 223] width 455 height 19
type input "[DATE]"
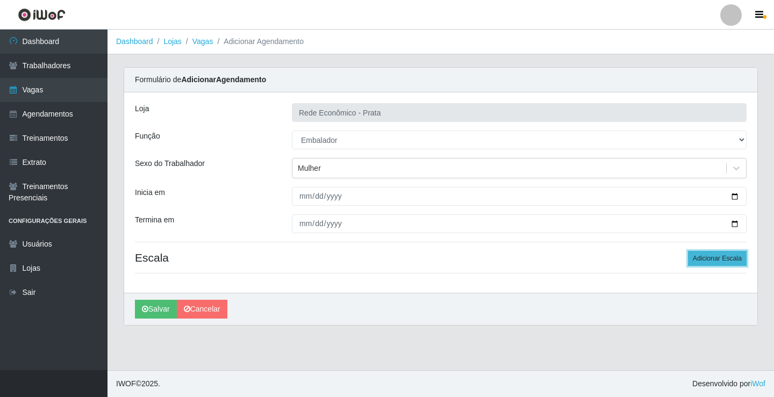
click at [723, 257] on button "Adicionar Escala" at bounding box center [717, 258] width 59 height 15
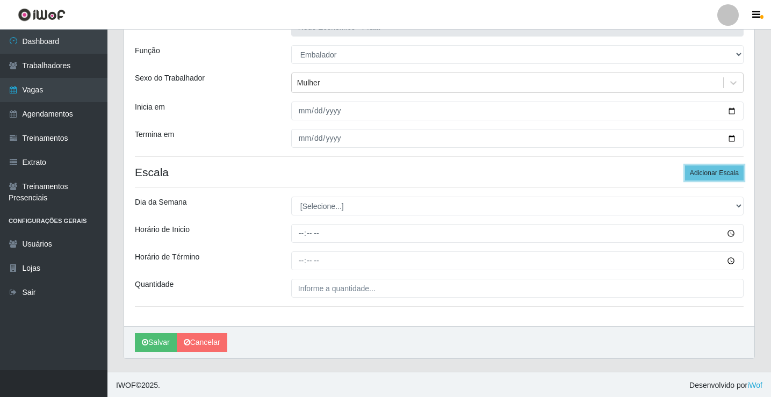
scroll to position [87, 0]
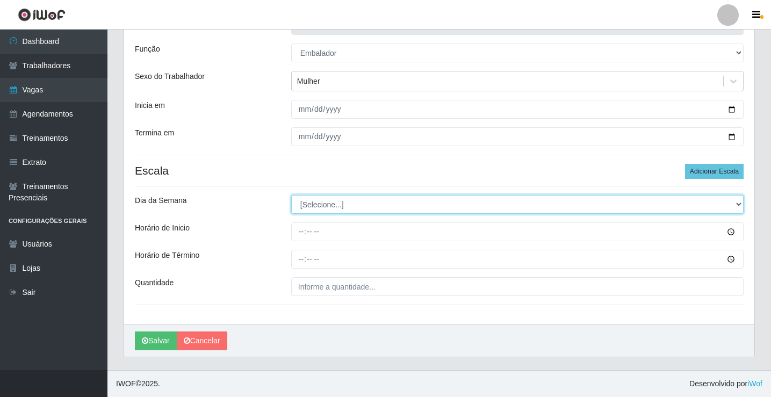
click at [322, 205] on select "[Selecione...] Segunda Terça Quarta Quinta Sexta Sábado Domingo" at bounding box center [517, 204] width 452 height 19
select select "2"
click at [291, 195] on select "[Selecione...] Segunda Terça Quarta Quinta Sexta Sábado Domingo" at bounding box center [517, 204] width 452 height 19
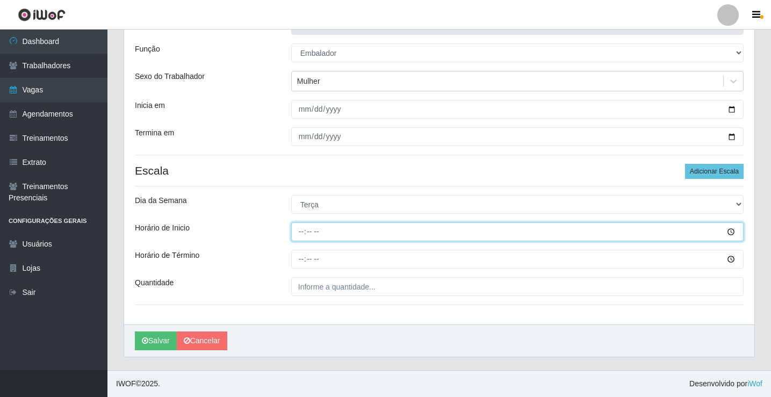
click at [298, 231] on input "Horário de Inicio" at bounding box center [517, 231] width 452 height 19
type input "07:00"
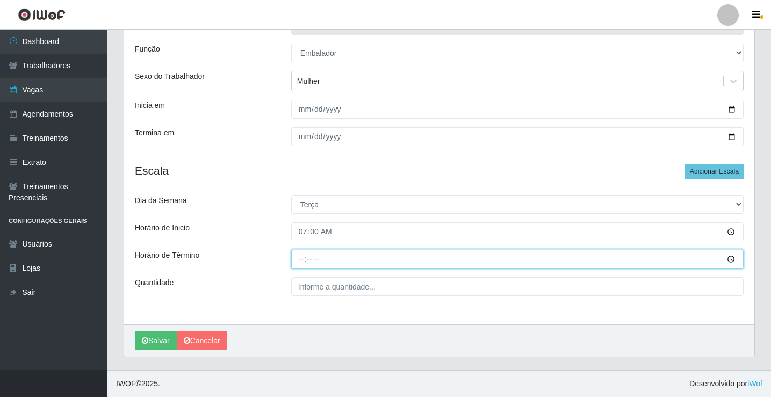
click at [299, 257] on input "Horário de Término" at bounding box center [517, 259] width 452 height 19
type input "13:00"
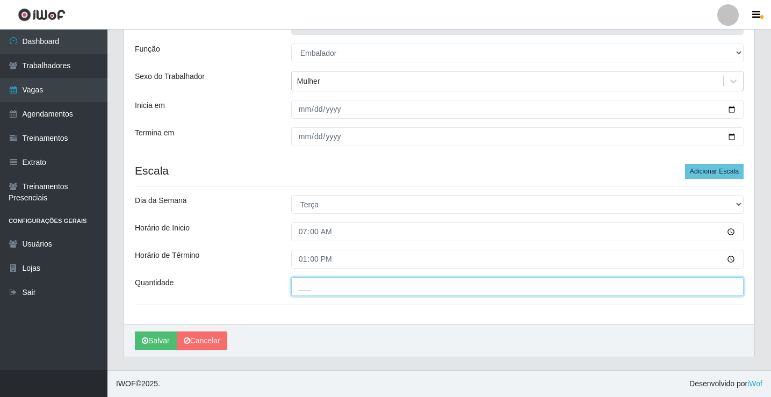
click at [312, 288] on input "___" at bounding box center [517, 286] width 452 height 19
type input "1__"
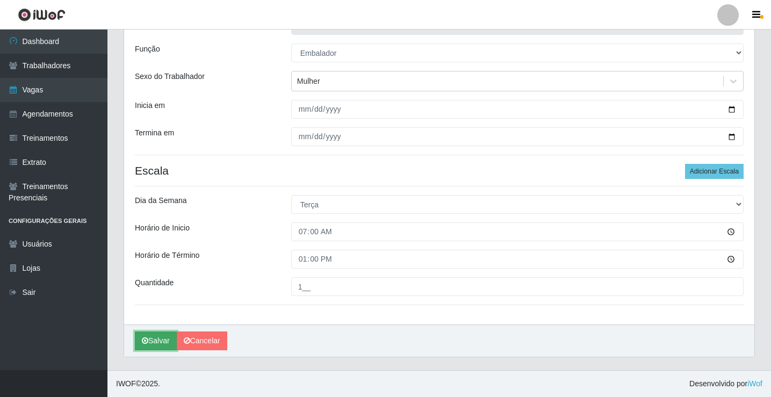
click at [161, 343] on button "Salvar" at bounding box center [156, 341] width 42 height 19
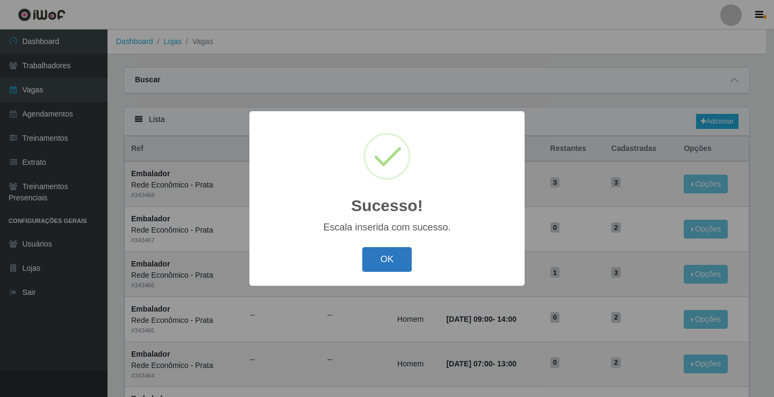
click at [396, 259] on button "OK" at bounding box center [387, 259] width 50 height 25
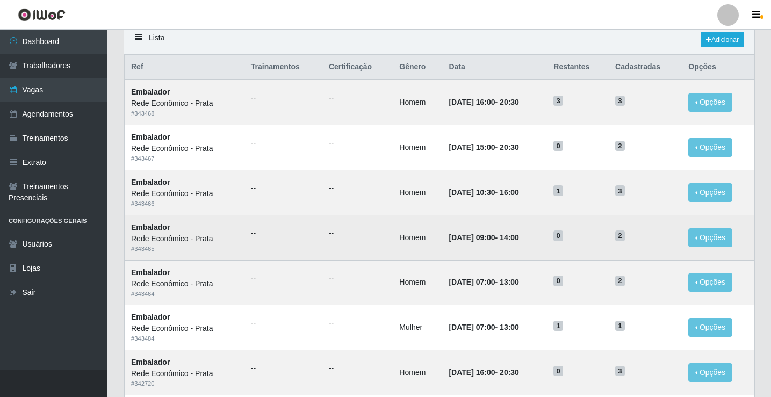
scroll to position [107, 0]
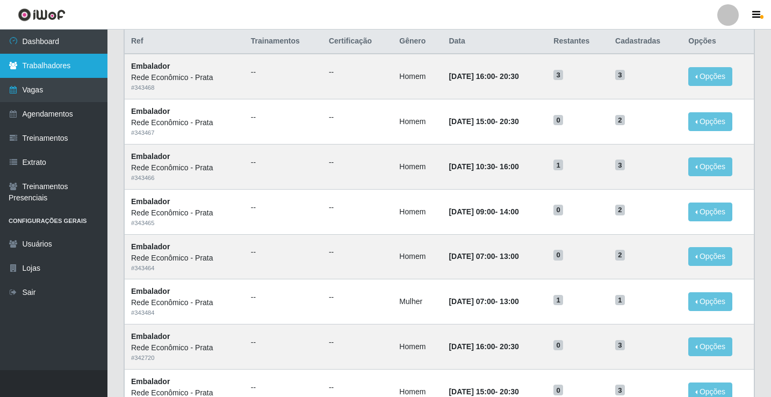
click at [46, 67] on link "Trabalhadores" at bounding box center [53, 66] width 107 height 24
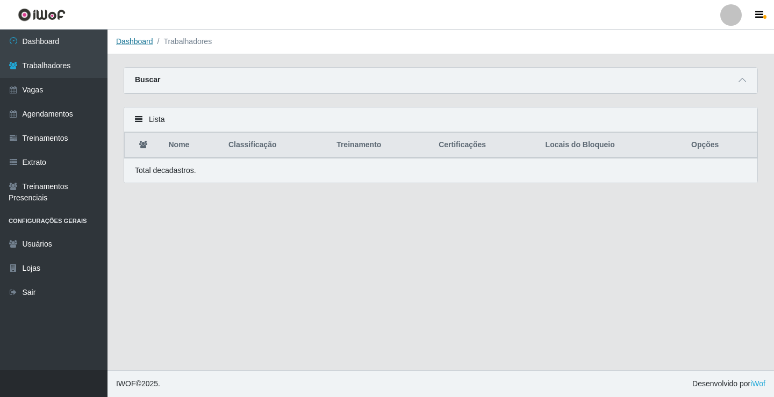
click at [135, 41] on link "Dashboard" at bounding box center [134, 41] width 37 height 9
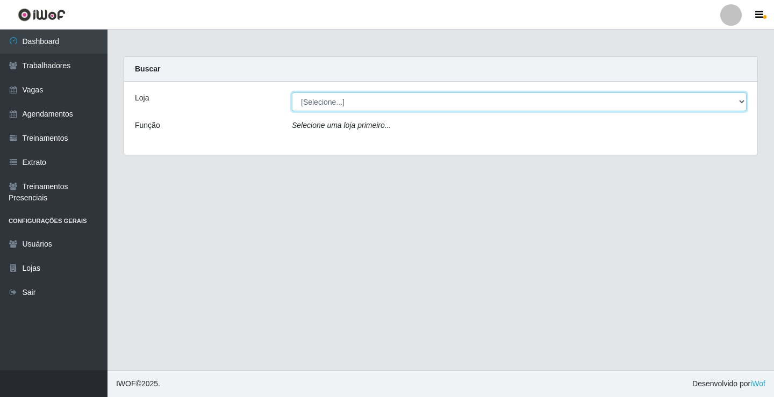
drag, startPoint x: 319, startPoint y: 101, endPoint x: 324, endPoint y: 105, distance: 6.1
click at [319, 101] on select "[Selecione...] Rede Econômico - Prata" at bounding box center [519, 101] width 455 height 19
select select "192"
click at [292, 92] on select "[Selecione...] Rede Econômico - Prata" at bounding box center [519, 101] width 455 height 19
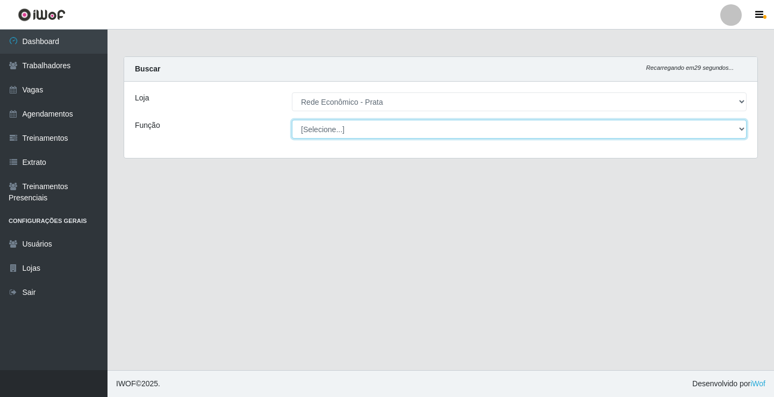
click at [333, 128] on select "[Selecione...] ASG ASG + ASG ++ Embalador Embalador + Embalador ++ Operador de …" at bounding box center [519, 129] width 455 height 19
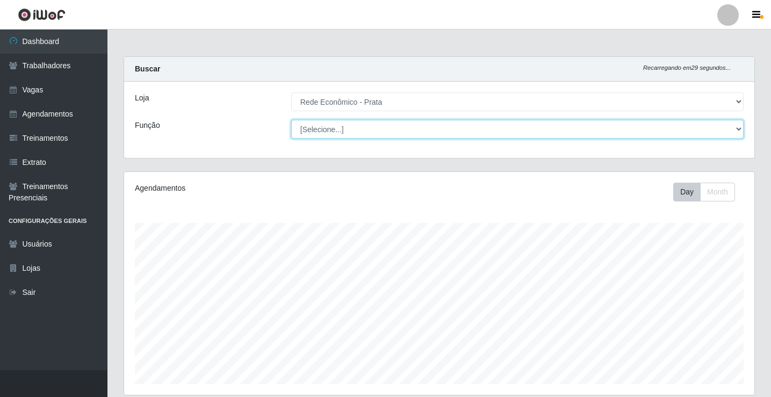
scroll to position [223, 630]
select select "1"
click at [291, 120] on select "[Selecione...] ASG ASG + ASG ++ Embalador Embalador + Embalador ++ Operador de …" at bounding box center [517, 129] width 452 height 19
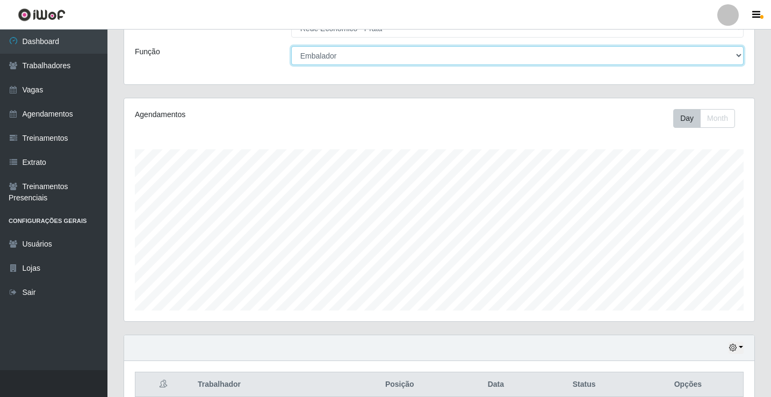
scroll to position [125, 0]
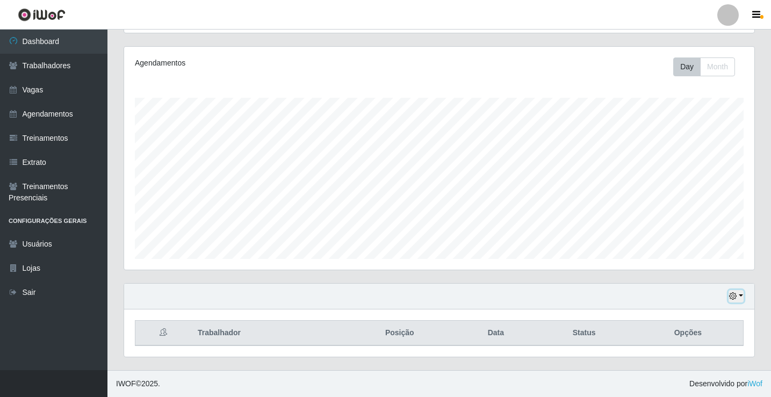
click at [741, 296] on button "button" at bounding box center [736, 296] width 15 height 12
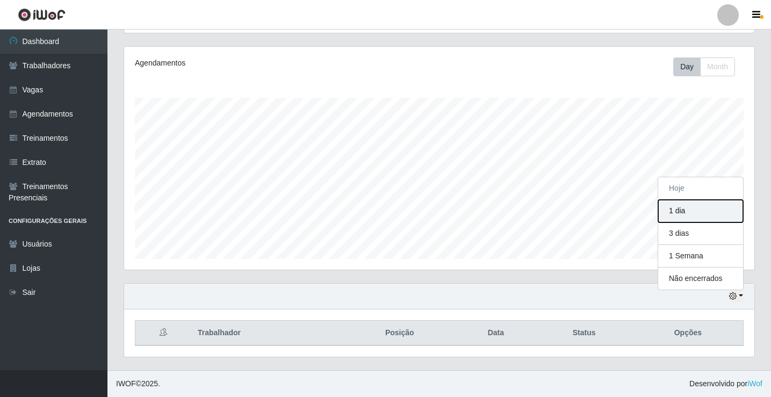
click at [678, 213] on button "1 dia" at bounding box center [700, 211] width 85 height 23
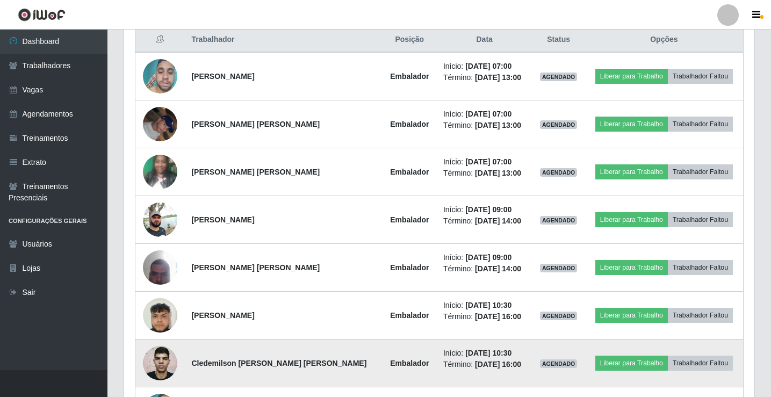
scroll to position [394, 0]
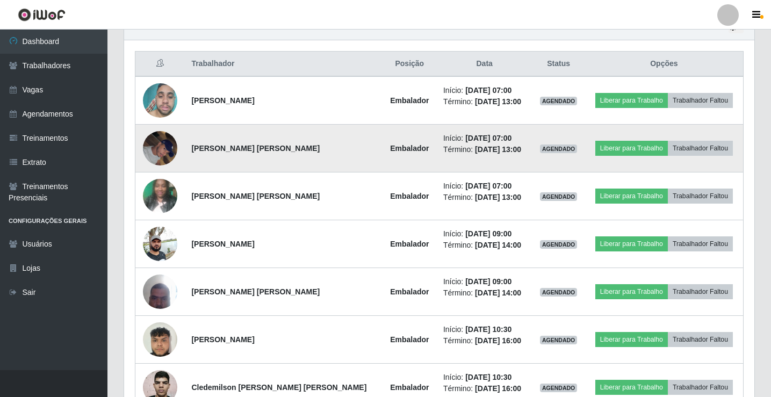
click at [162, 148] on img at bounding box center [160, 148] width 34 height 46
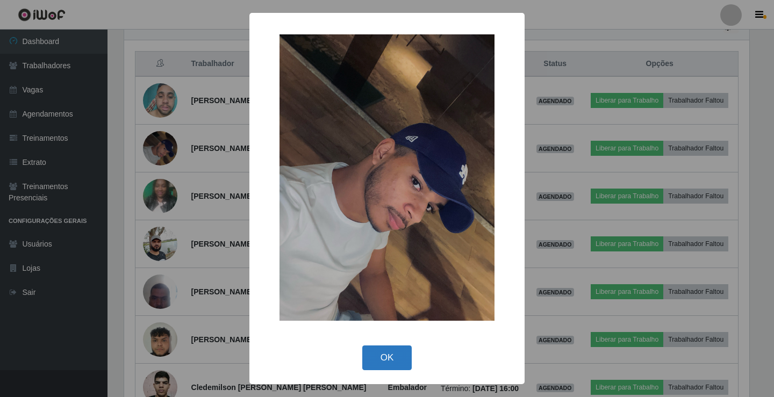
click at [392, 363] on button "OK" at bounding box center [387, 358] width 50 height 25
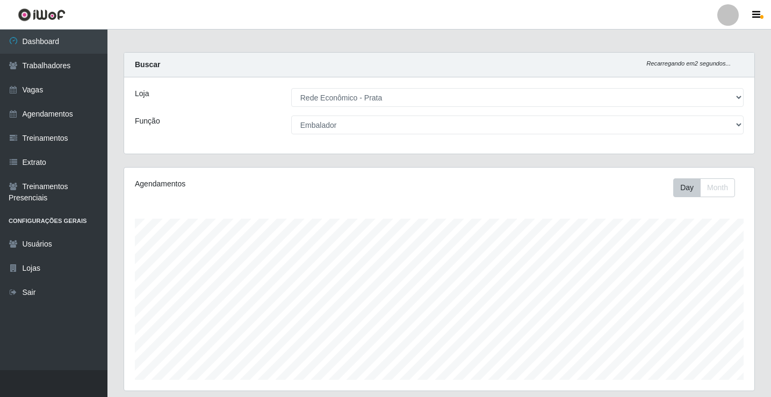
scroll to position [0, 0]
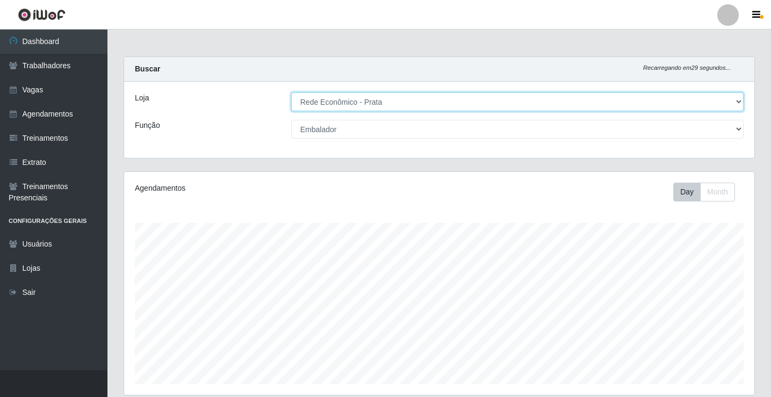
click at [320, 103] on select "[Selecione...] Rede Econômico - Prata" at bounding box center [517, 101] width 452 height 19
click at [291, 92] on select "[Selecione...] Rede Econômico - Prata" at bounding box center [517, 101] width 452 height 19
